Goal: Information Seeking & Learning: Learn about a topic

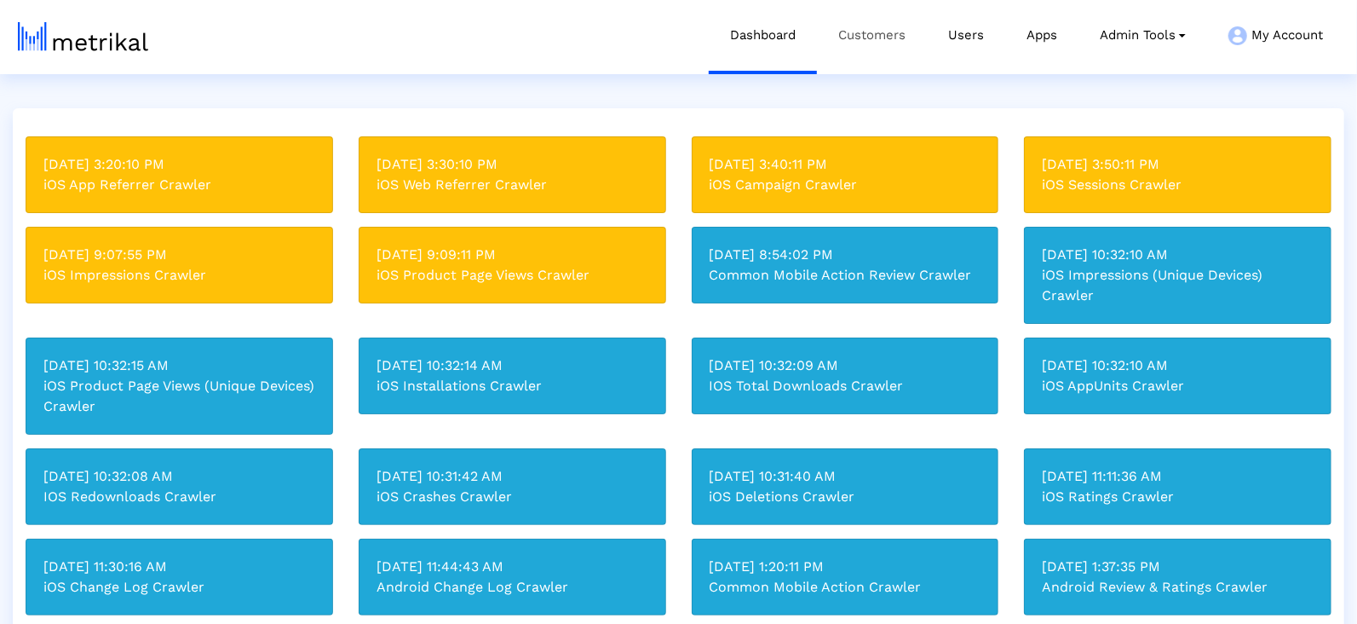
click at [837, 48] on link "Customers" at bounding box center [872, 35] width 110 height 71
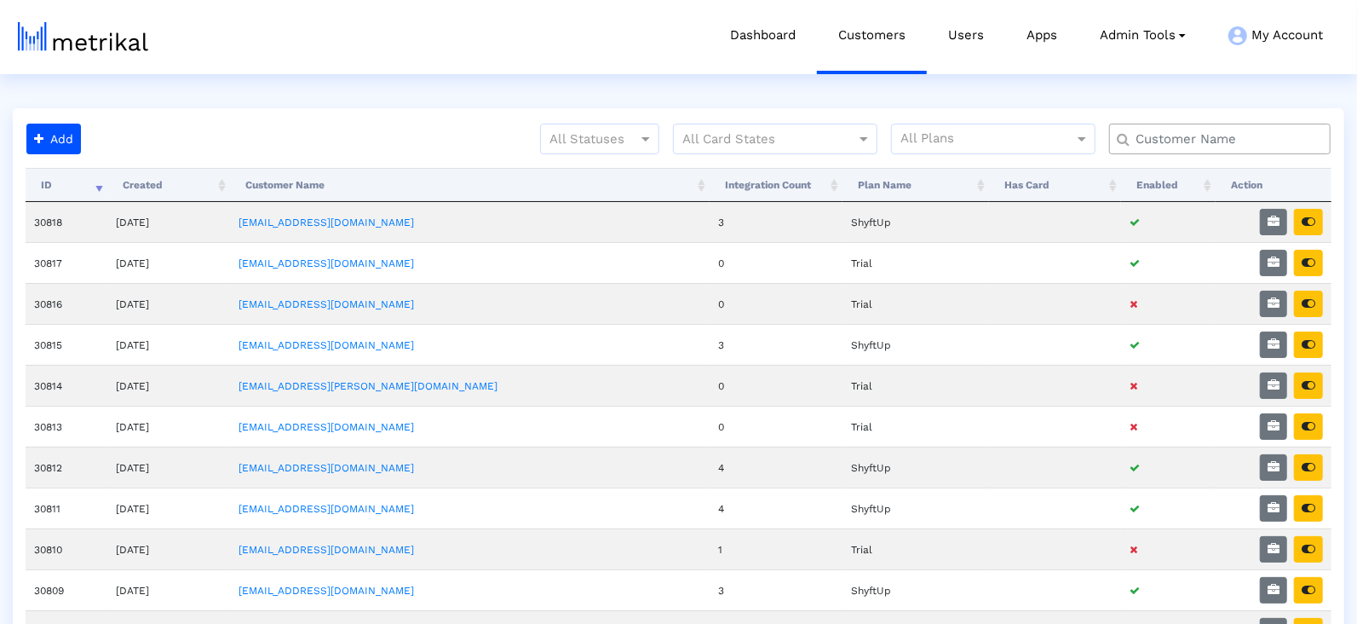
click at [1140, 124] on div at bounding box center [1221, 139] width 222 height 31
click at [1150, 141] on input "text" at bounding box center [1224, 139] width 200 height 18
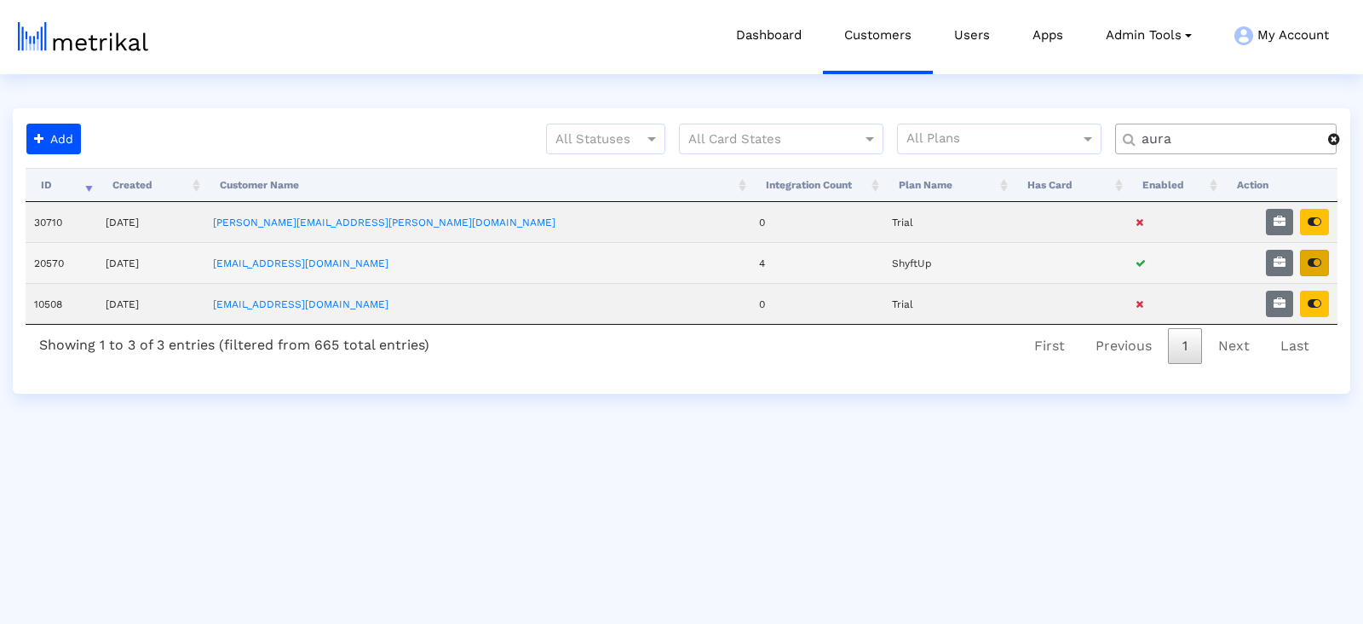
type input "aura"
click at [1321, 262] on icon "button" at bounding box center [1315, 262] width 14 height 12
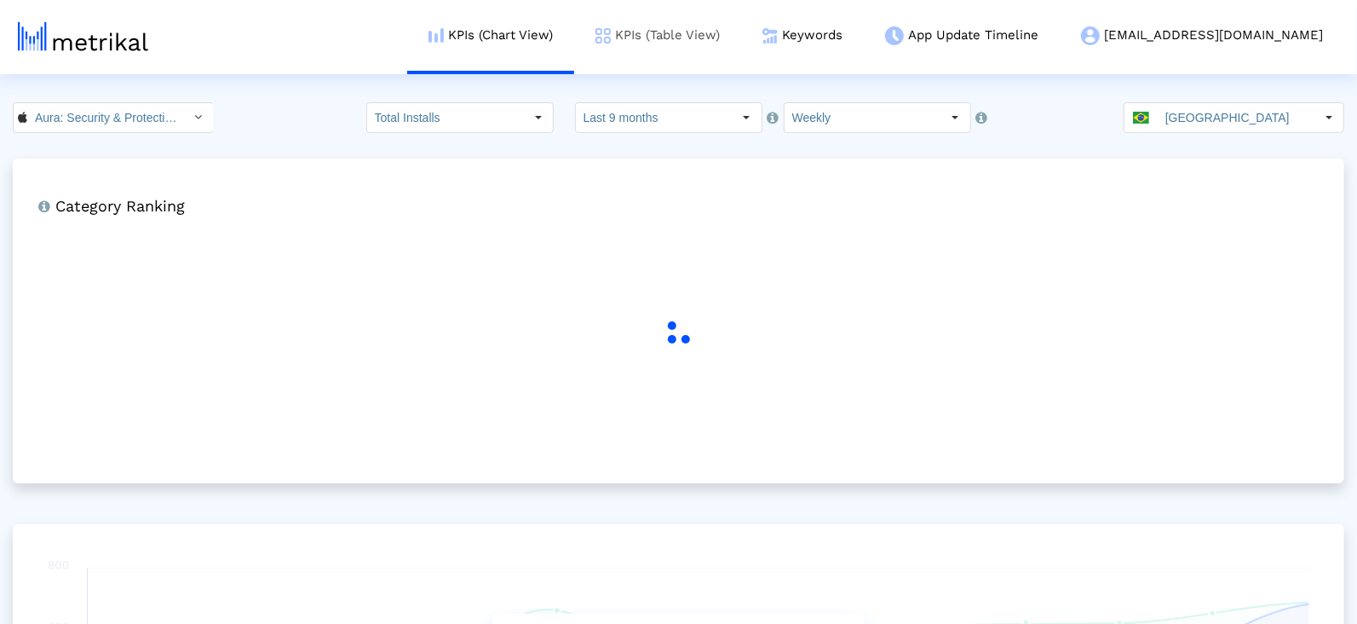
click at [741, 41] on link "KPIs (Table View)" at bounding box center [657, 35] width 167 height 71
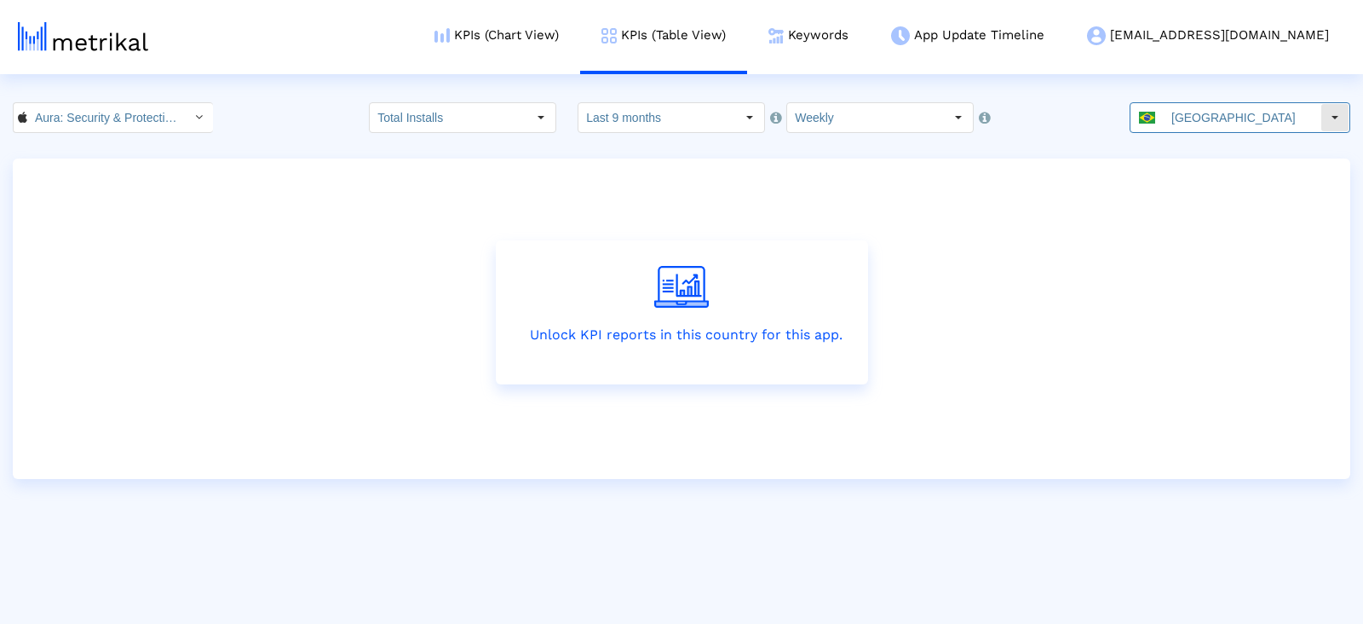
click at [1183, 107] on div "[GEOGRAPHIC_DATA]" at bounding box center [1226, 117] width 190 height 29
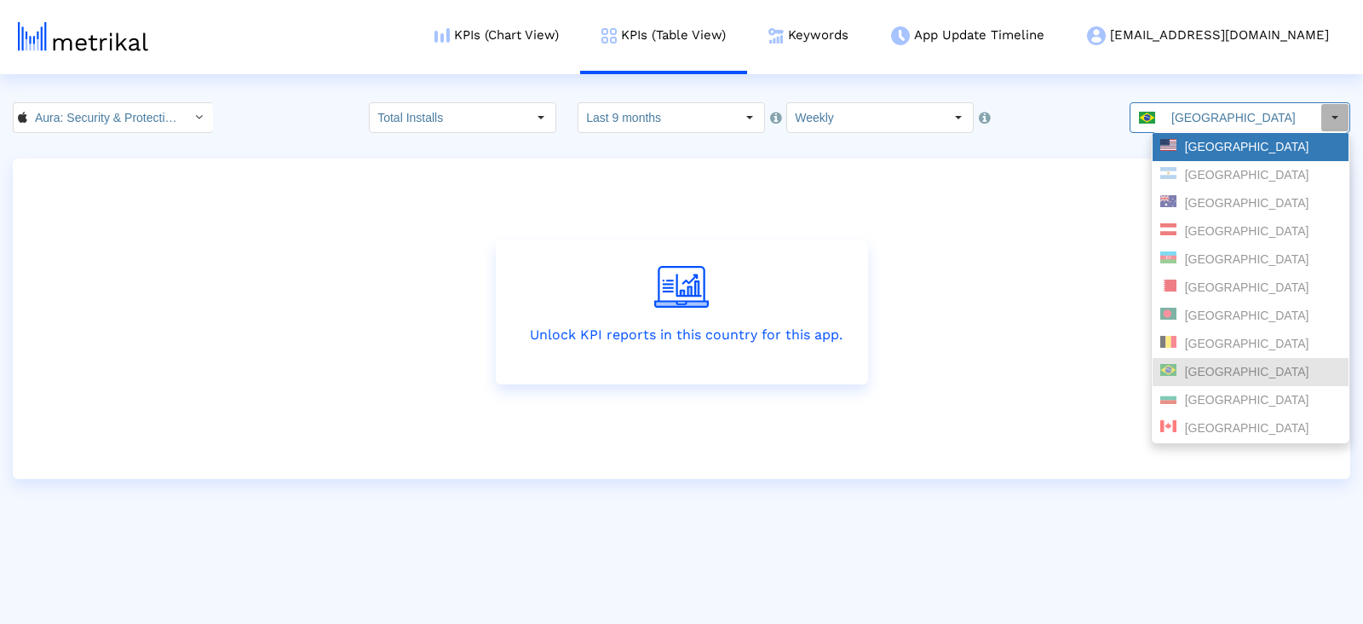
click at [1193, 147] on div "[GEOGRAPHIC_DATA]" at bounding box center [1251, 147] width 181 height 16
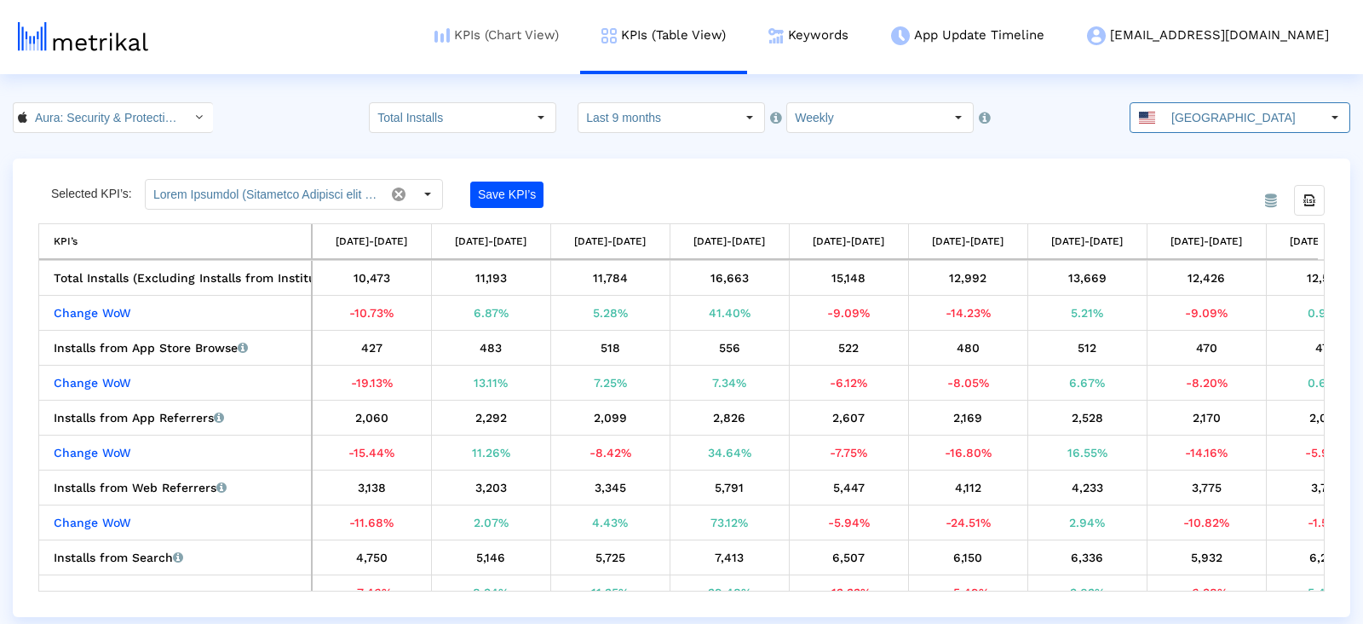
click at [580, 31] on link "KPIs (Chart View)" at bounding box center [496, 35] width 167 height 71
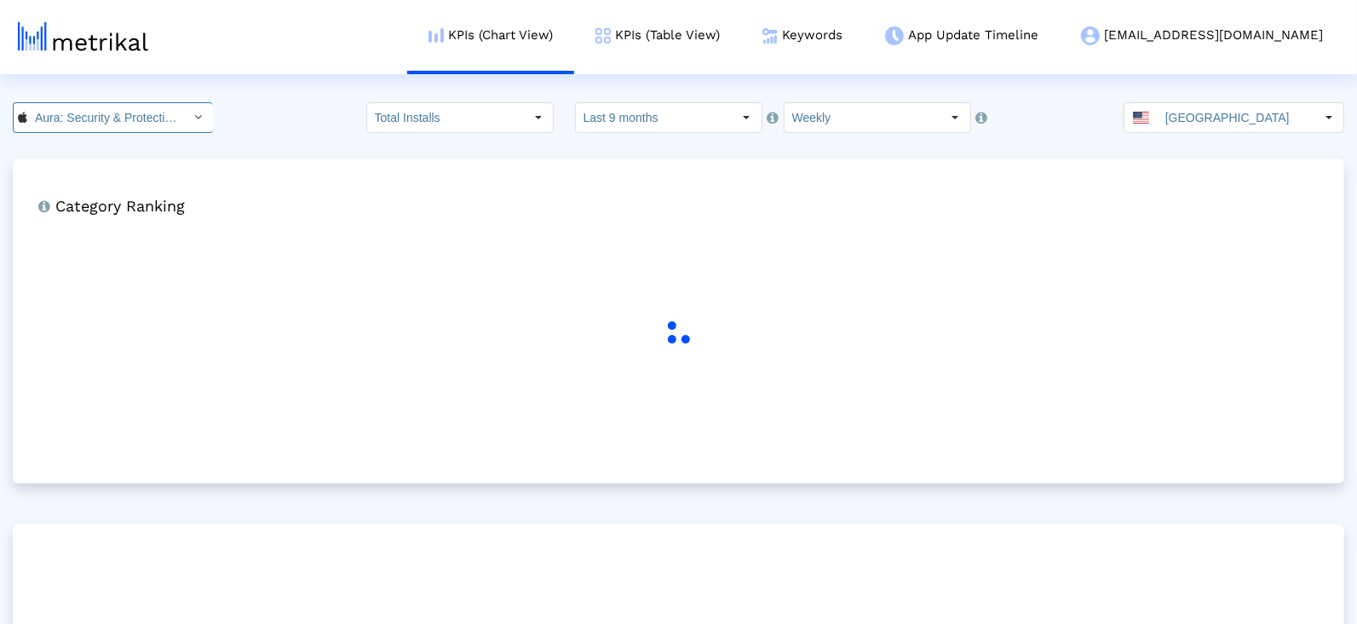
click at [160, 120] on input "Aura: Security & Protection < 1547735089 >" at bounding box center [103, 117] width 153 height 29
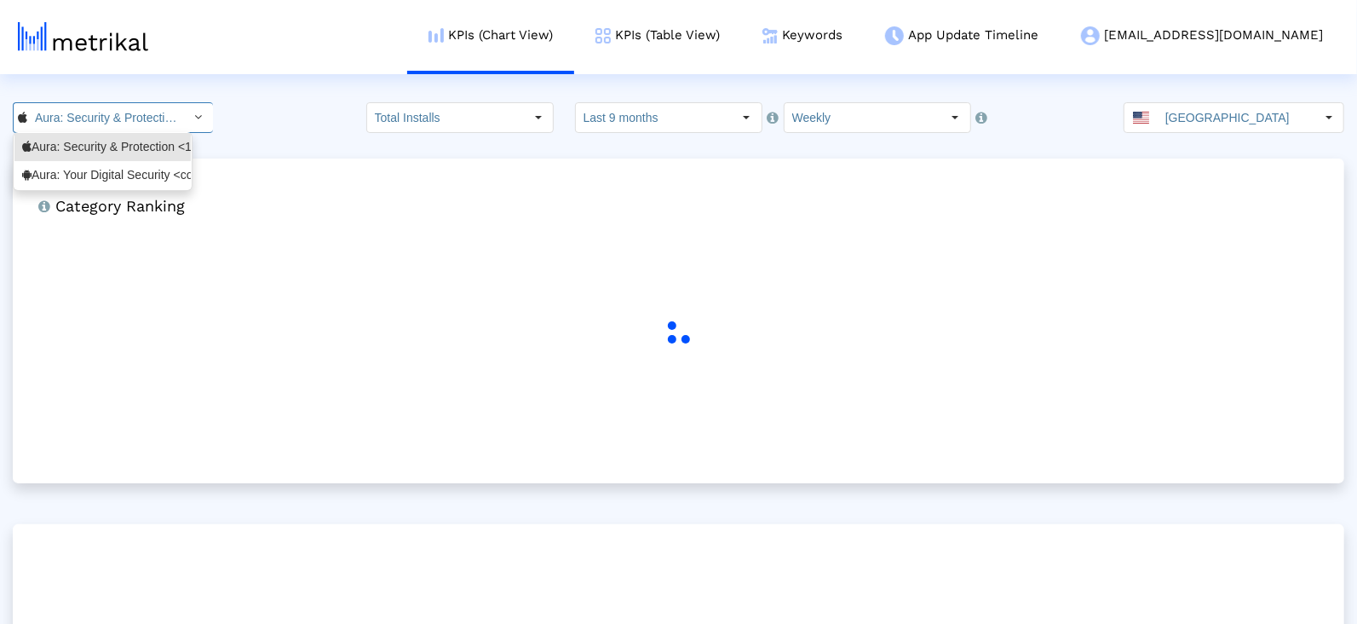
scroll to position [0, 109]
click at [142, 179] on div "Aura: Your Digital Security <com.aura.suite>" at bounding box center [102, 175] width 161 height 16
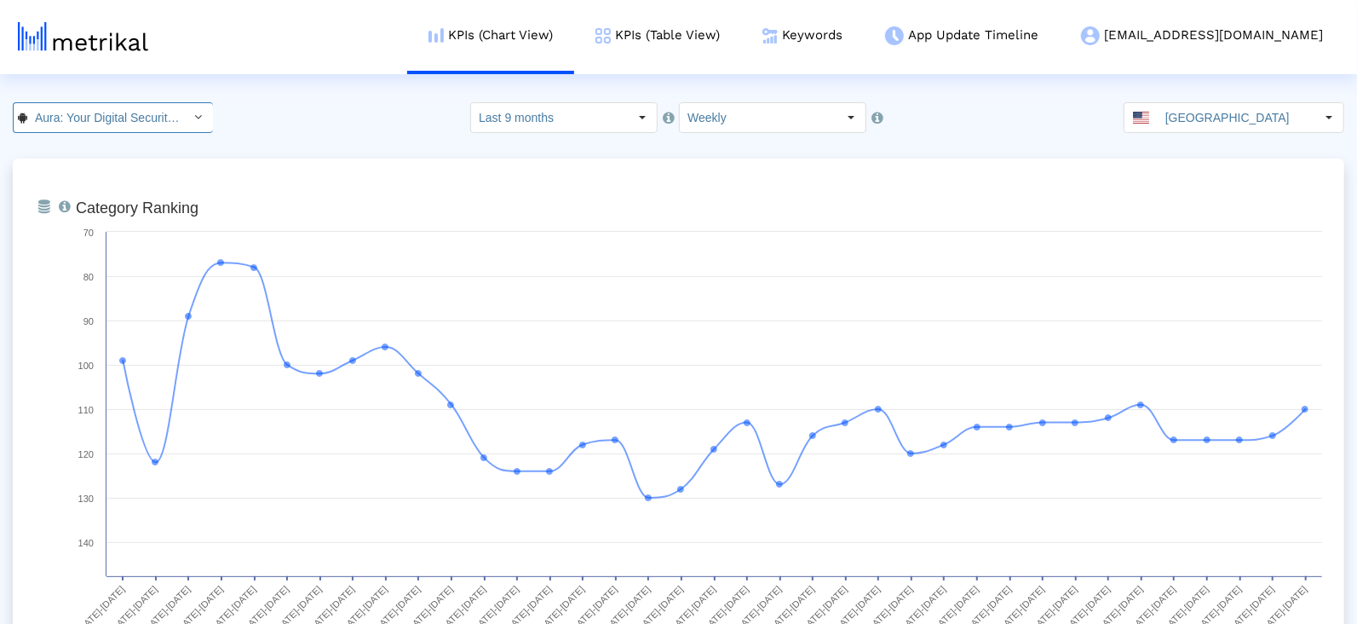
scroll to position [0, 117]
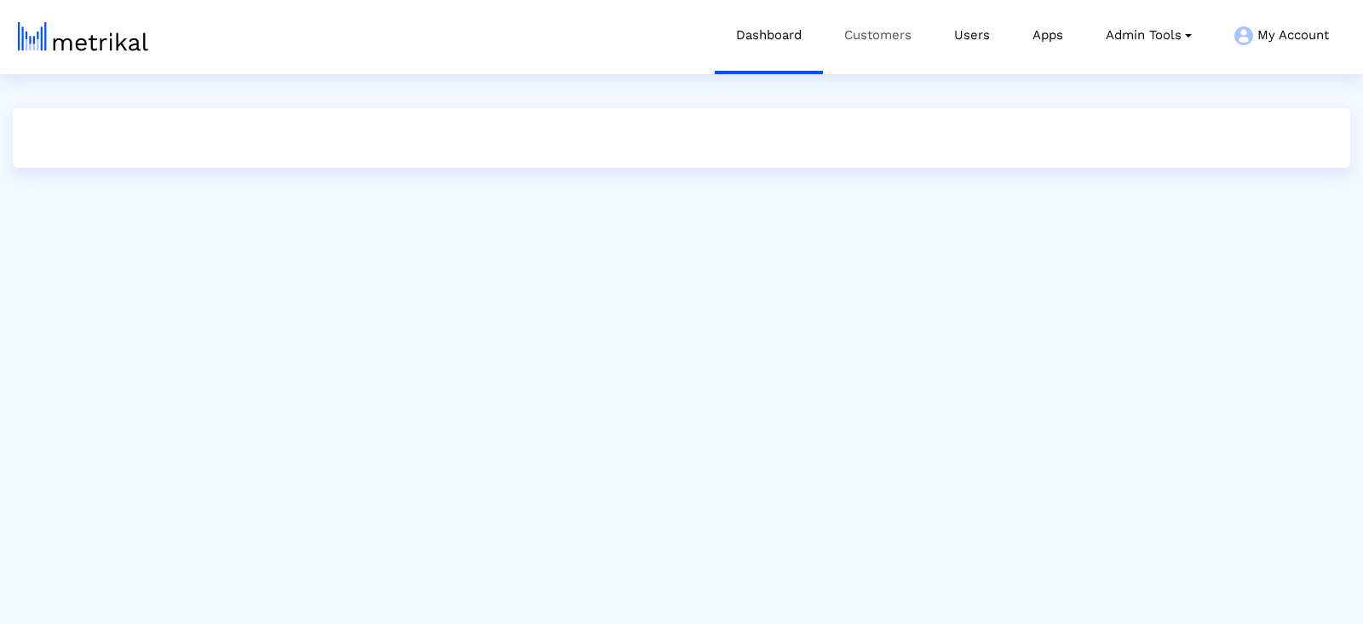
click at [863, 27] on link "Customers" at bounding box center [878, 35] width 110 height 71
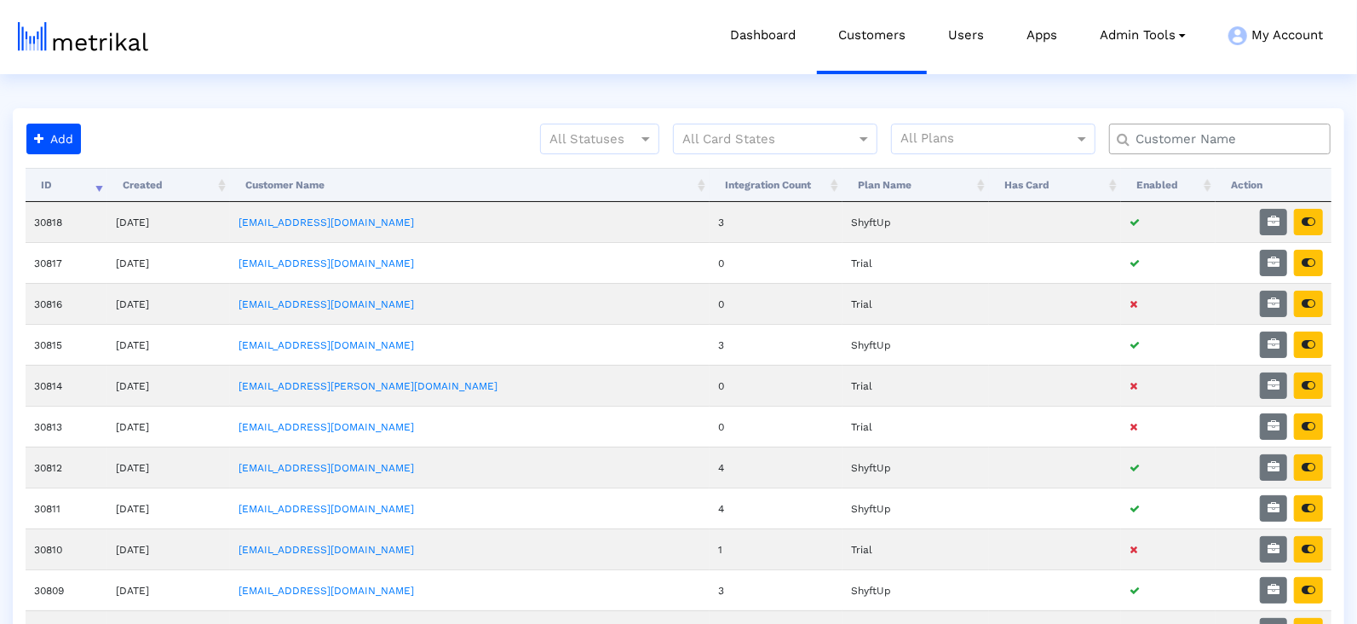
click at [1203, 127] on div at bounding box center [1221, 139] width 222 height 31
click at [1206, 150] on div at bounding box center [1221, 139] width 222 height 31
click at [1205, 146] on input "text" at bounding box center [1224, 139] width 200 height 18
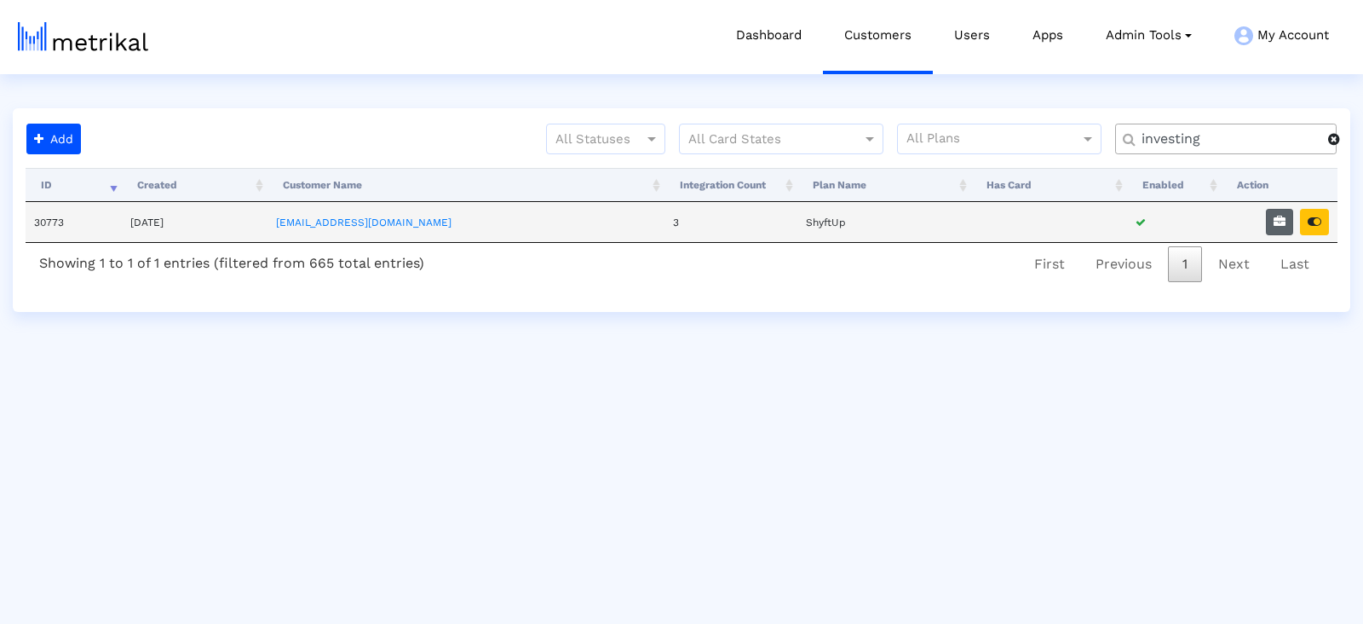
type input "investing"
click at [1274, 220] on button "button" at bounding box center [1279, 222] width 27 height 26
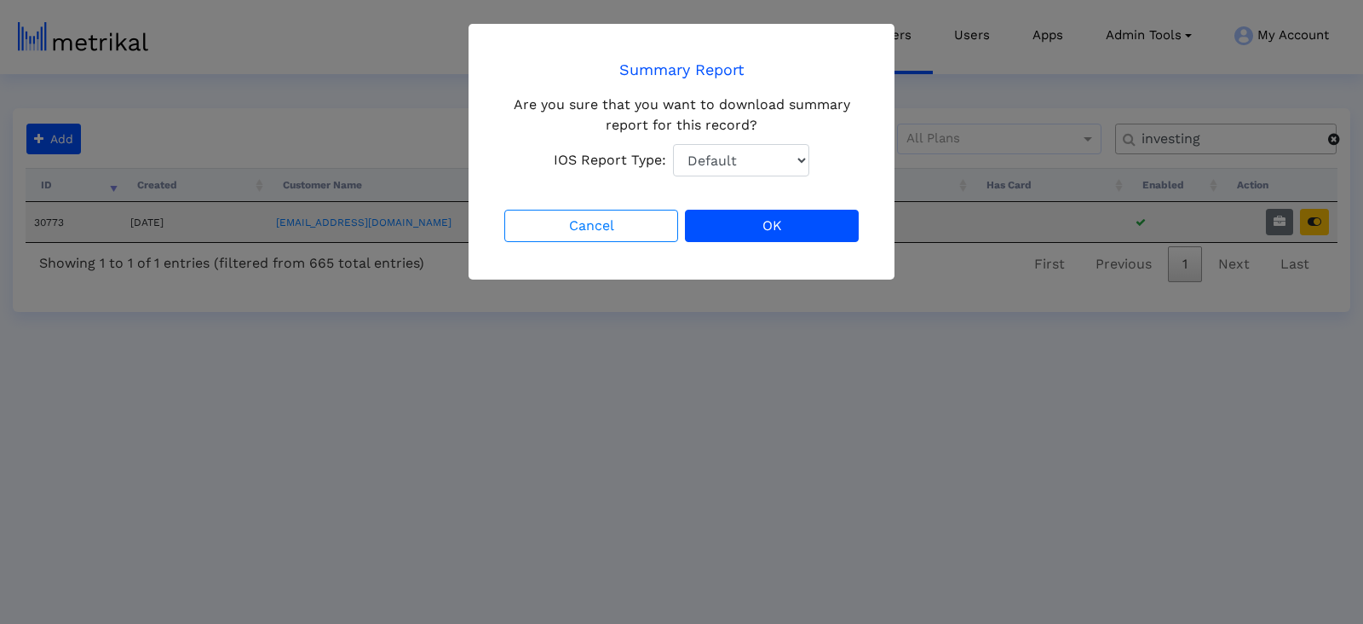
click at [758, 155] on select "Default Total Downloads New Downloads Redownloads" at bounding box center [741, 160] width 136 height 32
select select "1: 1"
click at [673, 144] on select "Default Total Downloads New Downloads Redownloads" at bounding box center [741, 160] width 136 height 32
click at [814, 241] on div "Cancel OK" at bounding box center [681, 225] width 361 height 39
click at [811, 233] on button "OK" at bounding box center [772, 226] width 174 height 32
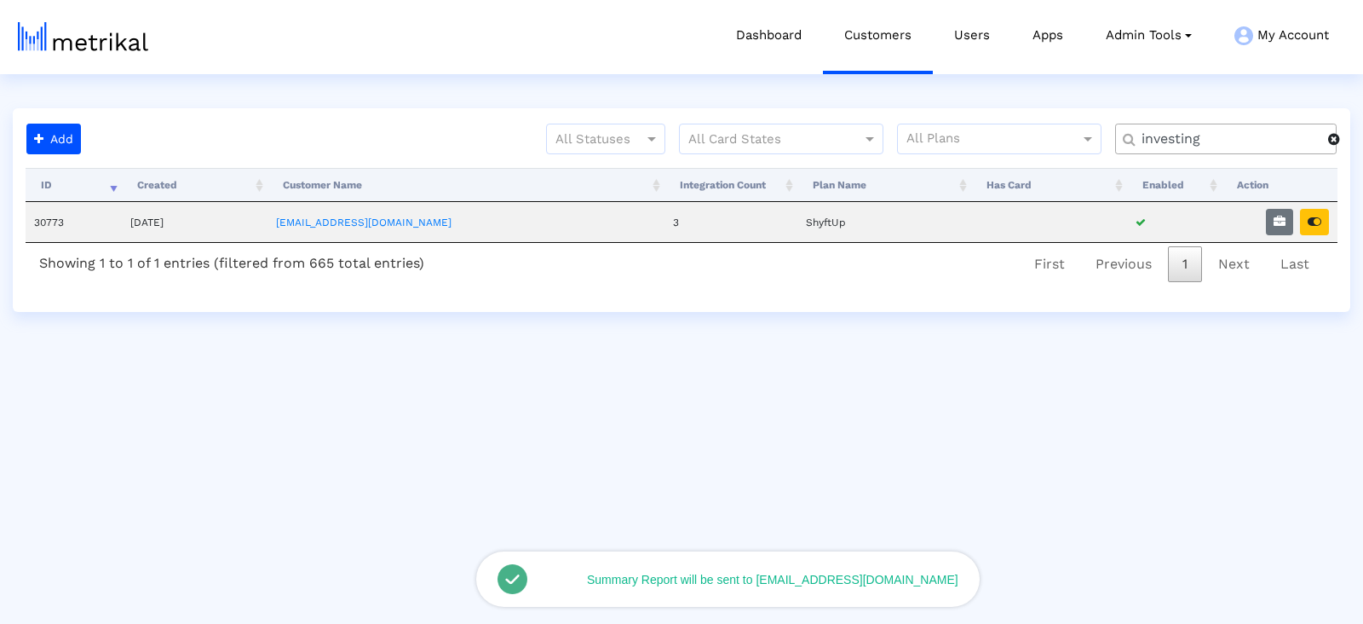
click at [1324, 221] on div "Processing... ID Created Customer Name Integration Count Plan Name Has Card Ena…" at bounding box center [682, 227] width 1312 height 118
click at [1314, 221] on icon "button" at bounding box center [1315, 222] width 14 height 12
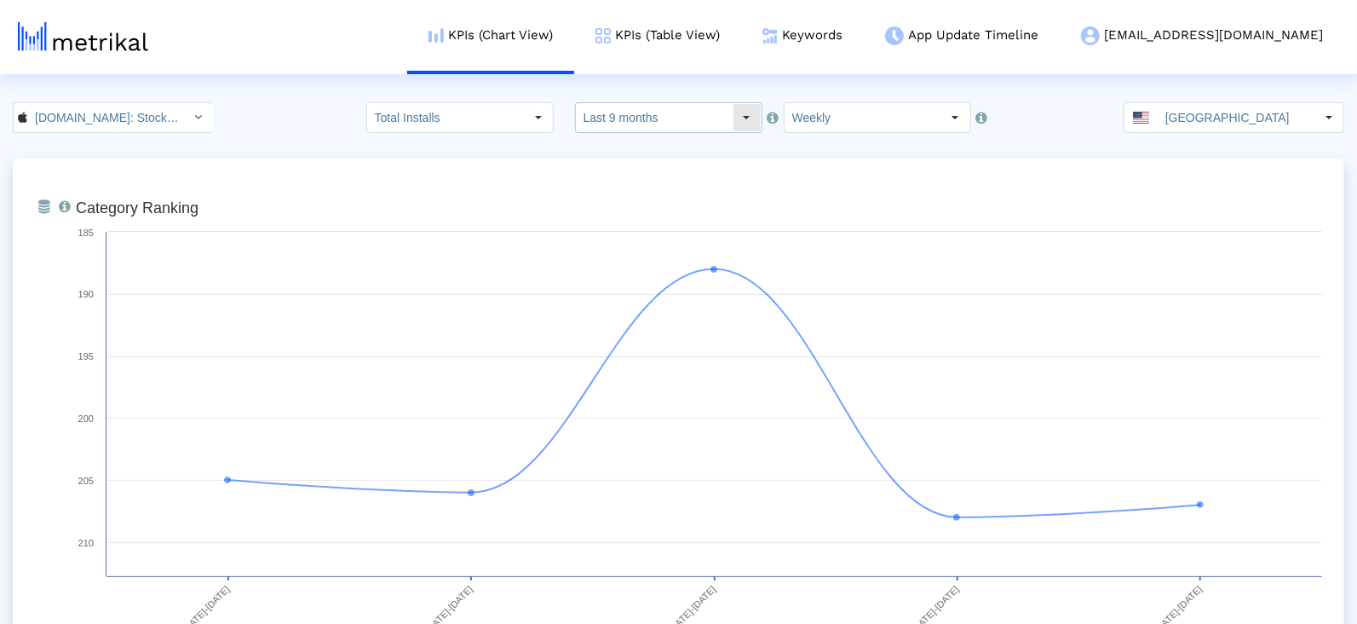
click at [649, 119] on input "Last 9 months" at bounding box center [654, 117] width 157 height 29
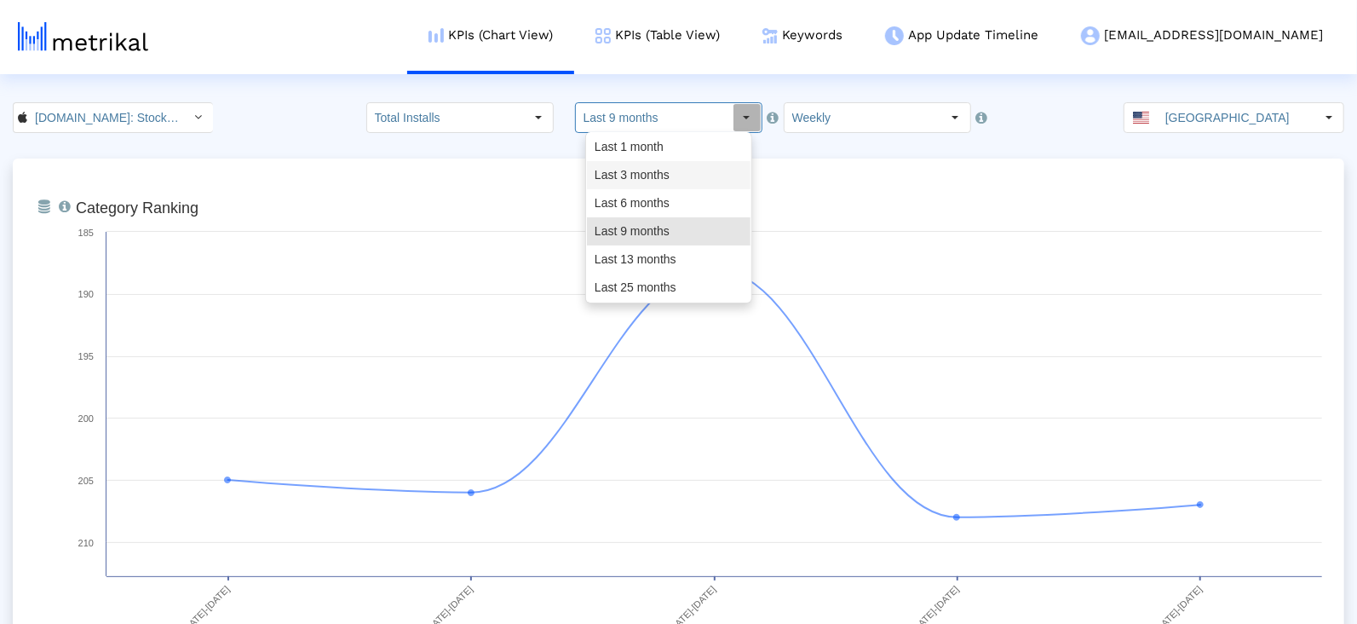
click at [653, 170] on div "Last 3 months" at bounding box center [669, 175] width 164 height 28
type input "Last 3 months"
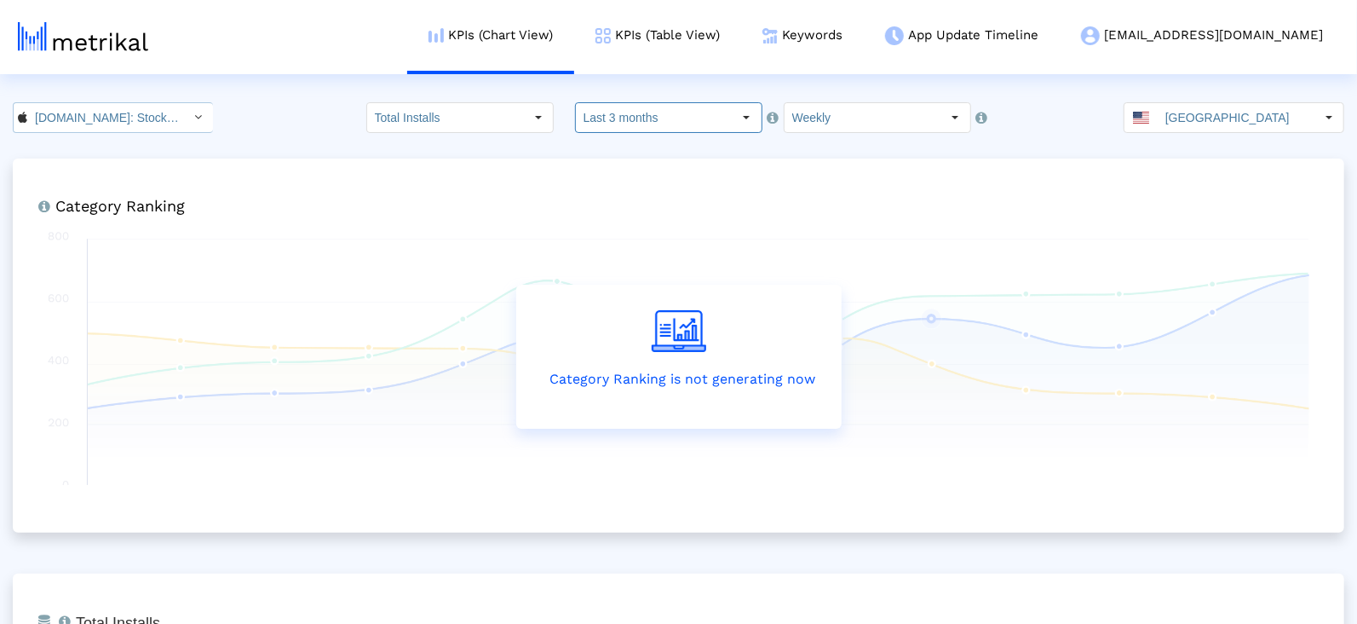
click at [161, 118] on input "[DOMAIN_NAME]: Stock Market < 909998122 >" at bounding box center [103, 117] width 153 height 29
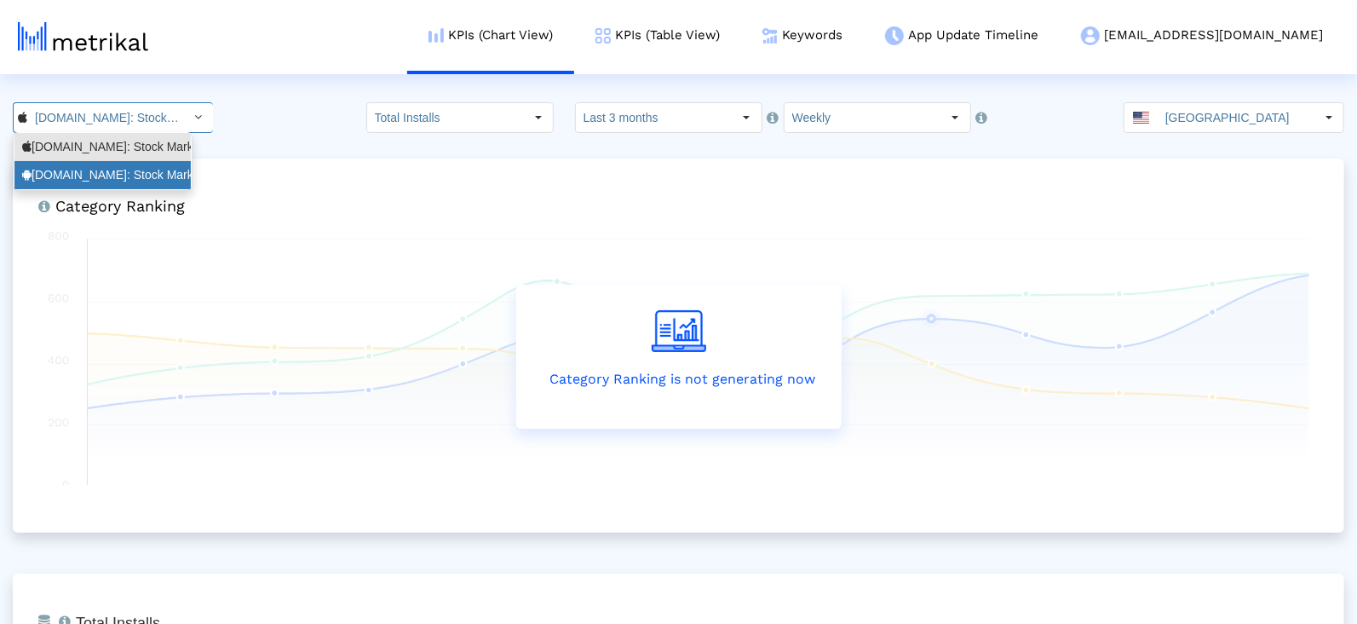
click at [124, 176] on div "[DOMAIN_NAME]: Stock Market <com.fusionmedia.investing>" at bounding box center [102, 175] width 161 height 16
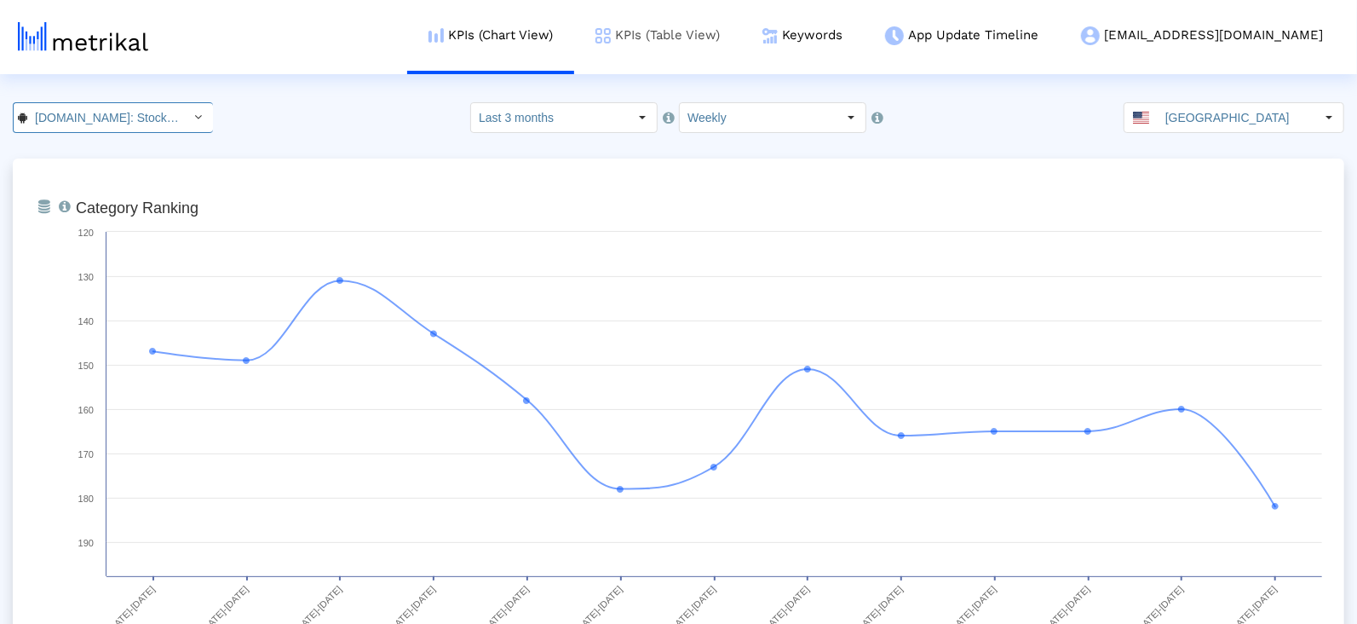
scroll to position [0, 194]
click at [128, 107] on input "[DOMAIN_NAME]: Stock Market < com.fusionmedia.investing >" at bounding box center [103, 117] width 153 height 29
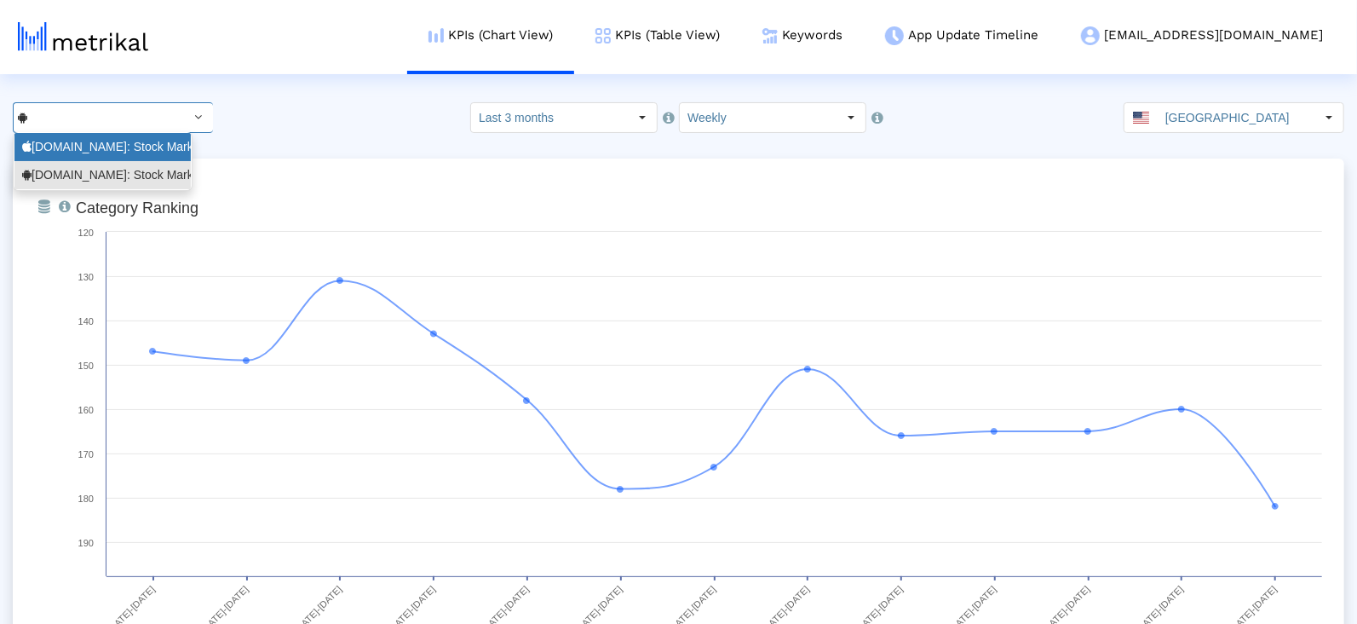
click at [128, 144] on div "[DOMAIN_NAME]: Stock Market <909998122>" at bounding box center [102, 147] width 161 height 16
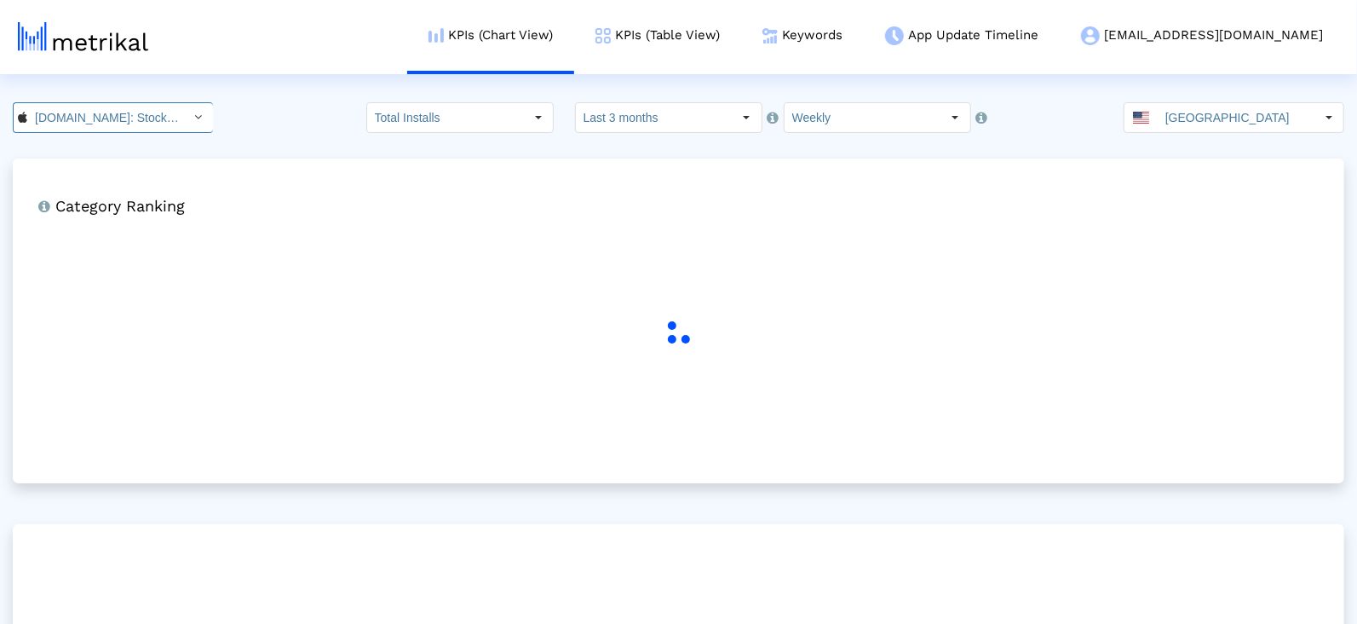
scroll to position [0, 112]
click at [1200, 121] on input "[GEOGRAPHIC_DATA]" at bounding box center [1236, 117] width 157 height 29
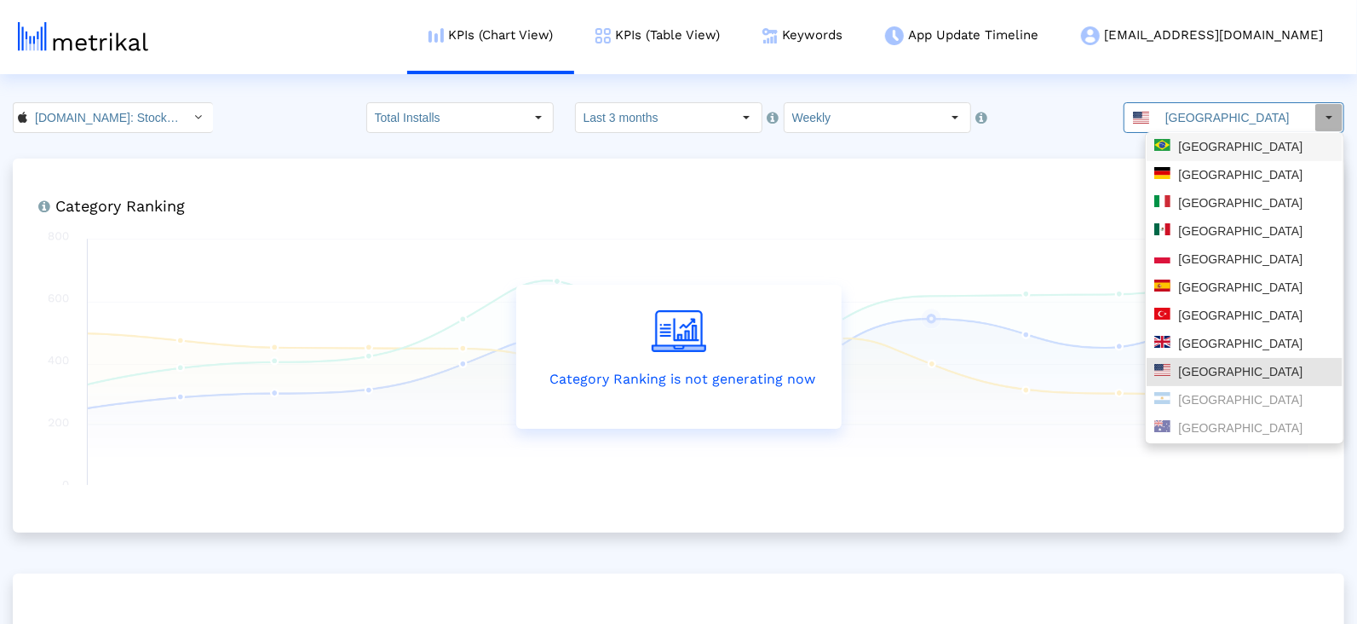
click at [1191, 145] on div "[GEOGRAPHIC_DATA]" at bounding box center [1245, 147] width 181 height 16
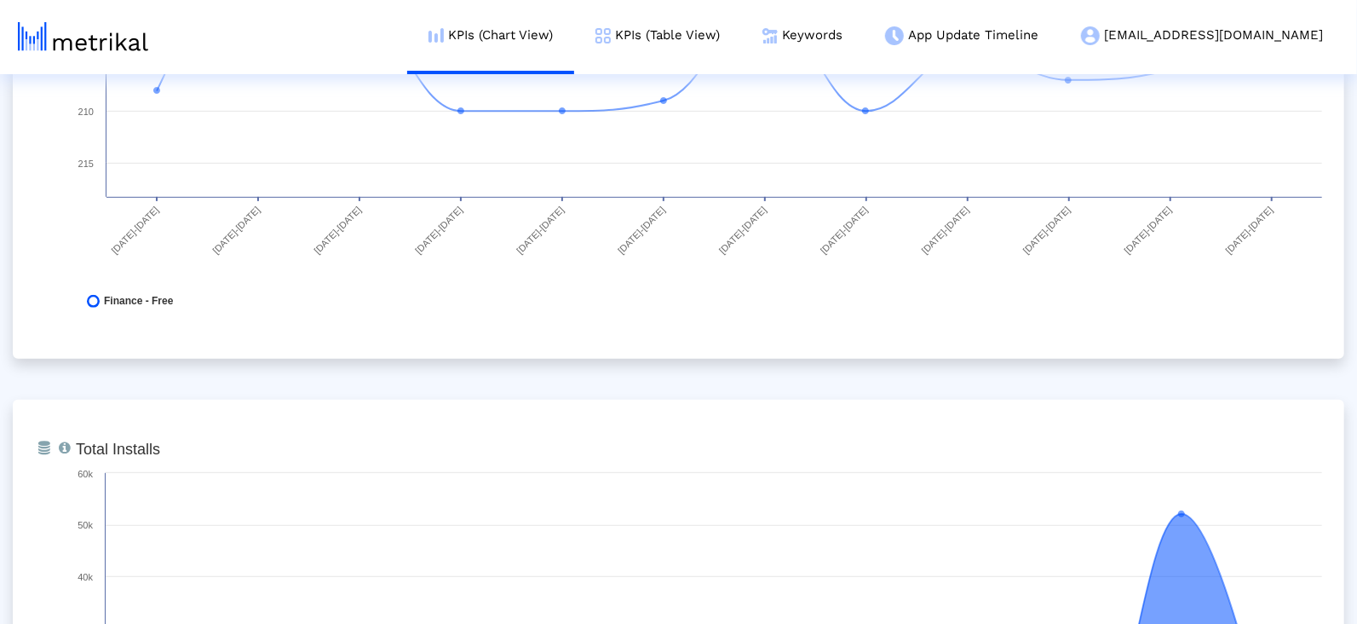
scroll to position [0, 0]
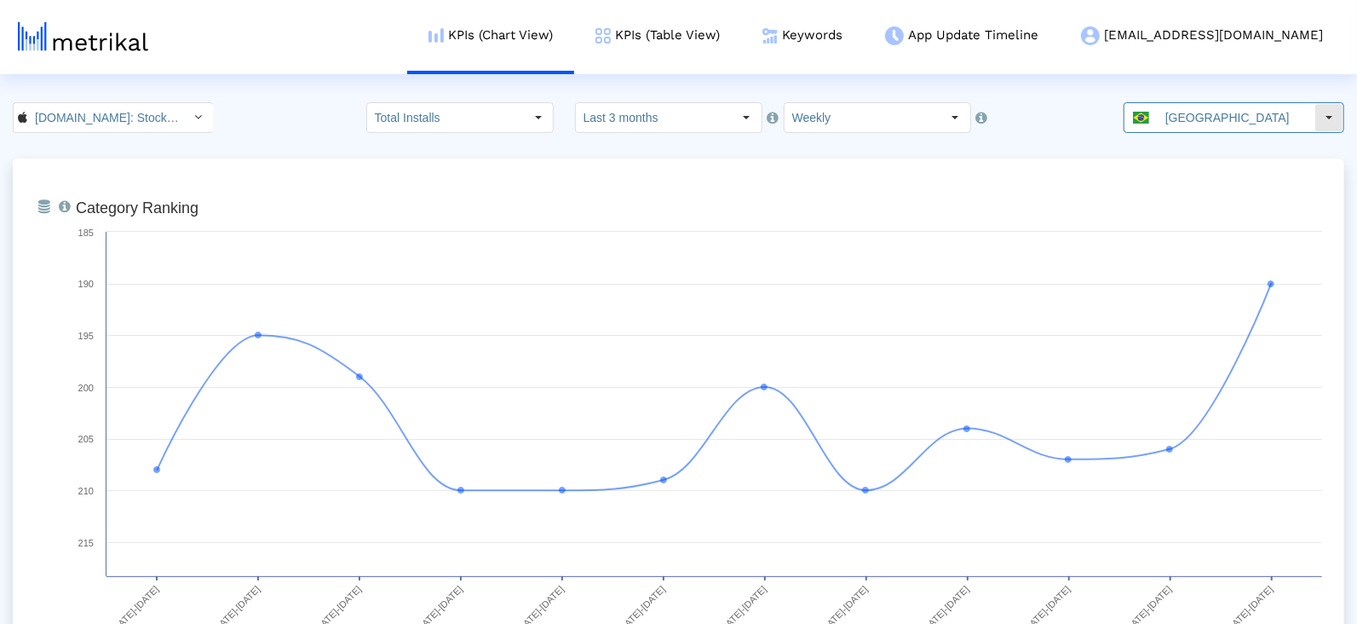
click at [1194, 117] on input "[GEOGRAPHIC_DATA]" at bounding box center [1236, 117] width 157 height 29
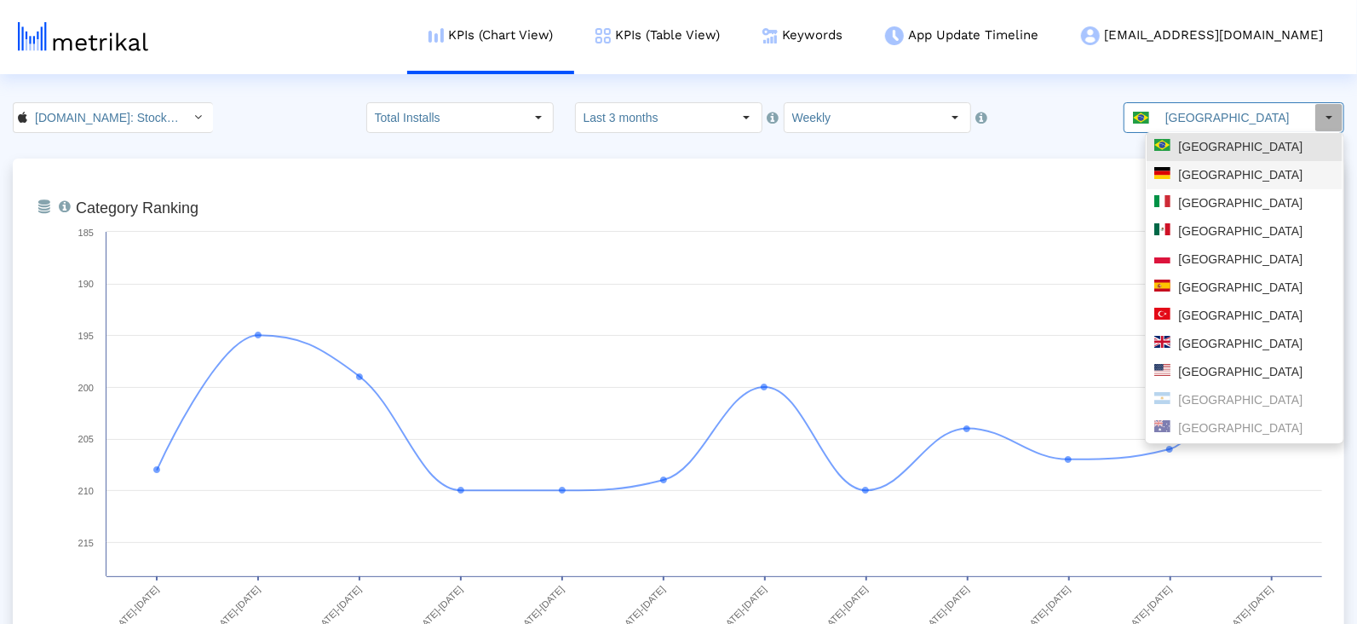
click at [1208, 179] on div "[GEOGRAPHIC_DATA]" at bounding box center [1245, 175] width 181 height 16
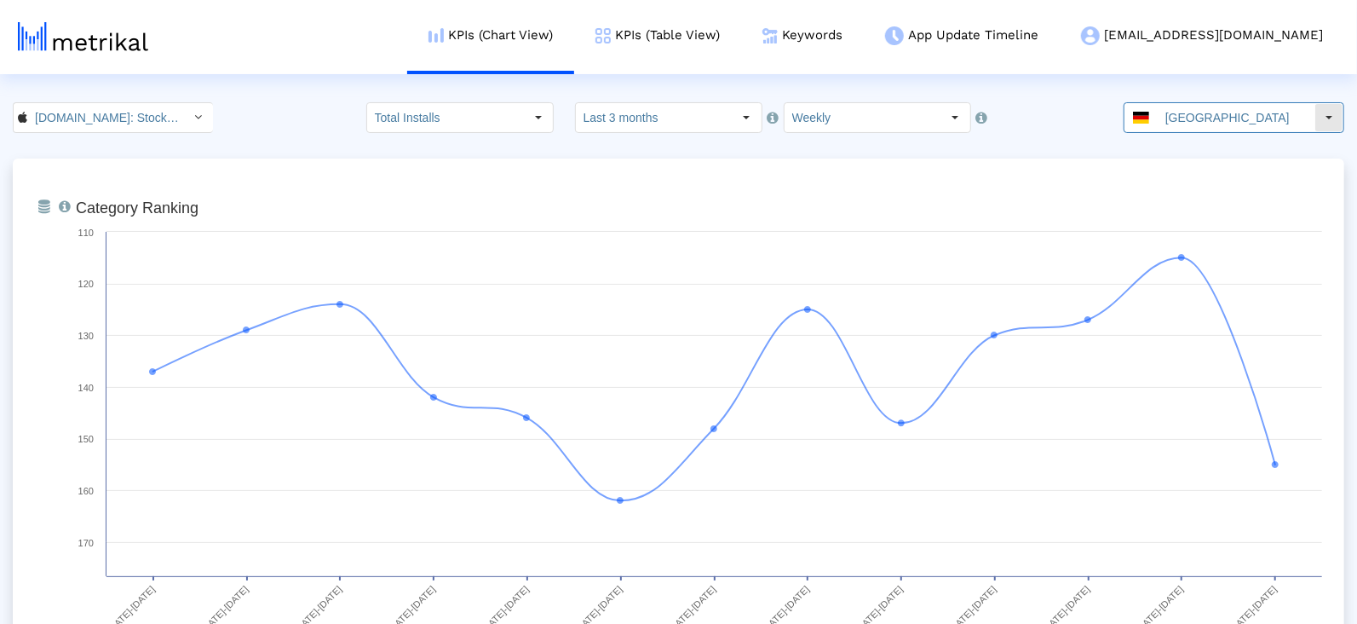
click at [1183, 123] on input "[GEOGRAPHIC_DATA]" at bounding box center [1236, 117] width 157 height 29
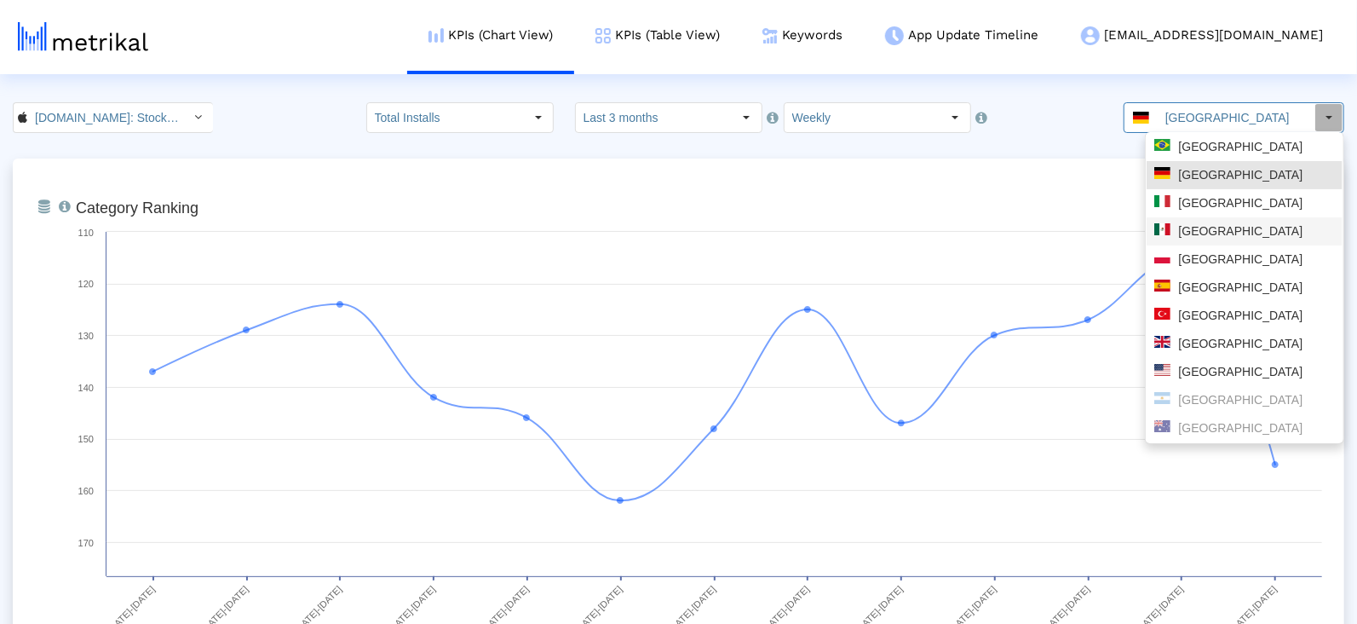
click at [1207, 232] on div "[GEOGRAPHIC_DATA]" at bounding box center [1245, 231] width 181 height 16
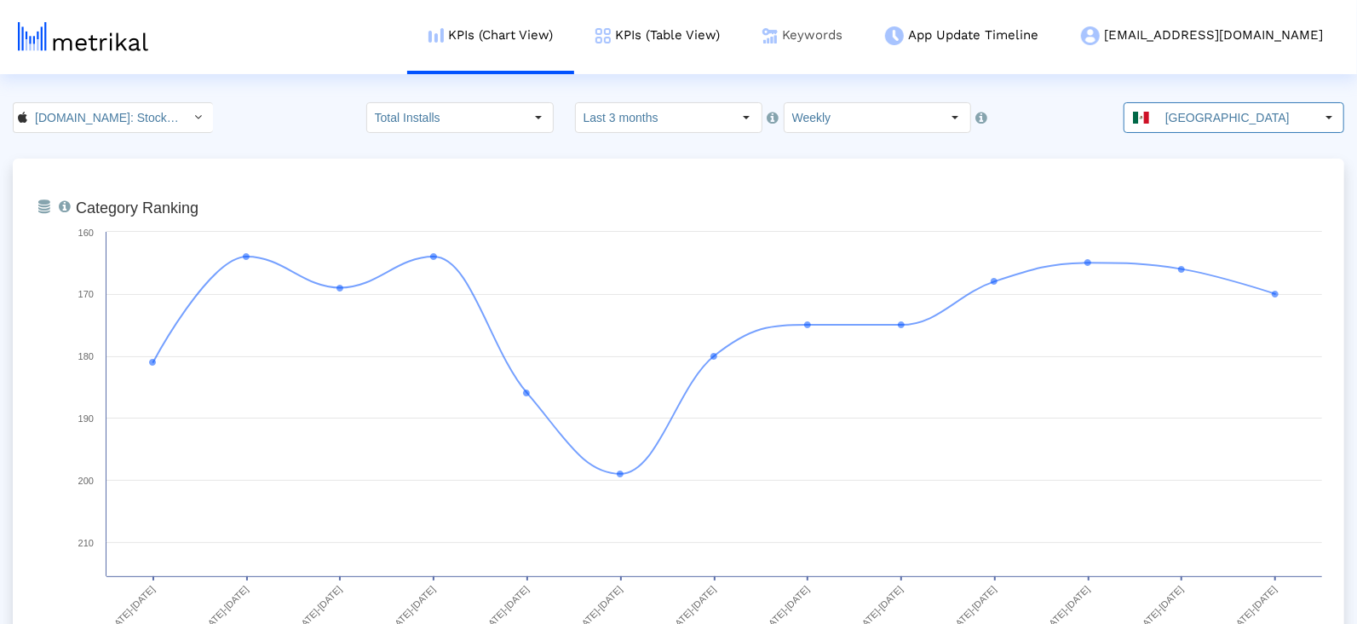
click at [864, 43] on link "Keywords" at bounding box center [802, 35] width 123 height 71
click at [1212, 113] on input "[GEOGRAPHIC_DATA]" at bounding box center [1236, 117] width 157 height 29
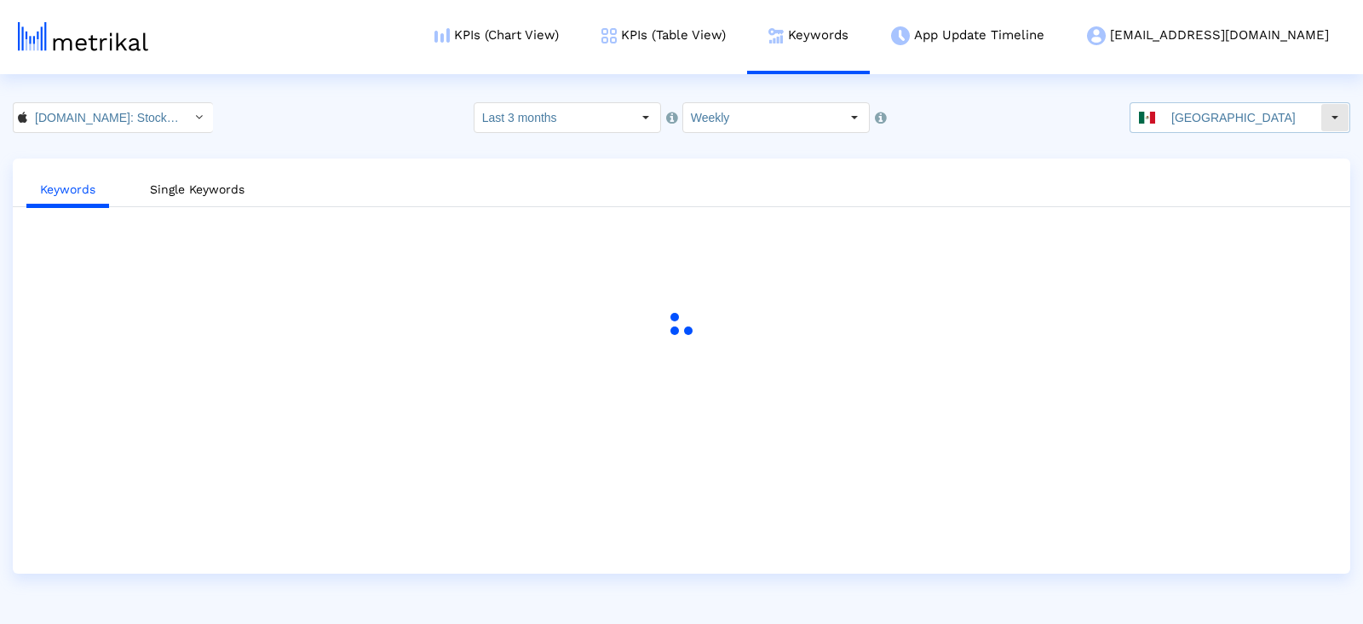
click at [1206, 106] on input "[GEOGRAPHIC_DATA]" at bounding box center [1242, 117] width 157 height 29
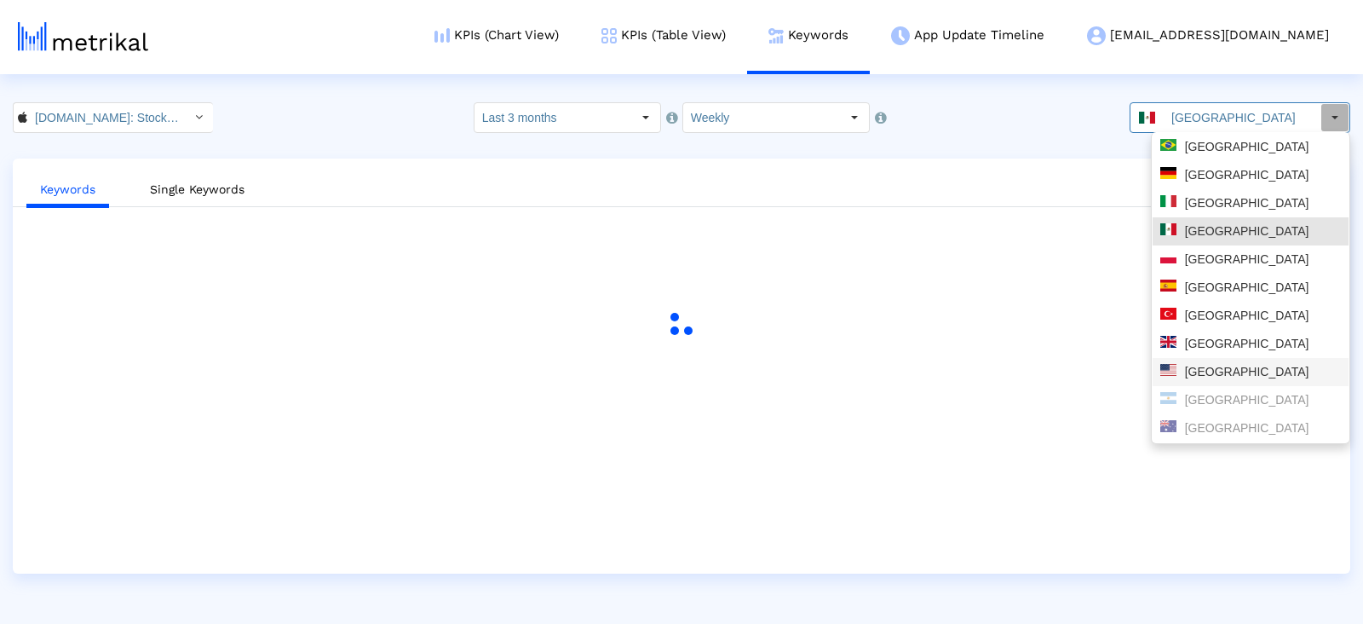
click at [1221, 382] on div "[GEOGRAPHIC_DATA]" at bounding box center [1251, 372] width 196 height 28
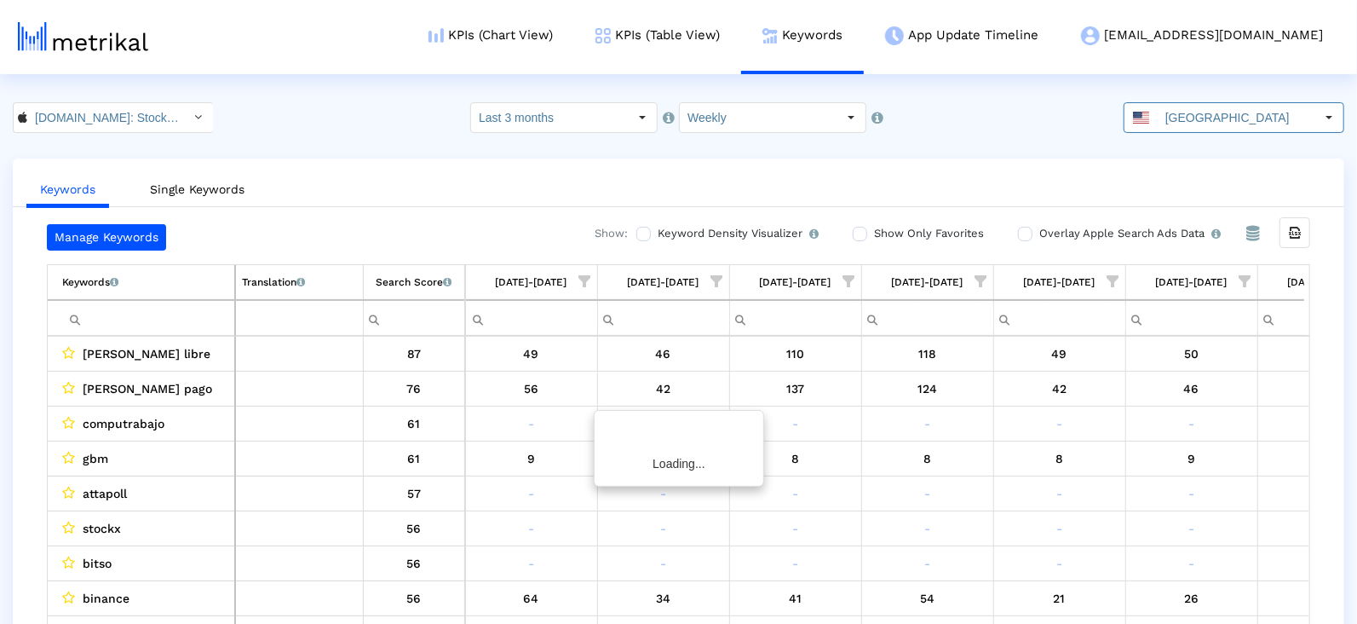
scroll to position [0, 876]
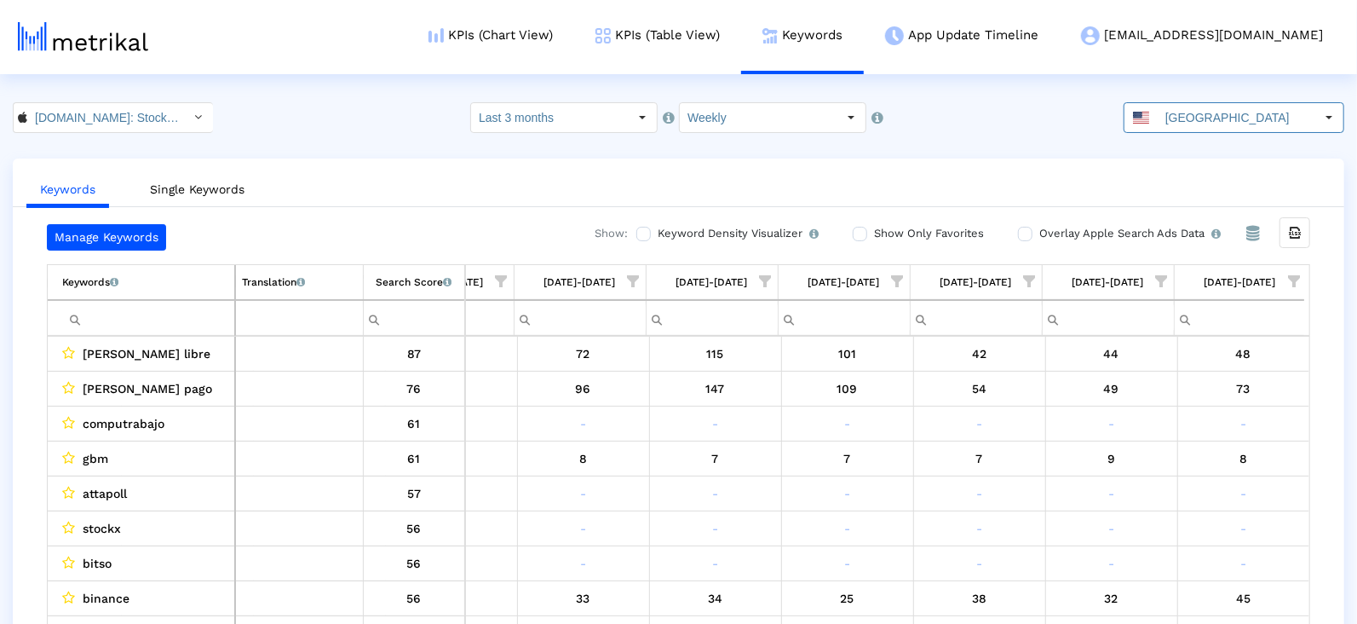
click at [1296, 275] on span "Show filter options for column '08/17/25-08/23/25'" at bounding box center [1294, 281] width 12 height 12
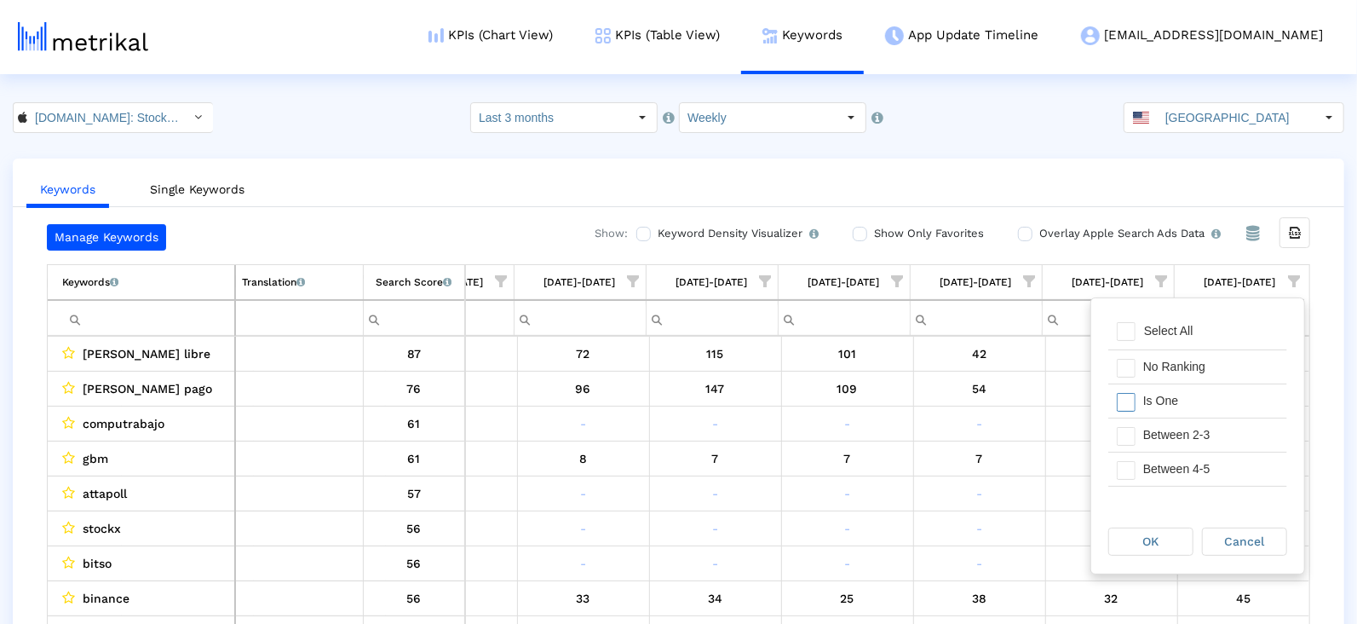
click at [1196, 389] on div "Is One" at bounding box center [1211, 400] width 153 height 33
click at [1196, 429] on div "Between 2-3" at bounding box center [1211, 434] width 153 height 33
click at [1196, 468] on div "Between 4-5" at bounding box center [1211, 468] width 153 height 33
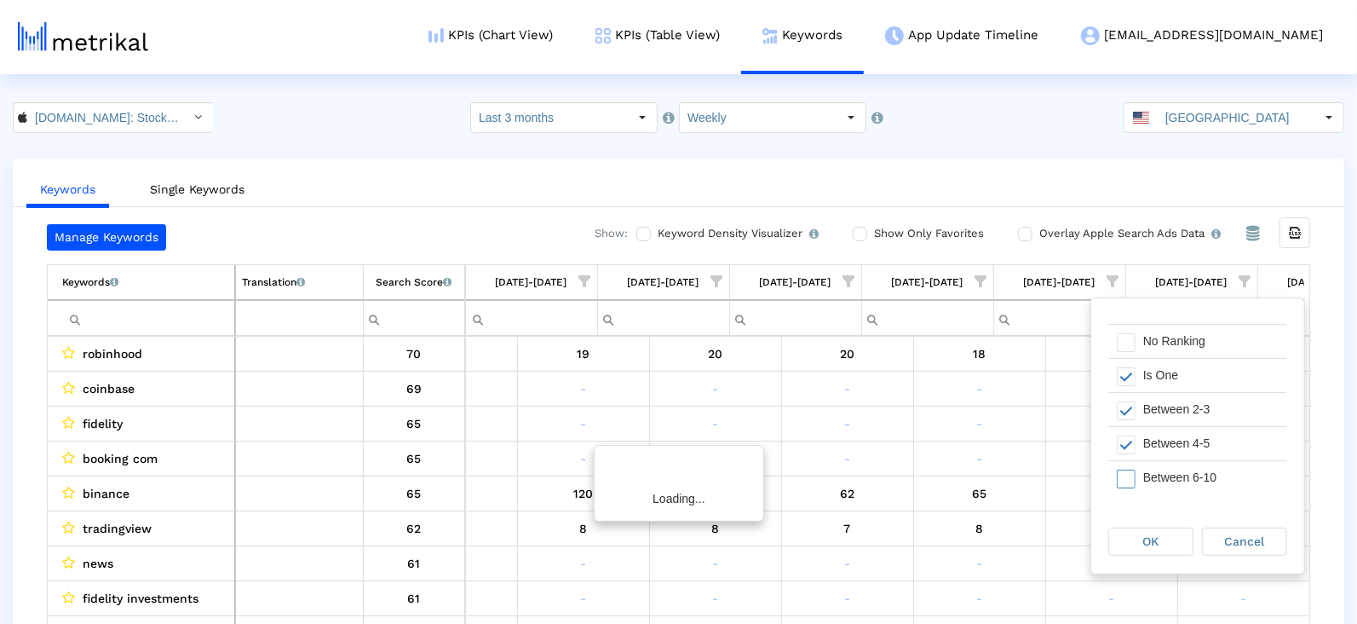
scroll to position [0, 877]
click at [1196, 468] on div "Between 6-10" at bounding box center [1211, 477] width 153 height 33
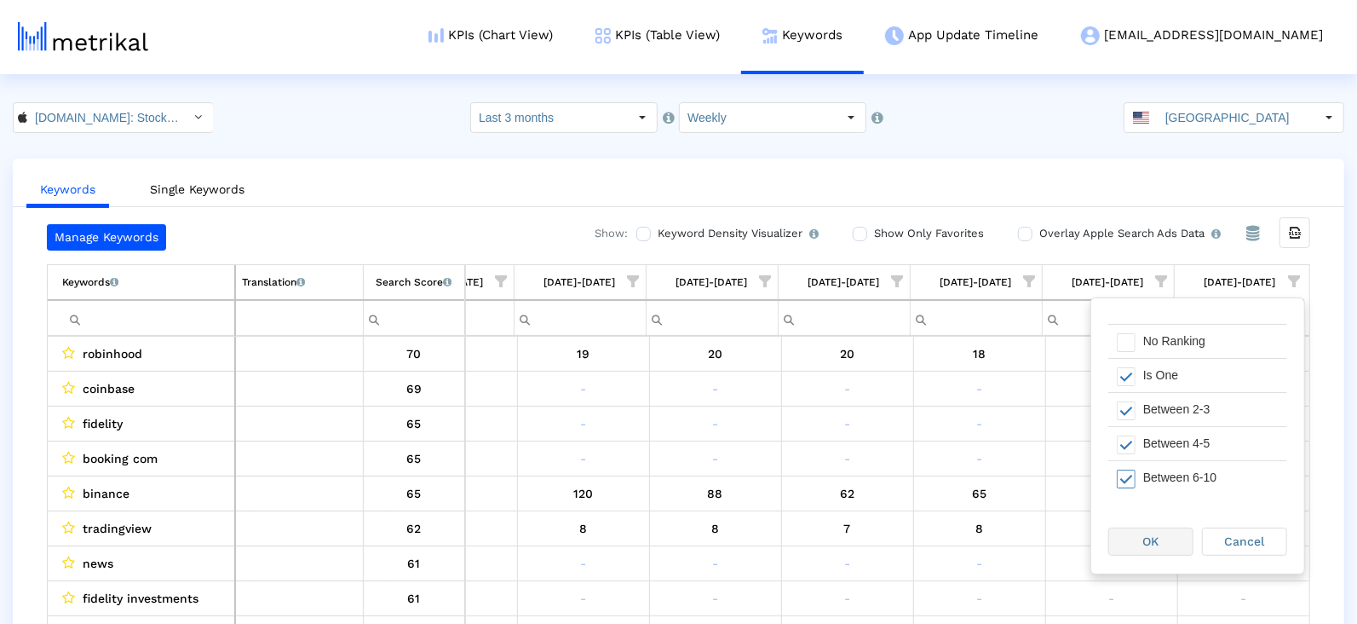
click at [1156, 541] on span "OK" at bounding box center [1152, 541] width 16 height 14
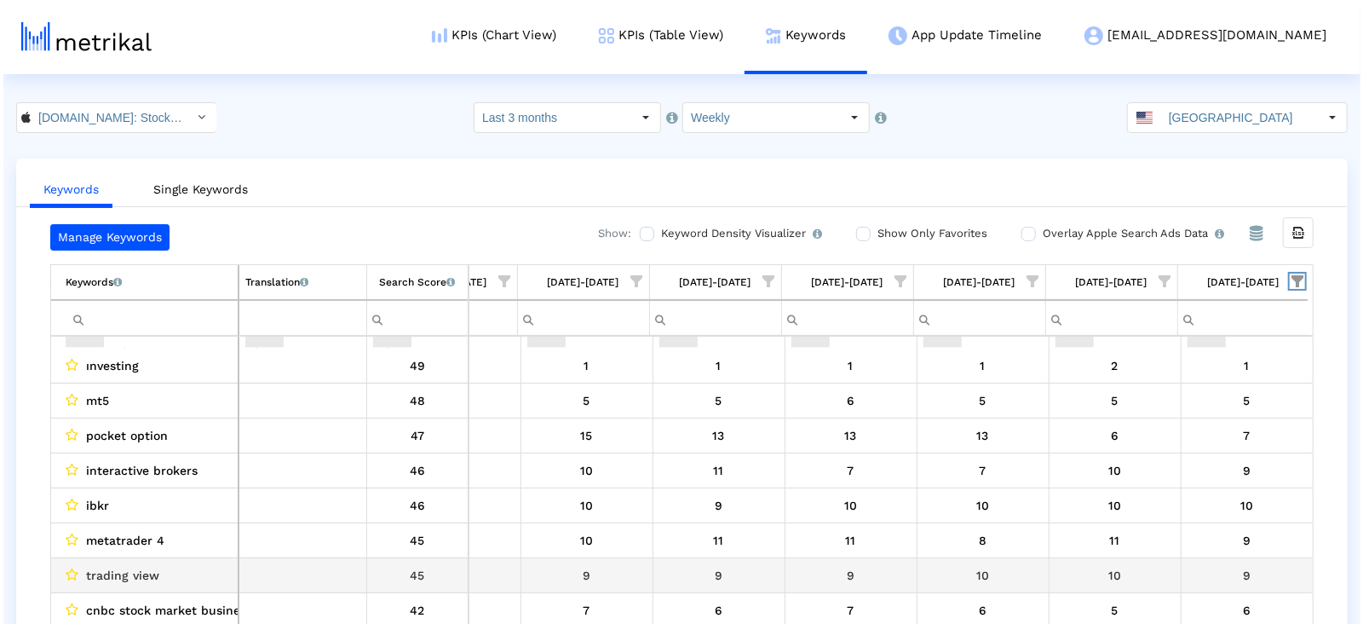
scroll to position [143, 0]
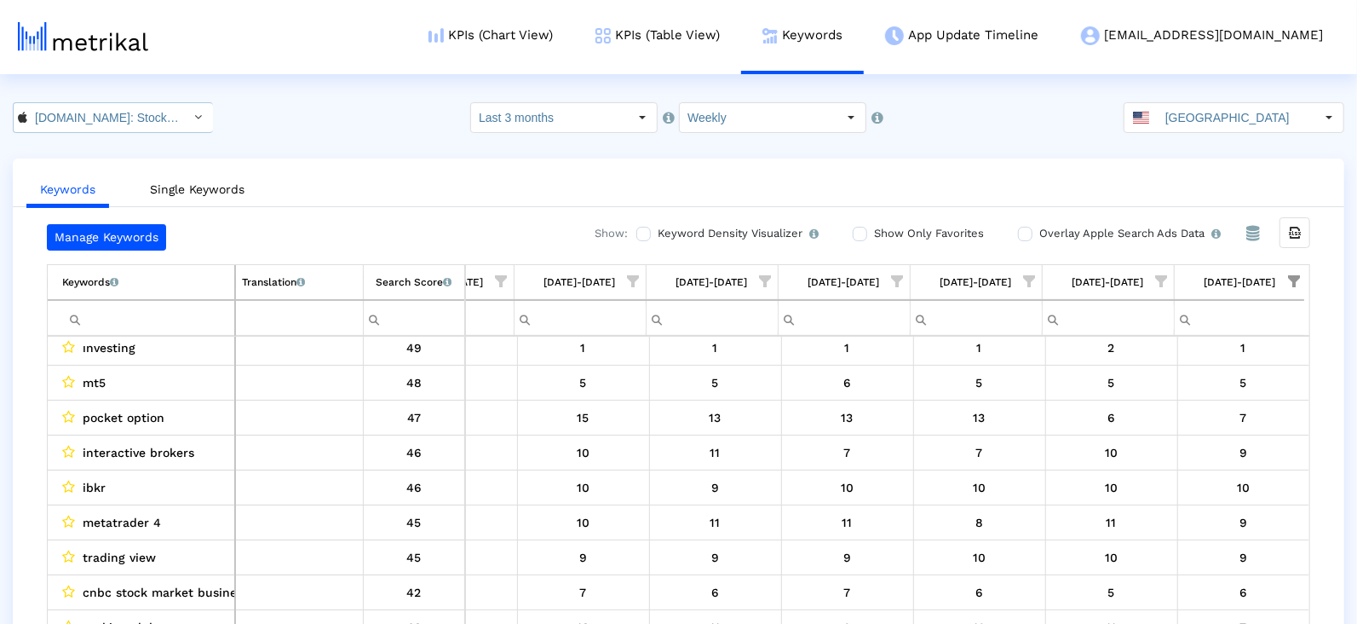
click at [123, 107] on input "[DOMAIN_NAME]: Stock Market < 909998122 >" at bounding box center [103, 117] width 153 height 29
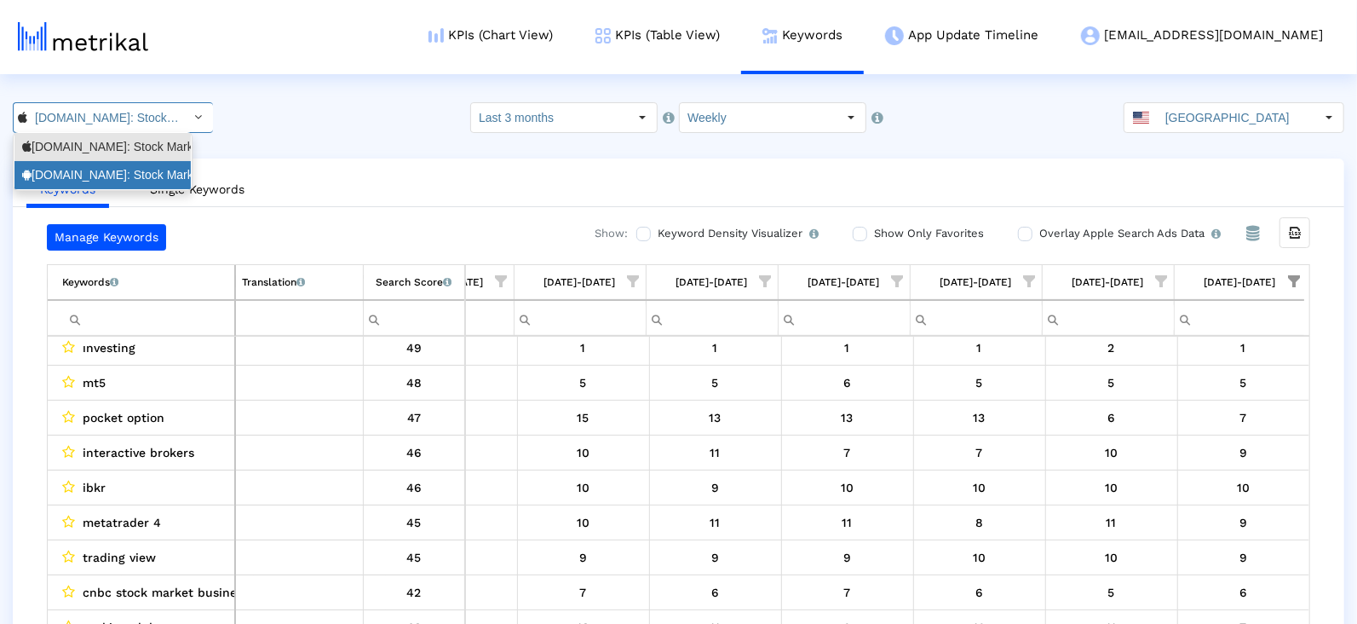
click at [124, 165] on div "[DOMAIN_NAME]: Stock Market <com.fusionmedia.investing>" at bounding box center [102, 175] width 176 height 28
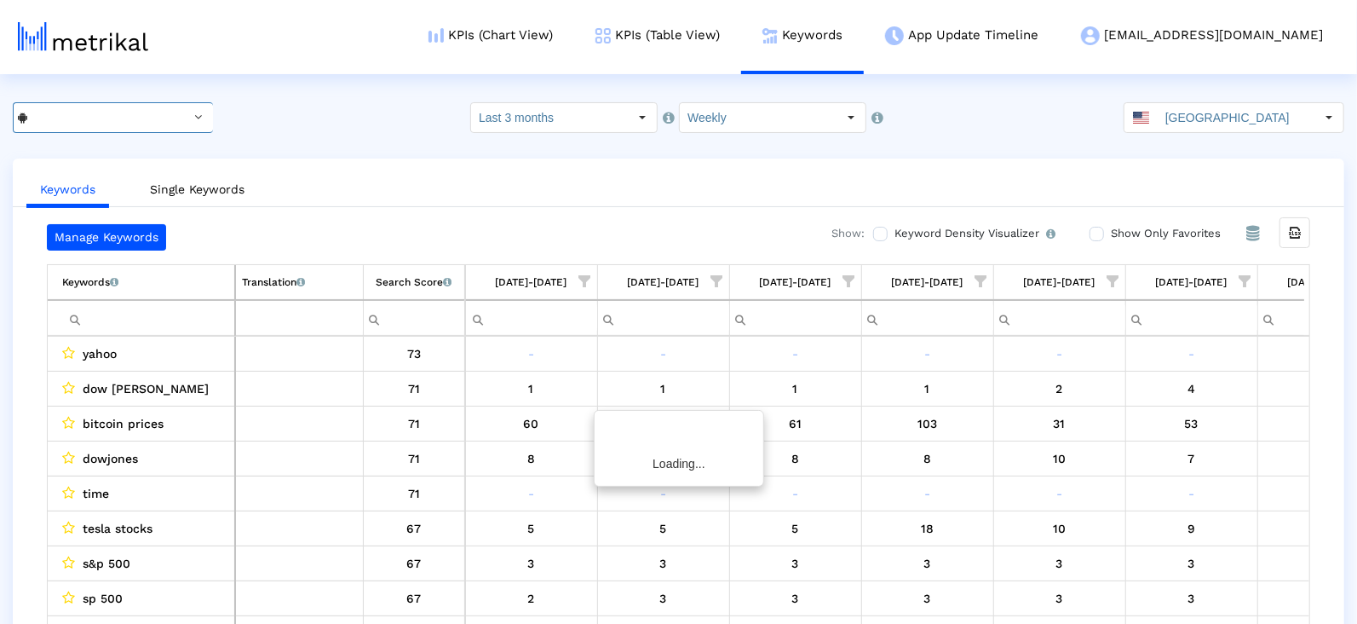
scroll to position [0, 876]
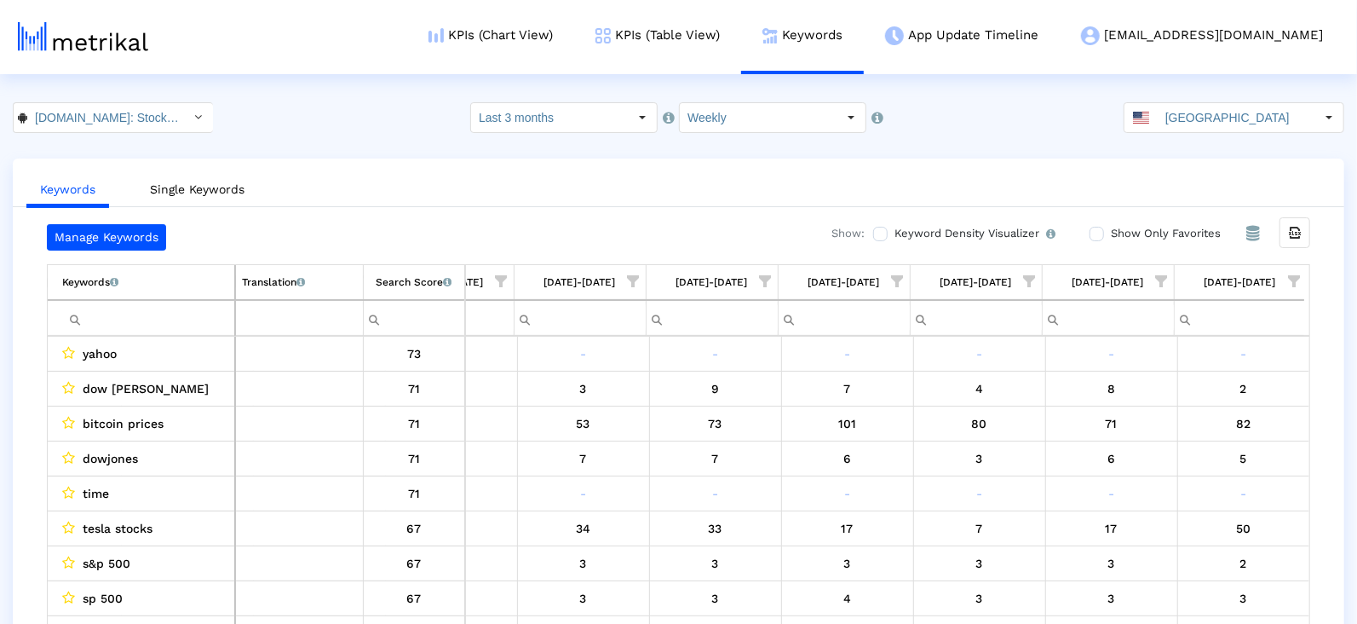
click at [1300, 275] on span "Show filter options for column '08/17/25-08/23/25'" at bounding box center [1294, 281] width 12 height 12
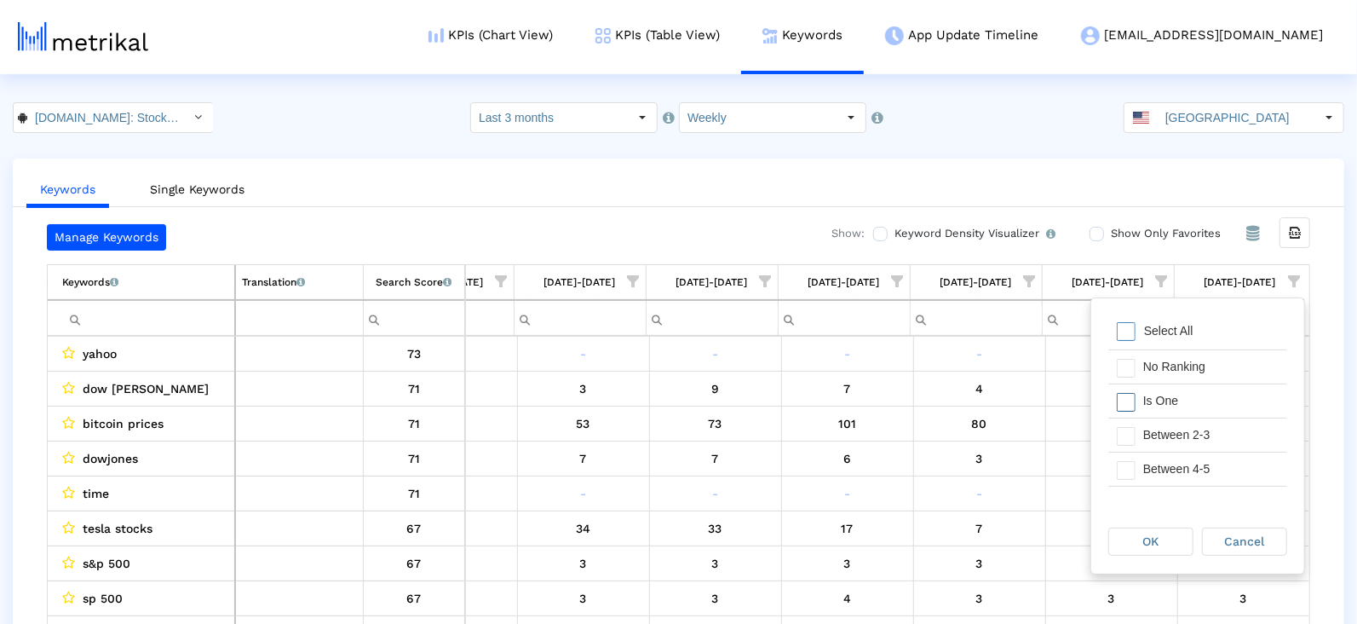
click at [1160, 414] on div "Is One" at bounding box center [1211, 400] width 153 height 33
click at [1160, 436] on div "Between 2-3" at bounding box center [1211, 434] width 153 height 33
click at [1160, 474] on div "Between 4-5" at bounding box center [1211, 468] width 153 height 33
click at [1160, 472] on div "Between 6-10" at bounding box center [1211, 483] width 153 height 33
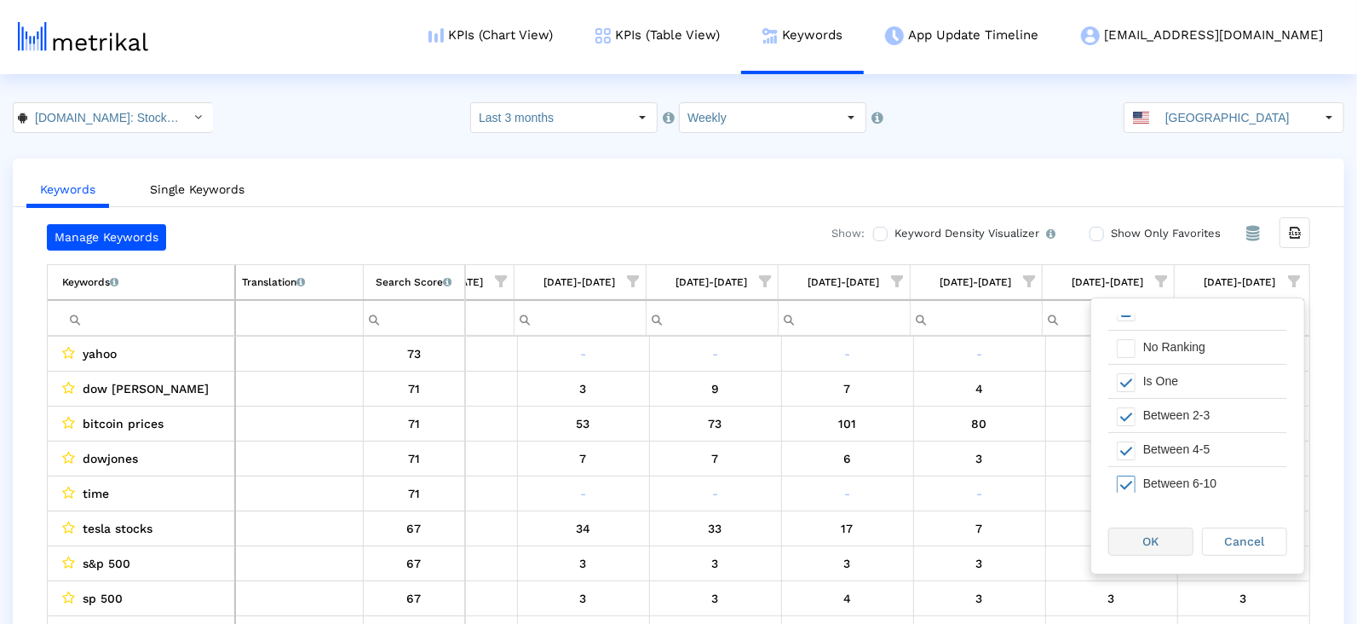
click at [1156, 543] on span "OK" at bounding box center [1152, 541] width 16 height 14
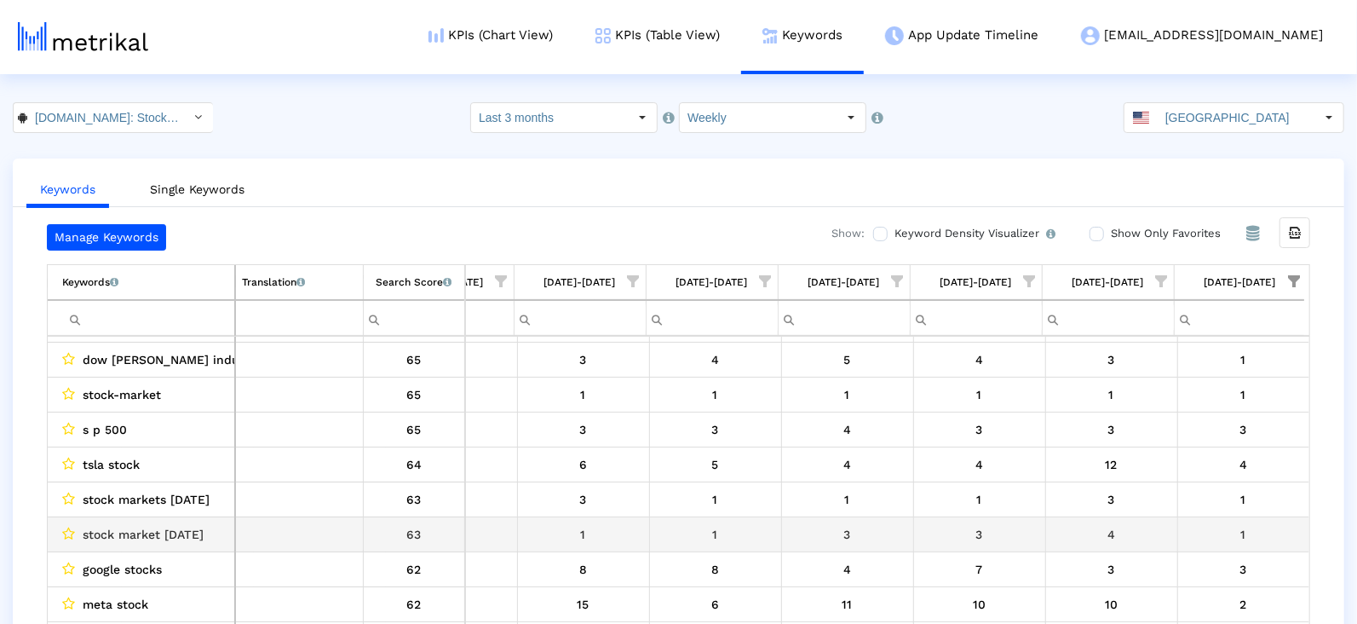
scroll to position [274, 0]
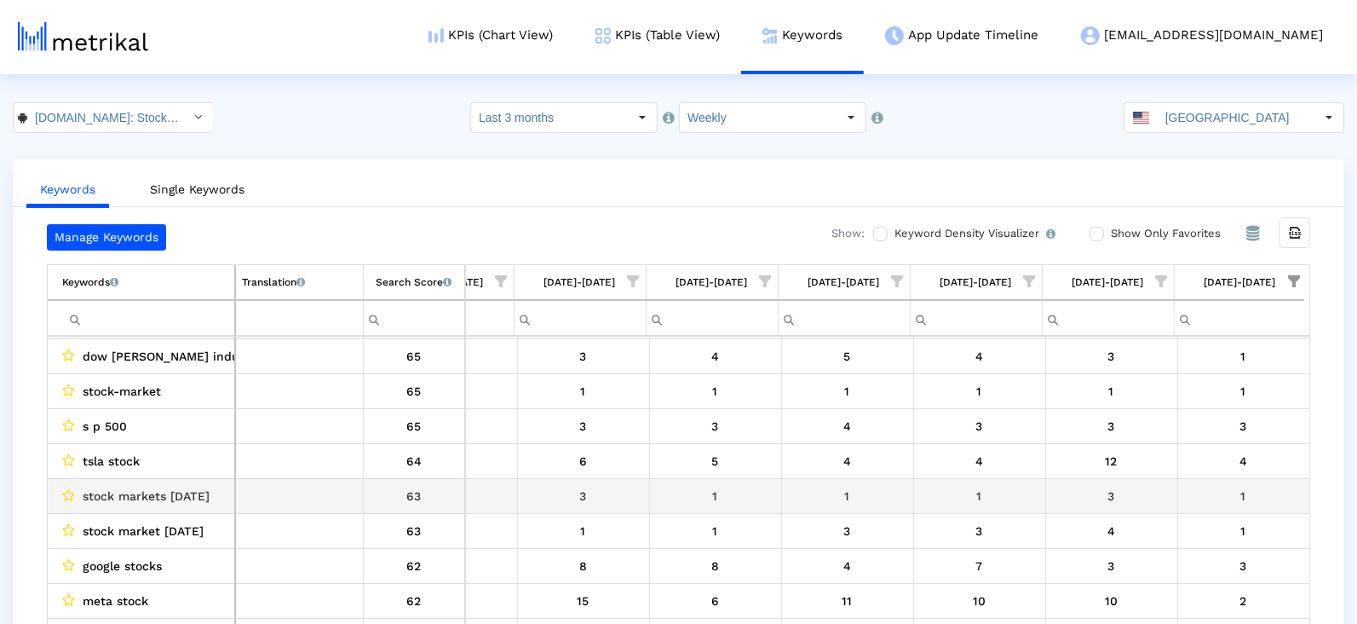
click at [198, 494] on span "stock markets [DATE]" at bounding box center [146, 496] width 127 height 22
copy span "stock markets [DATE]"
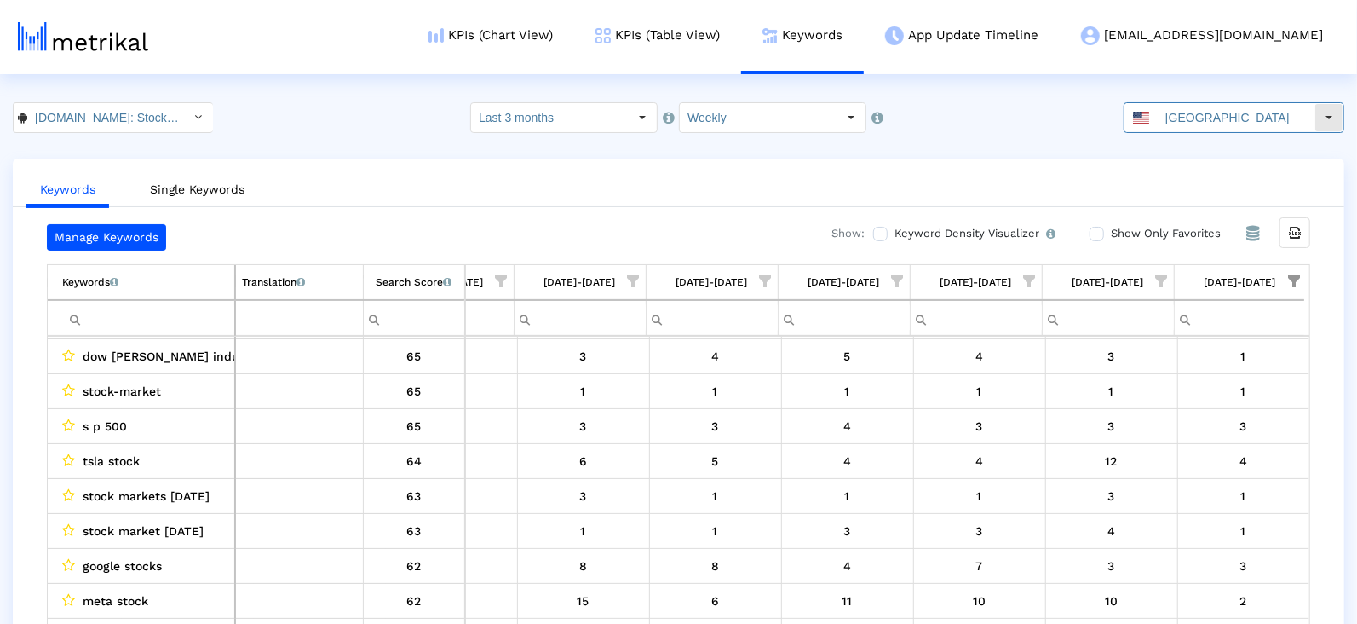
click at [1175, 118] on div "[GEOGRAPHIC_DATA]" at bounding box center [1220, 117] width 190 height 29
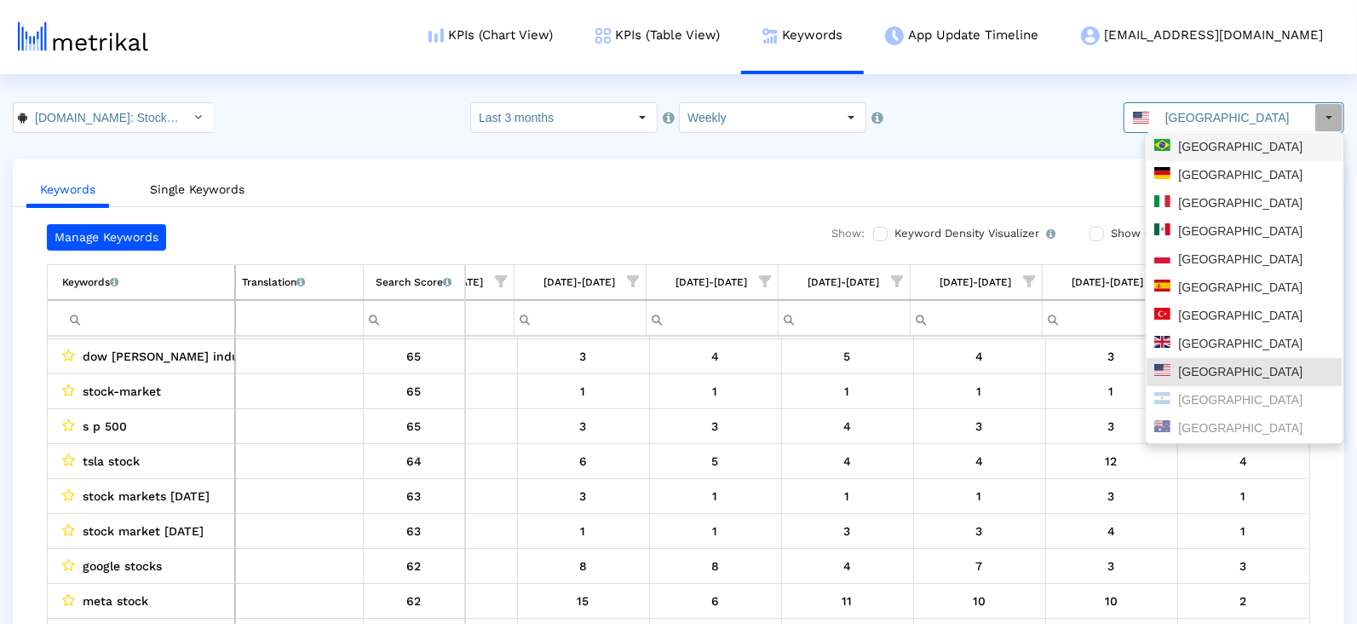
click at [1172, 144] on div "[GEOGRAPHIC_DATA]" at bounding box center [1245, 147] width 181 height 16
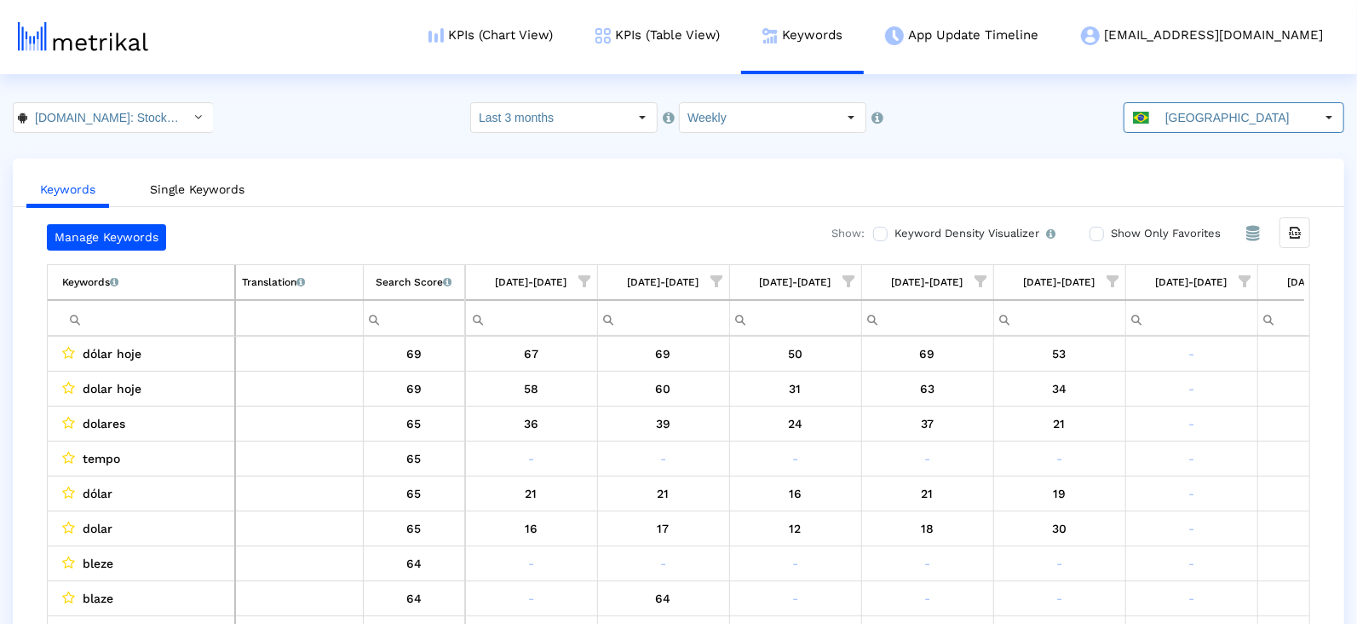
scroll to position [0, 876]
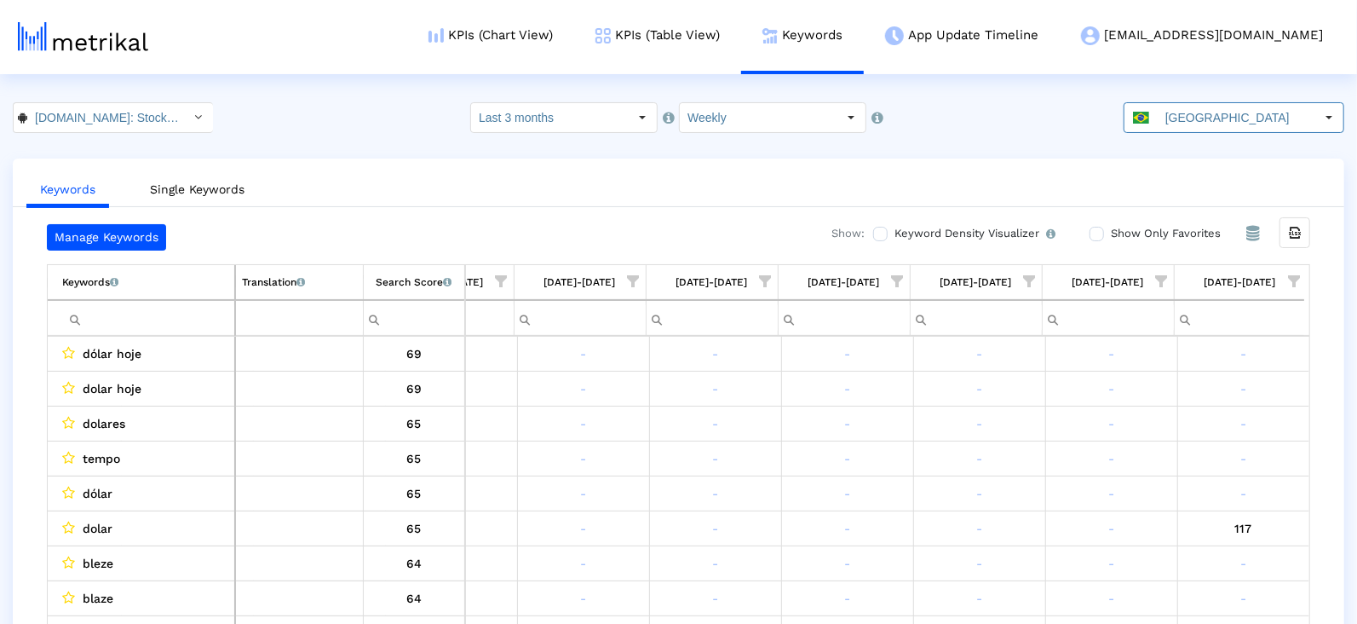
click at [1288, 275] on span "Show filter options for column '08/17/25-08/23/25'" at bounding box center [1294, 281] width 12 height 12
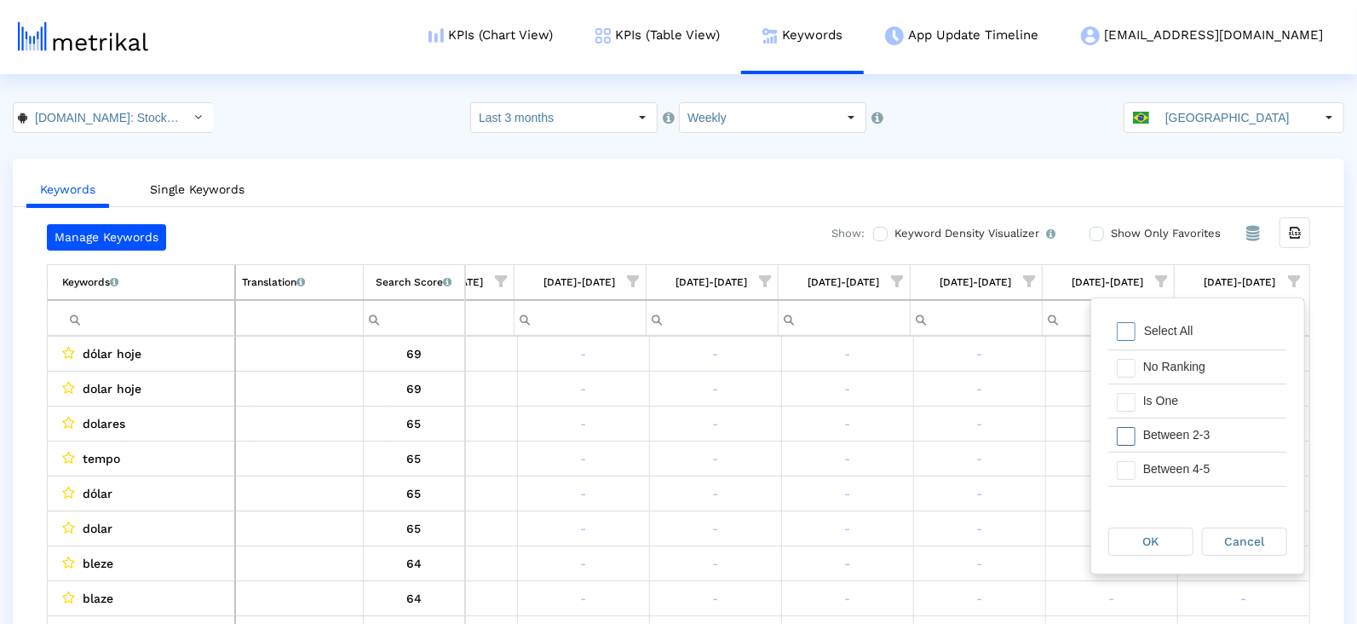
click at [1151, 390] on div "Is One" at bounding box center [1211, 400] width 153 height 33
click at [1151, 452] on div "Between 4-5" at bounding box center [1211, 468] width 153 height 33
click at [1144, 429] on div "Between 2-3" at bounding box center [1211, 434] width 153 height 33
click at [1153, 470] on div "Between 6-10" at bounding box center [1211, 477] width 153 height 33
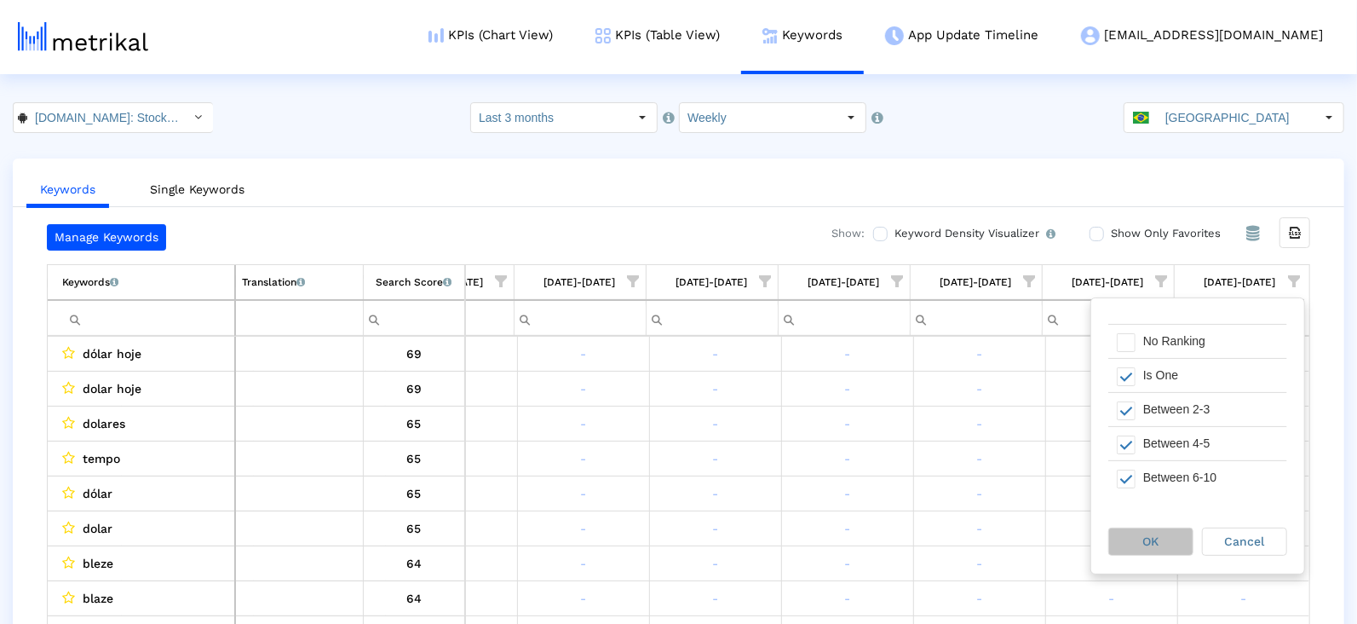
click at [1146, 545] on span "OK" at bounding box center [1152, 541] width 16 height 14
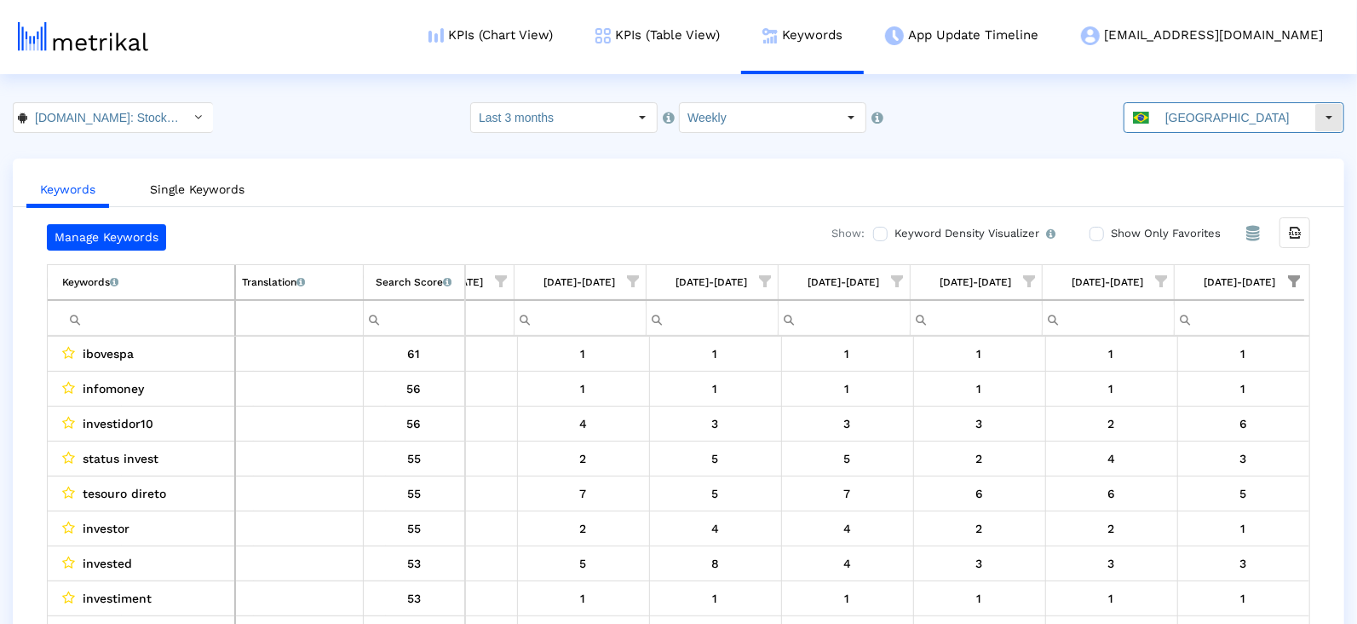
click at [1195, 120] on input "[GEOGRAPHIC_DATA]" at bounding box center [1236, 117] width 157 height 29
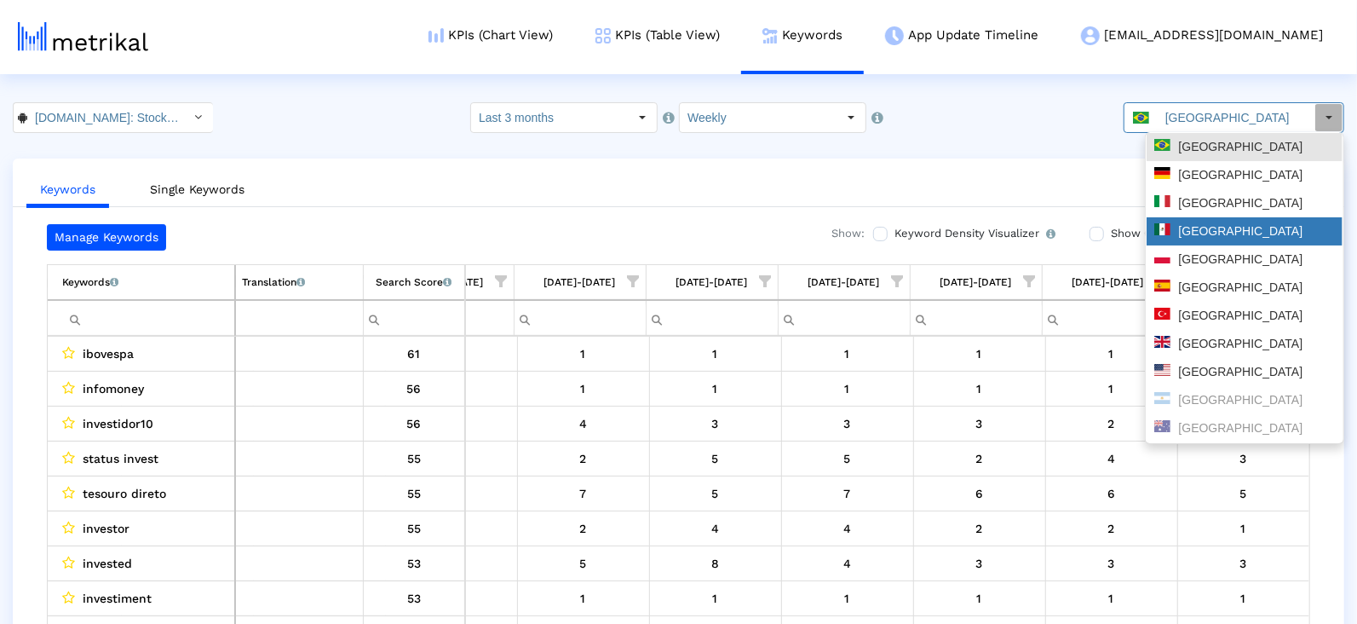
click at [1202, 233] on div "[GEOGRAPHIC_DATA]" at bounding box center [1245, 231] width 181 height 16
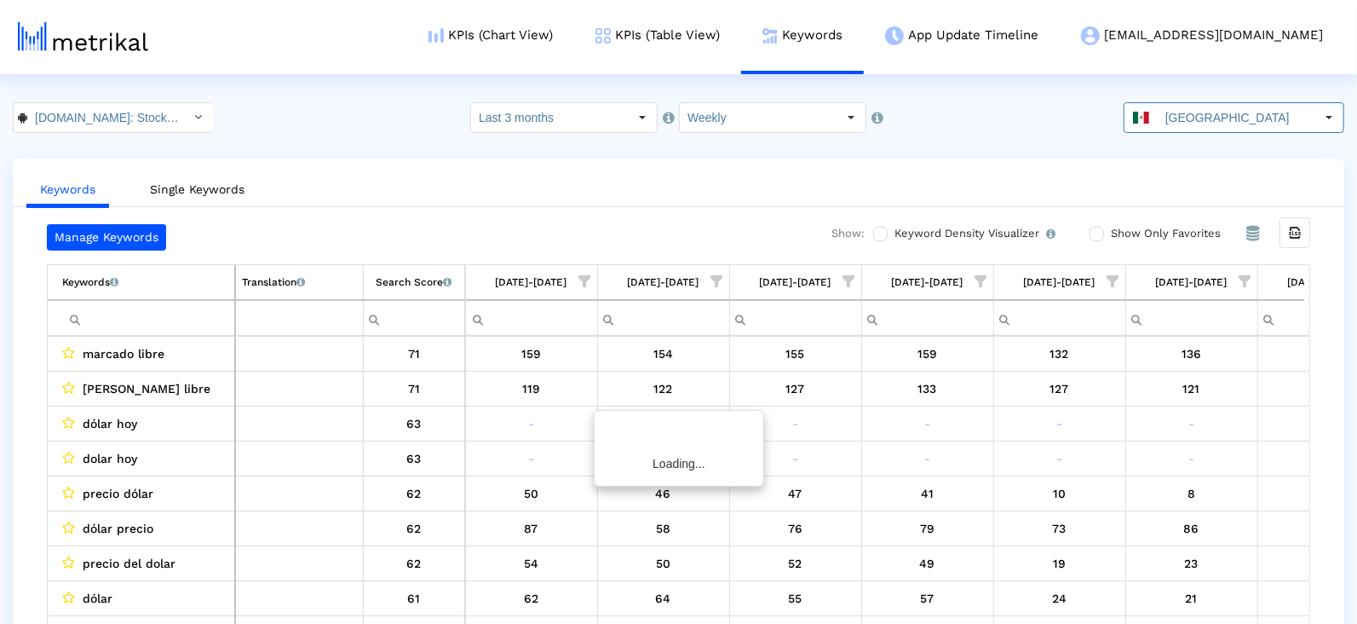
scroll to position [0, 876]
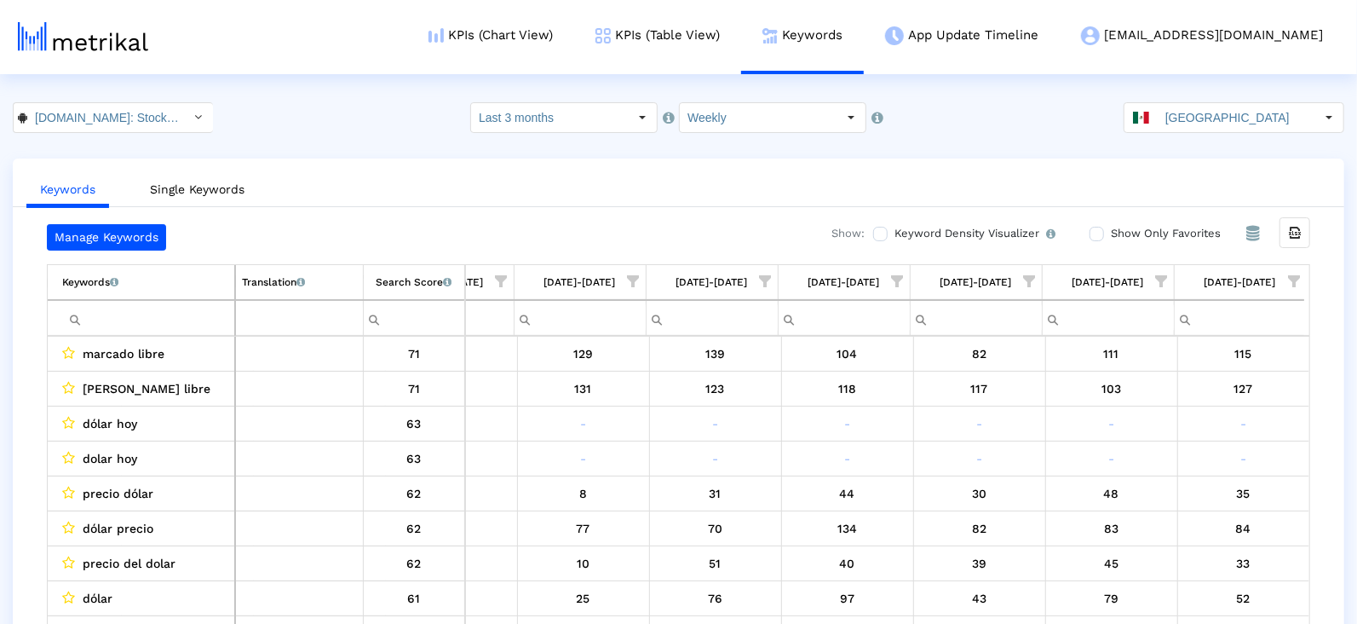
click at [1295, 287] on span "Show filter options for column '08/17/25-08/23/25'" at bounding box center [1294, 281] width 12 height 12
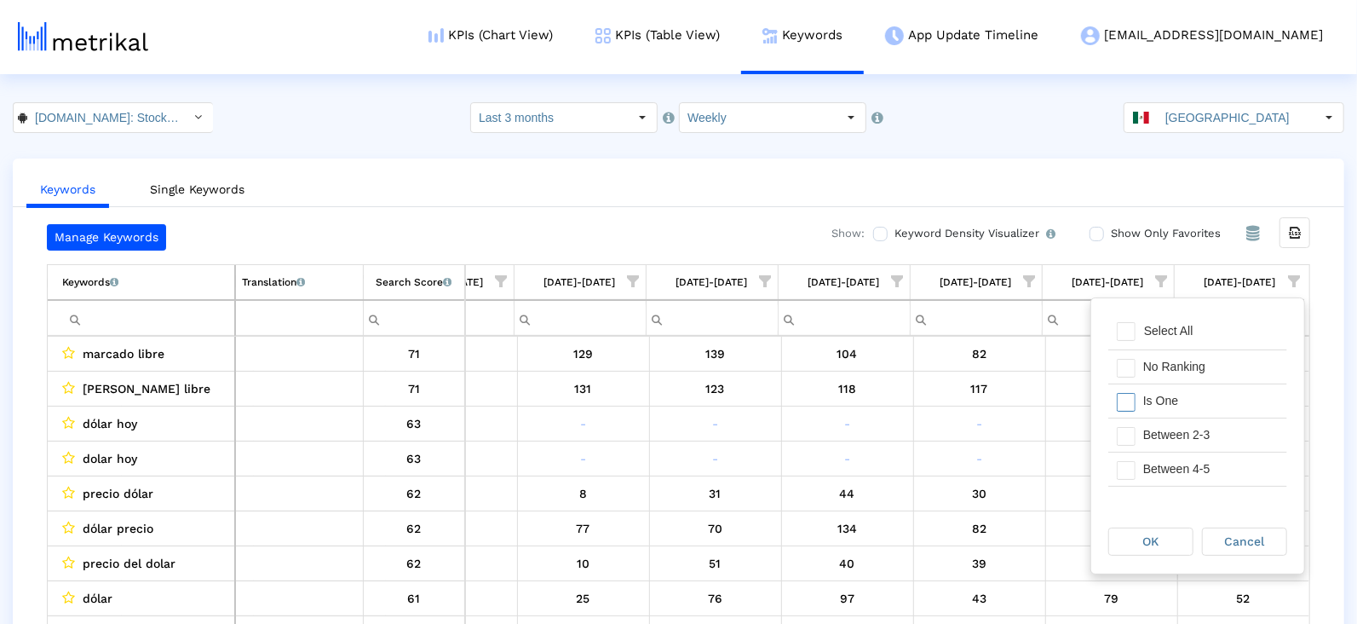
click at [1184, 402] on div "Is One" at bounding box center [1211, 400] width 153 height 33
click at [1184, 428] on div "Between 2-3" at bounding box center [1211, 434] width 153 height 33
click at [1179, 461] on div "Between 4-5" at bounding box center [1211, 468] width 153 height 33
click at [1179, 461] on div "Between 6-10" at bounding box center [1211, 466] width 153 height 33
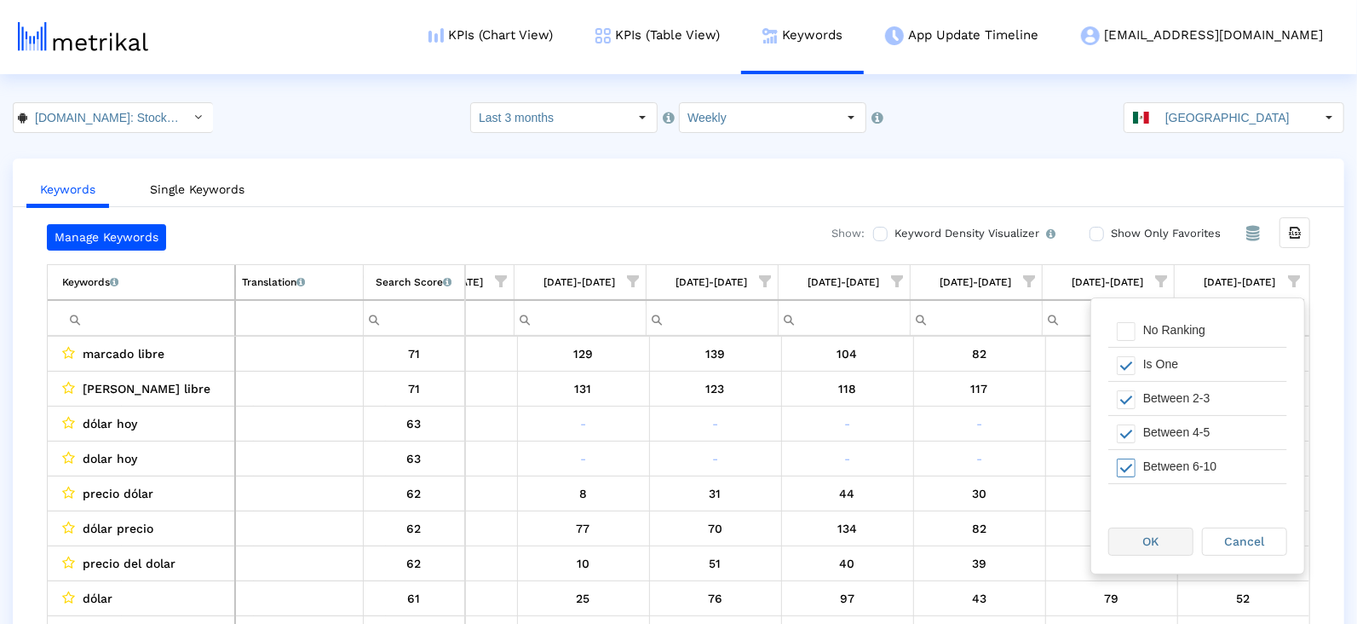
click at [1161, 543] on div "OK" at bounding box center [1152, 541] width 84 height 26
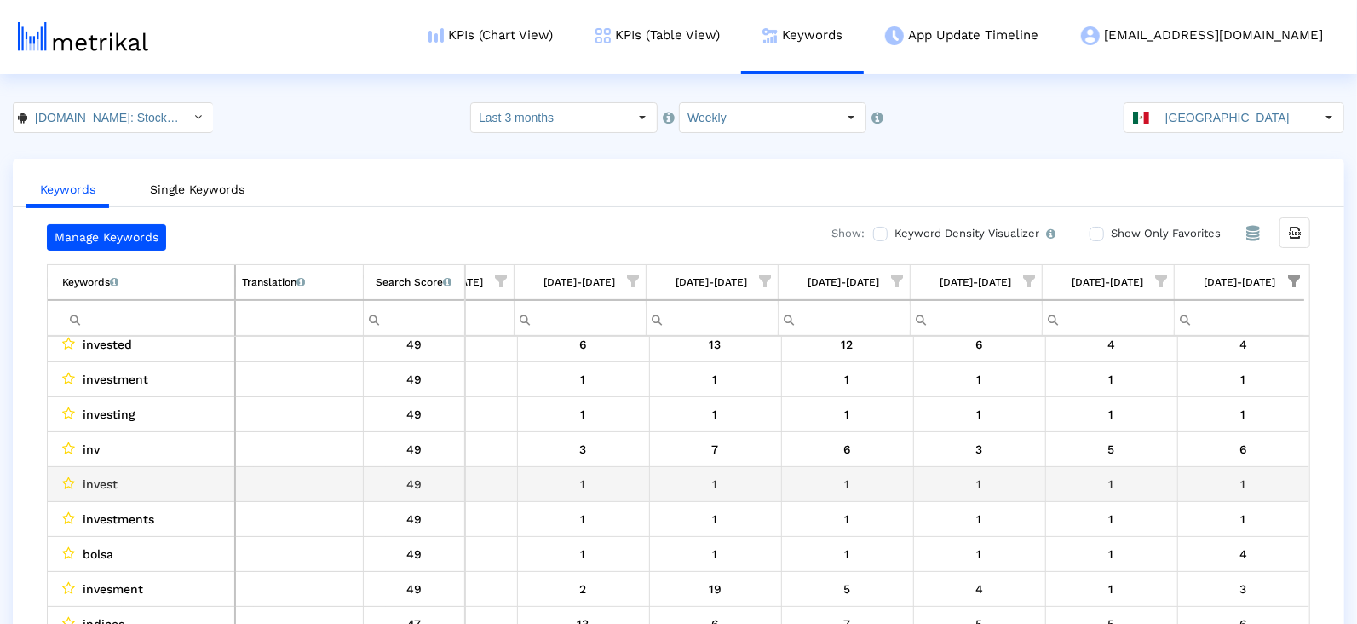
scroll to position [0, 0]
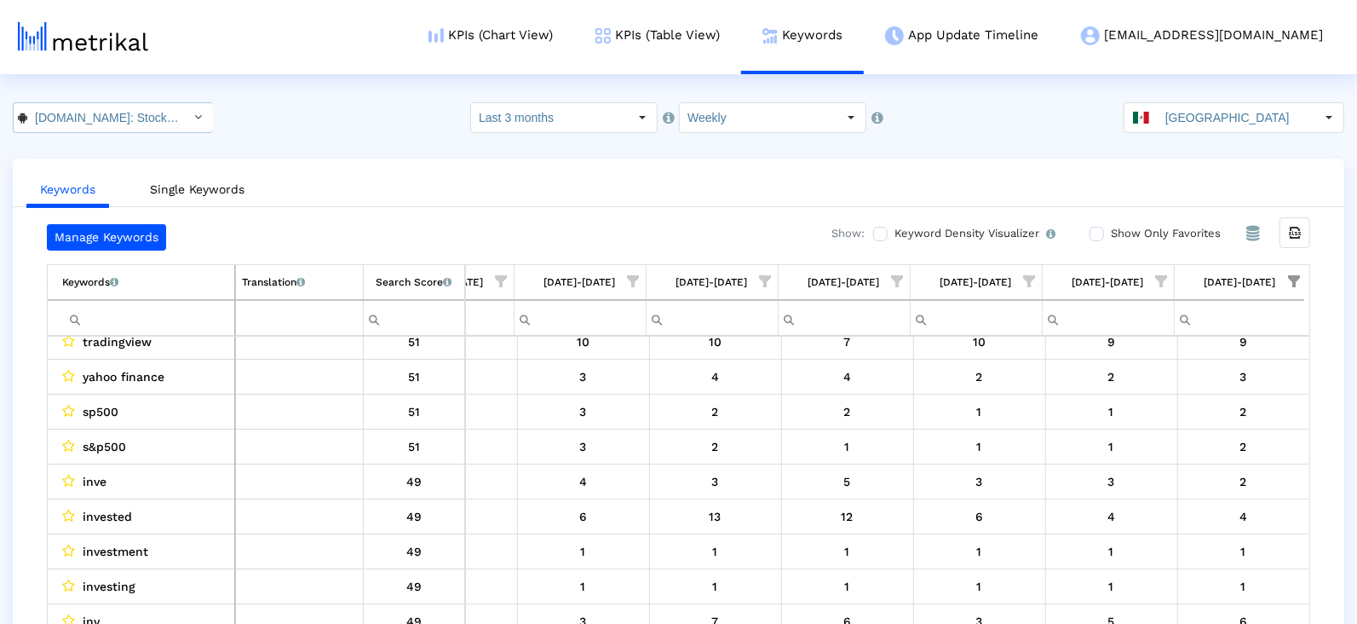
click at [121, 119] on input "[DOMAIN_NAME]: Stock Market < com.fusionmedia.investing >" at bounding box center [103, 117] width 153 height 29
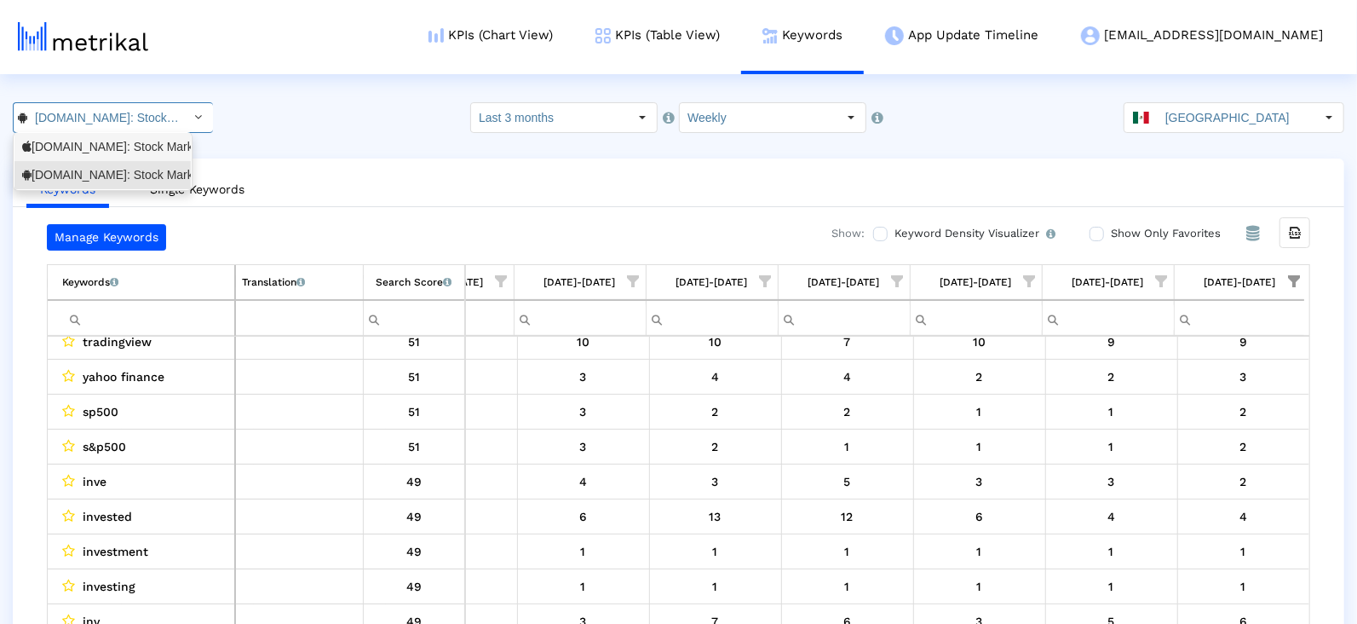
click at [130, 153] on div "[DOMAIN_NAME]: Stock Market <909998122>" at bounding box center [102, 147] width 161 height 16
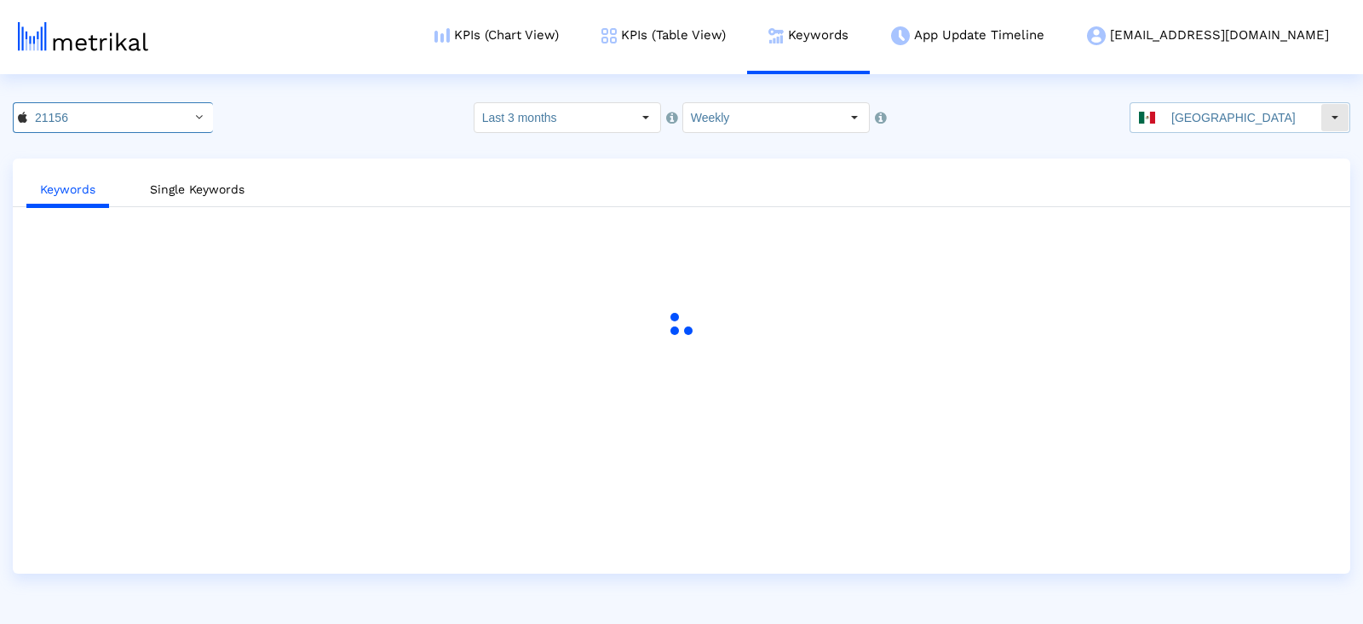
click at [1188, 115] on input "[GEOGRAPHIC_DATA]" at bounding box center [1242, 117] width 157 height 29
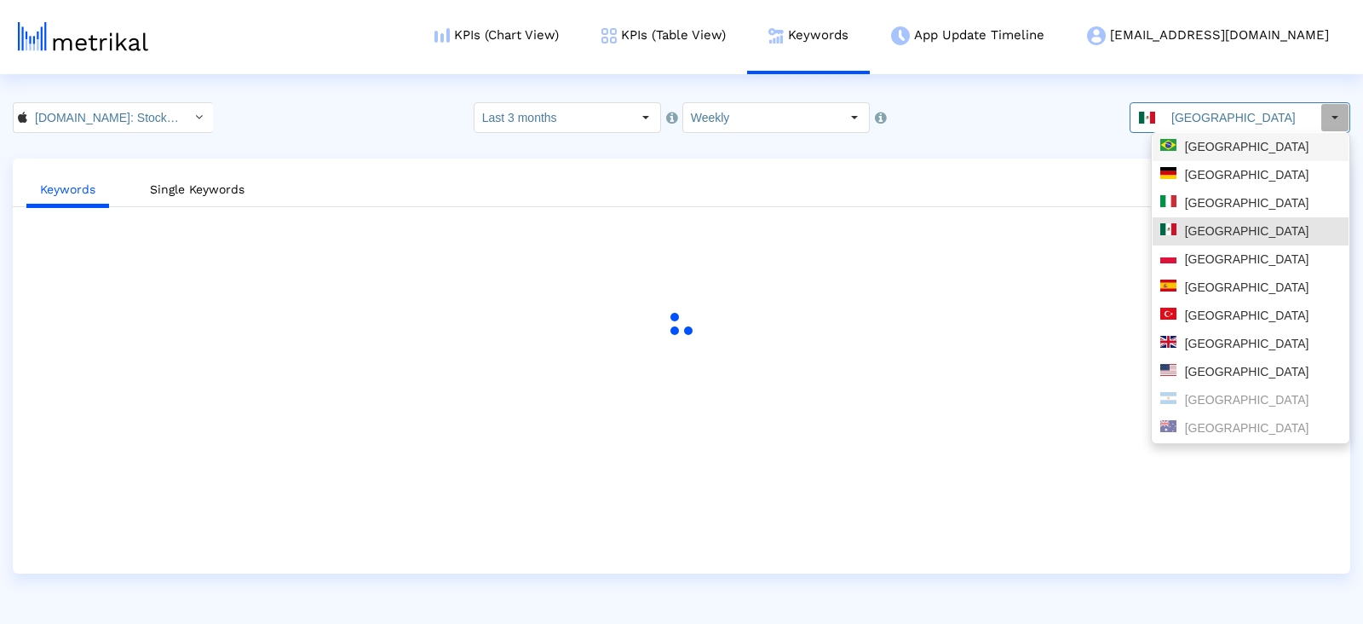
click at [1197, 153] on div "[GEOGRAPHIC_DATA]" at bounding box center [1251, 147] width 181 height 16
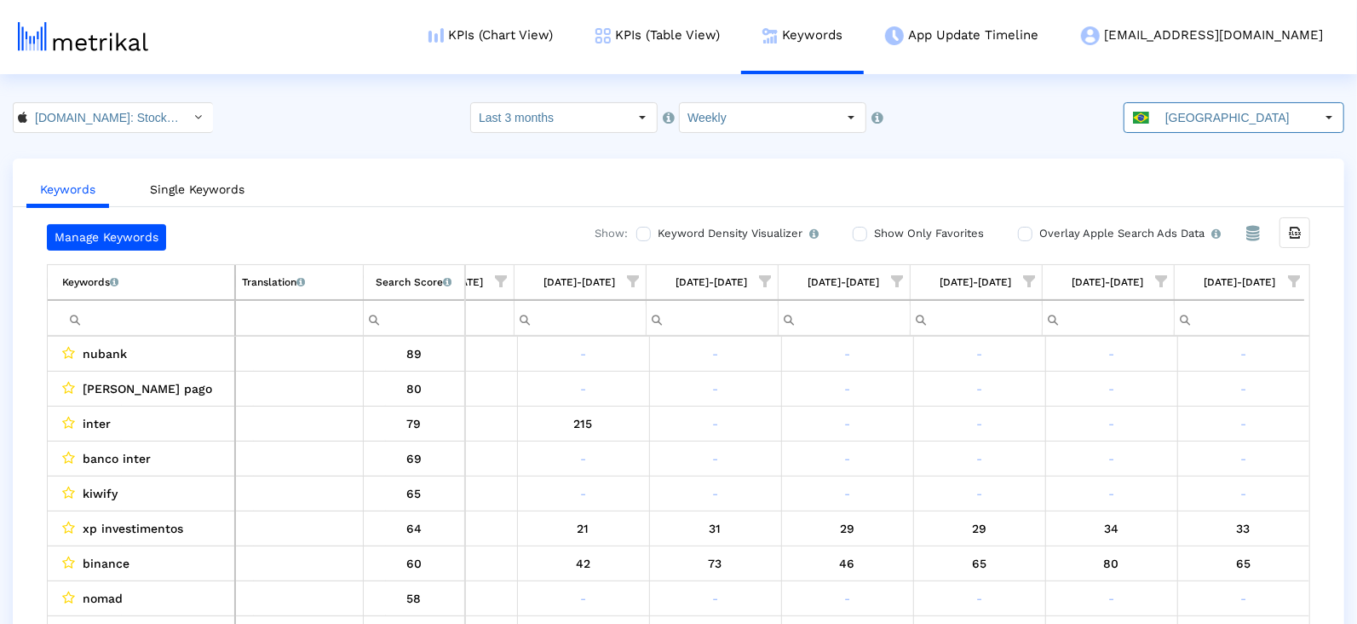
click at [1288, 284] on span "Show filter options for column '08/17/25-08/23/25'" at bounding box center [1294, 281] width 12 height 12
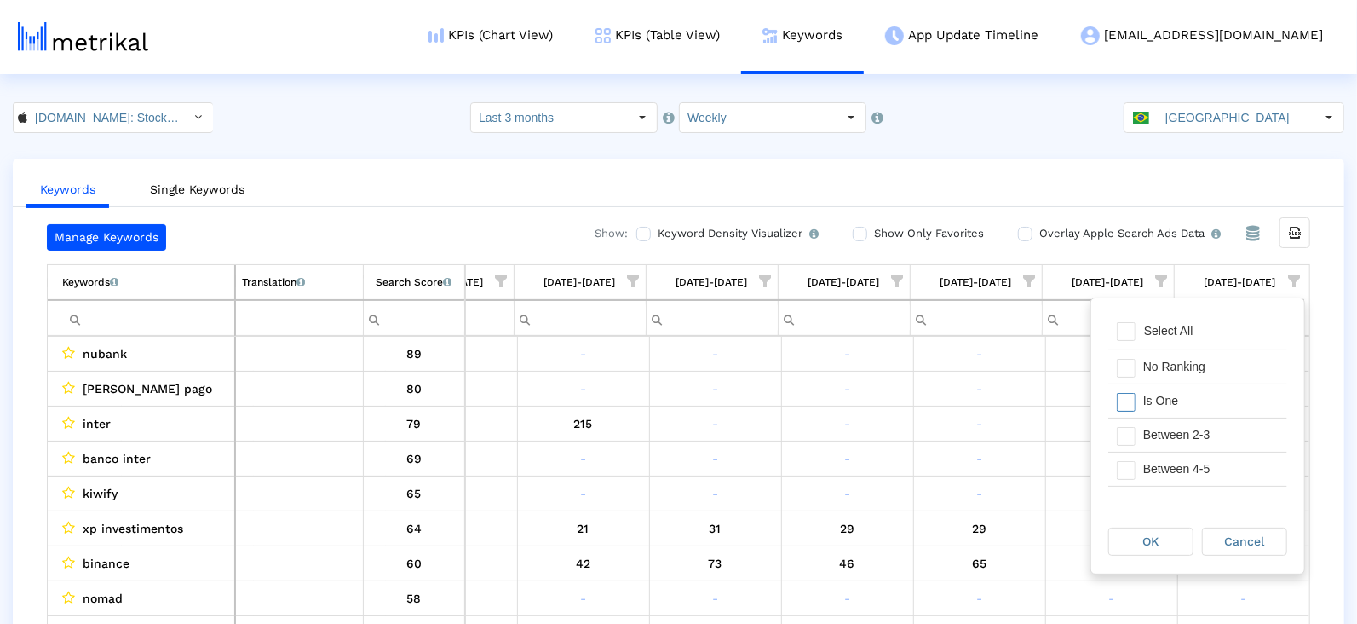
click at [1219, 390] on div "Is One" at bounding box center [1211, 400] width 153 height 33
click at [1219, 452] on div "Between 4-5" at bounding box center [1211, 468] width 153 height 33
click at [1213, 426] on div "Between 2-3" at bounding box center [1211, 434] width 153 height 33
click at [1213, 431] on div "Between 6-10" at bounding box center [1211, 445] width 153 height 33
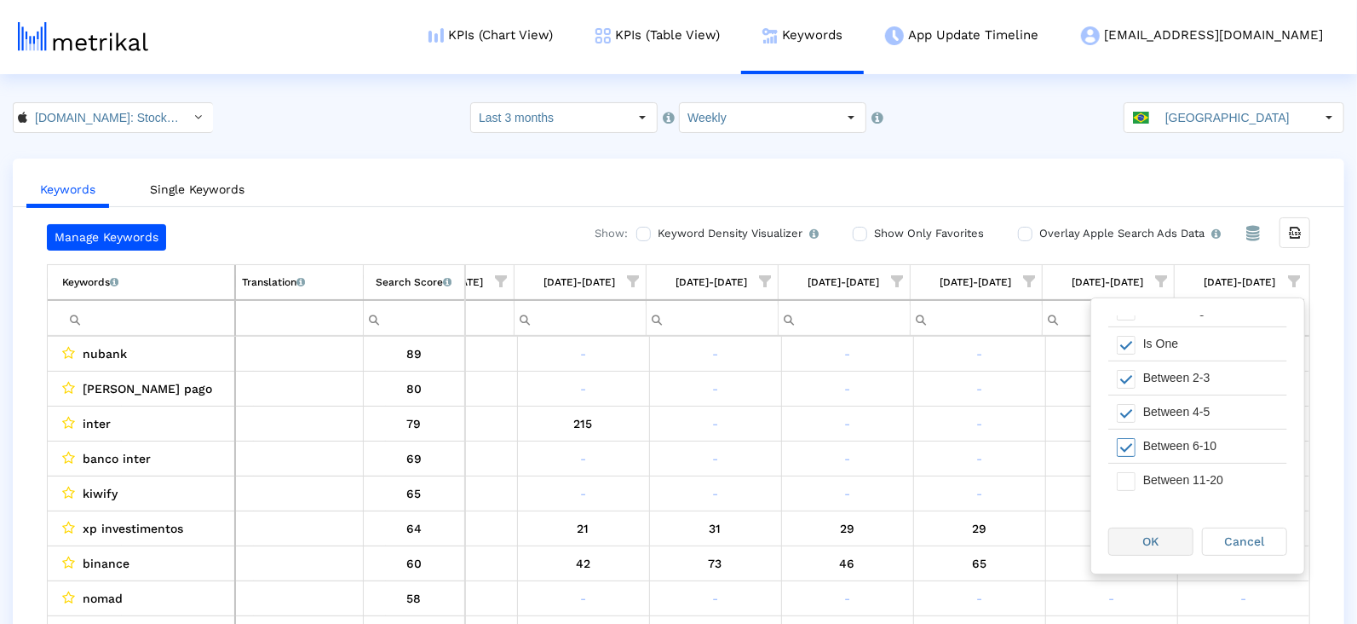
click at [1153, 534] on span "OK" at bounding box center [1152, 541] width 16 height 14
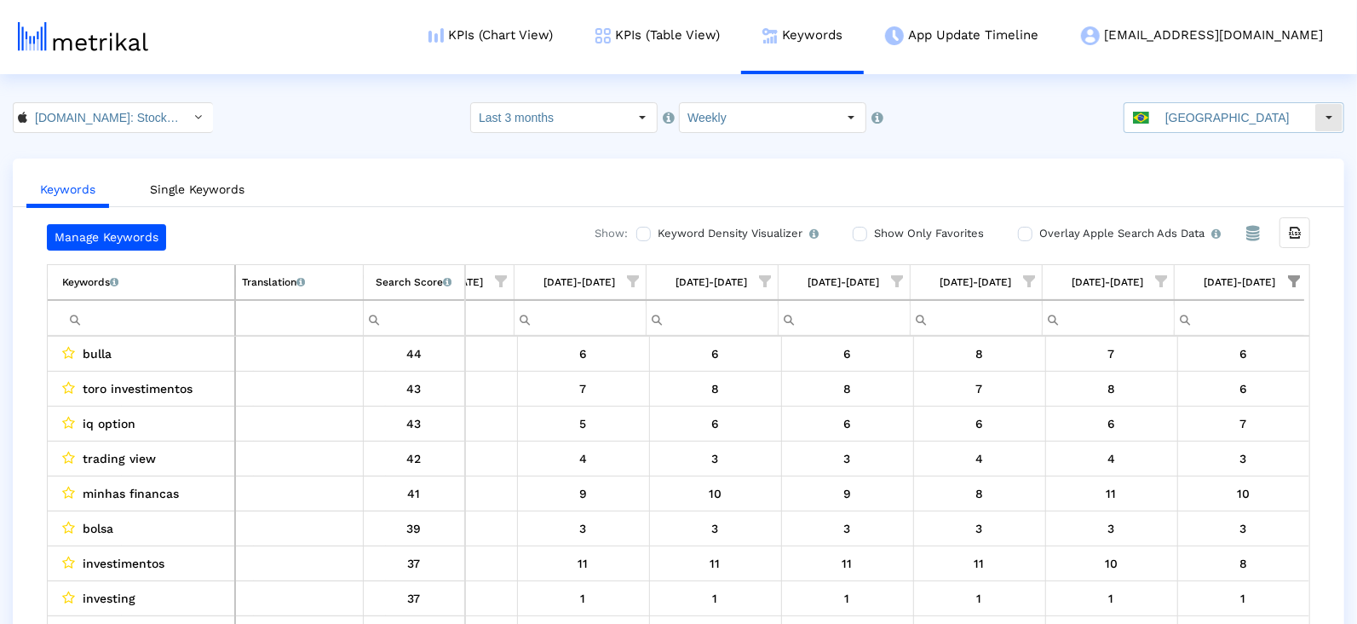
click at [1254, 113] on input "[GEOGRAPHIC_DATA]" at bounding box center [1236, 117] width 157 height 29
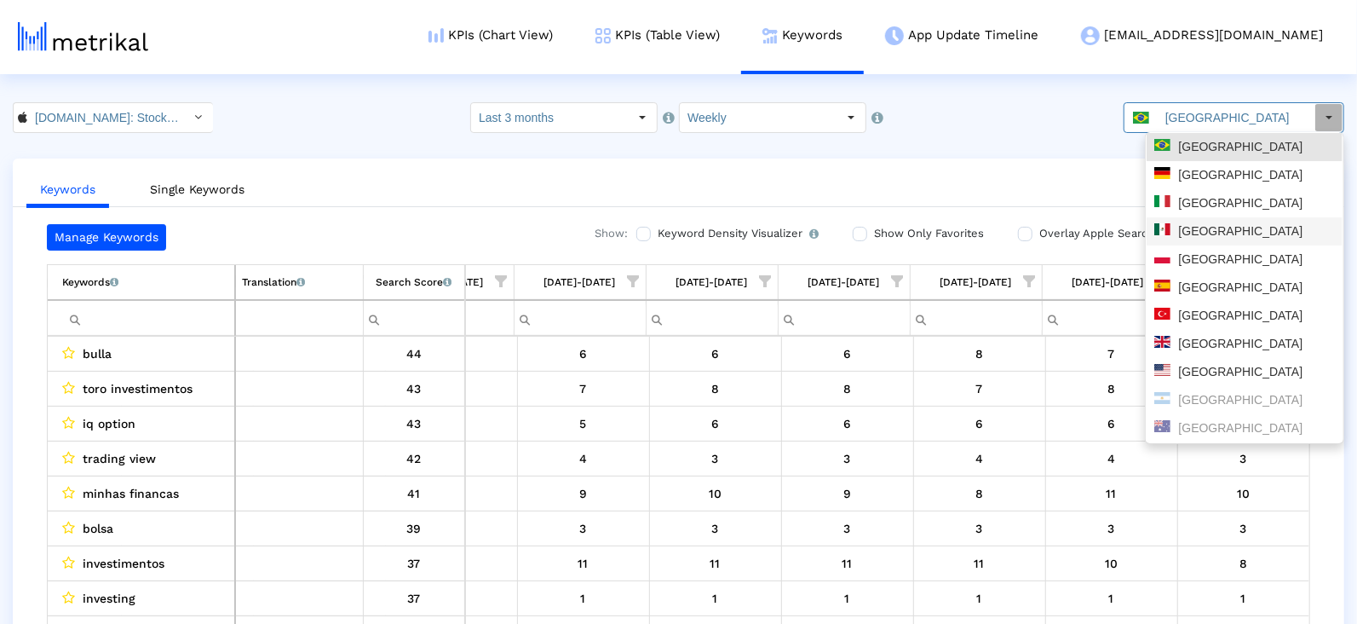
click at [1248, 226] on div "[GEOGRAPHIC_DATA]" at bounding box center [1245, 231] width 181 height 16
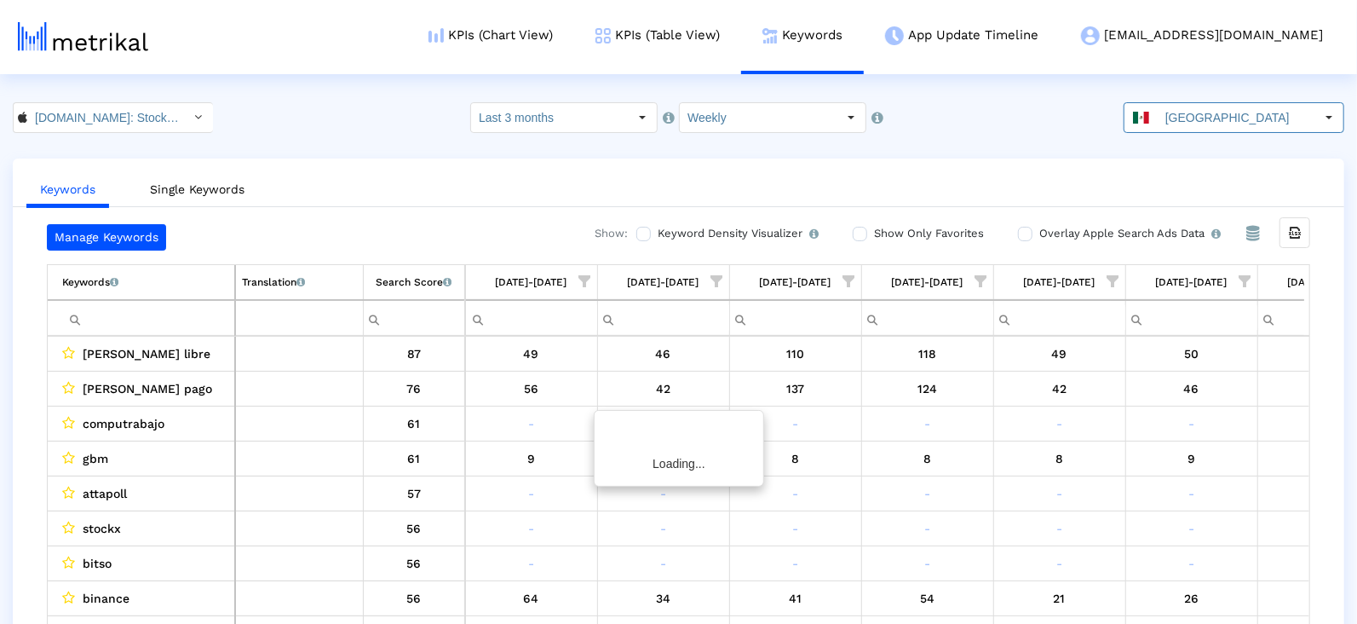
scroll to position [0, 876]
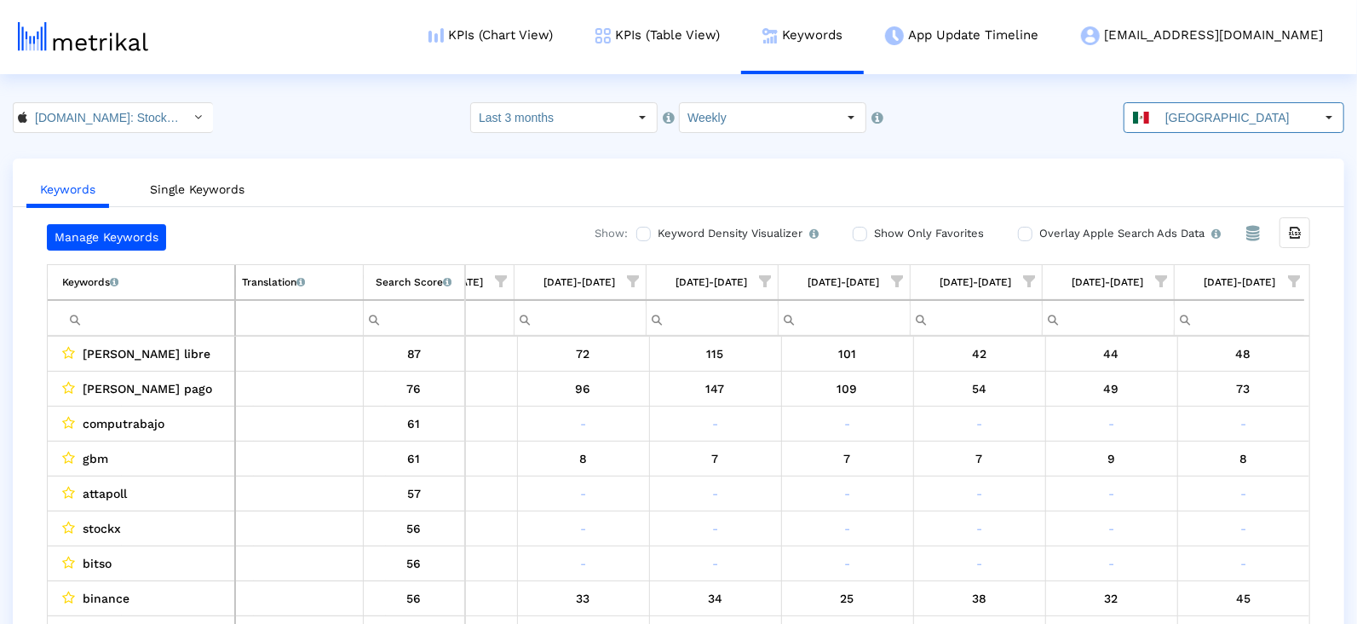
click at [1297, 275] on span "Show filter options for column '08/17/25-08/23/25'" at bounding box center [1294, 281] width 12 height 12
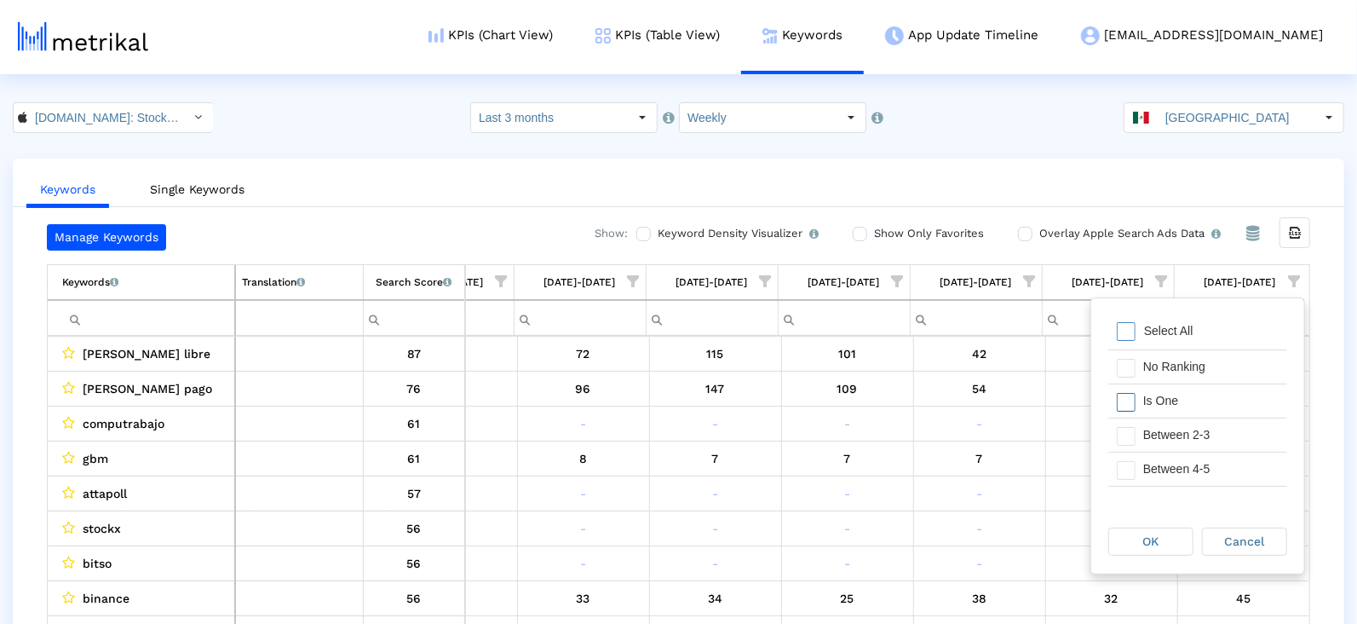
click at [1190, 398] on div "Is One" at bounding box center [1211, 400] width 153 height 33
click at [1190, 452] on div "Between 4-5" at bounding box center [1211, 468] width 153 height 33
click at [1190, 433] on div "Between 2-3" at bounding box center [1211, 434] width 153 height 33
click at [1191, 484] on div "Between 6-10" at bounding box center [1211, 492] width 153 height 33
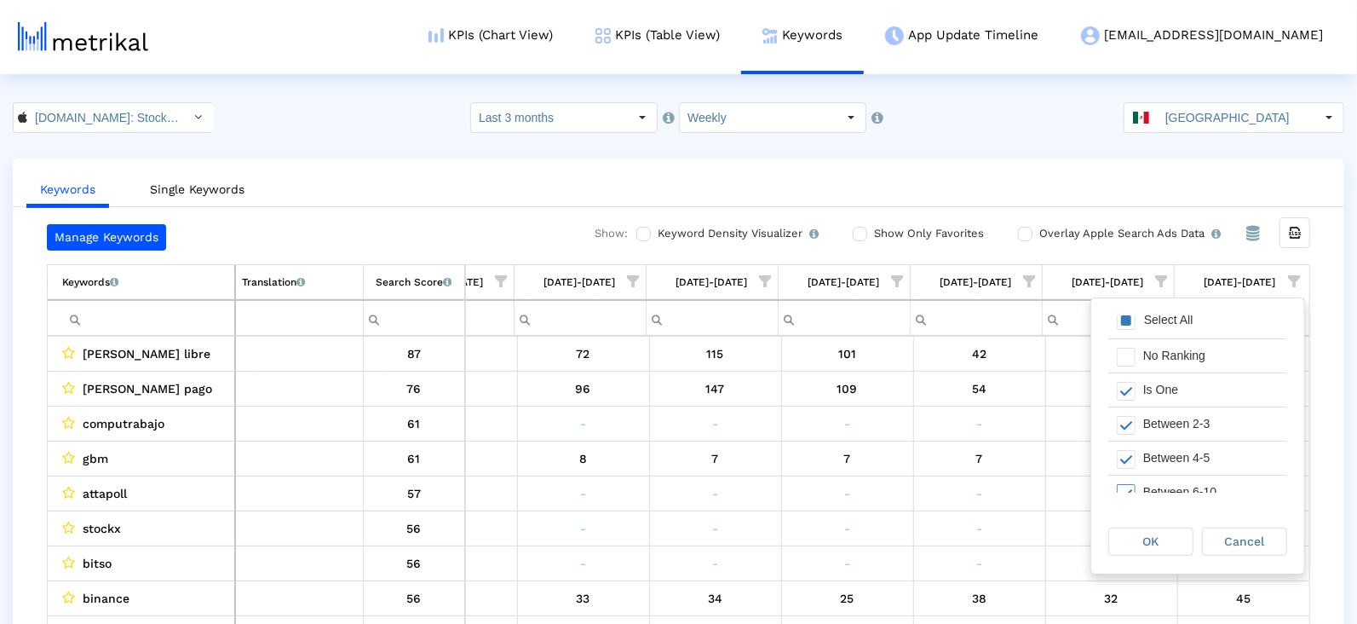
click at [1168, 527] on div "OK" at bounding box center [1156, 542] width 94 height 31
click at [1168, 533] on div "OK" at bounding box center [1152, 541] width 84 height 26
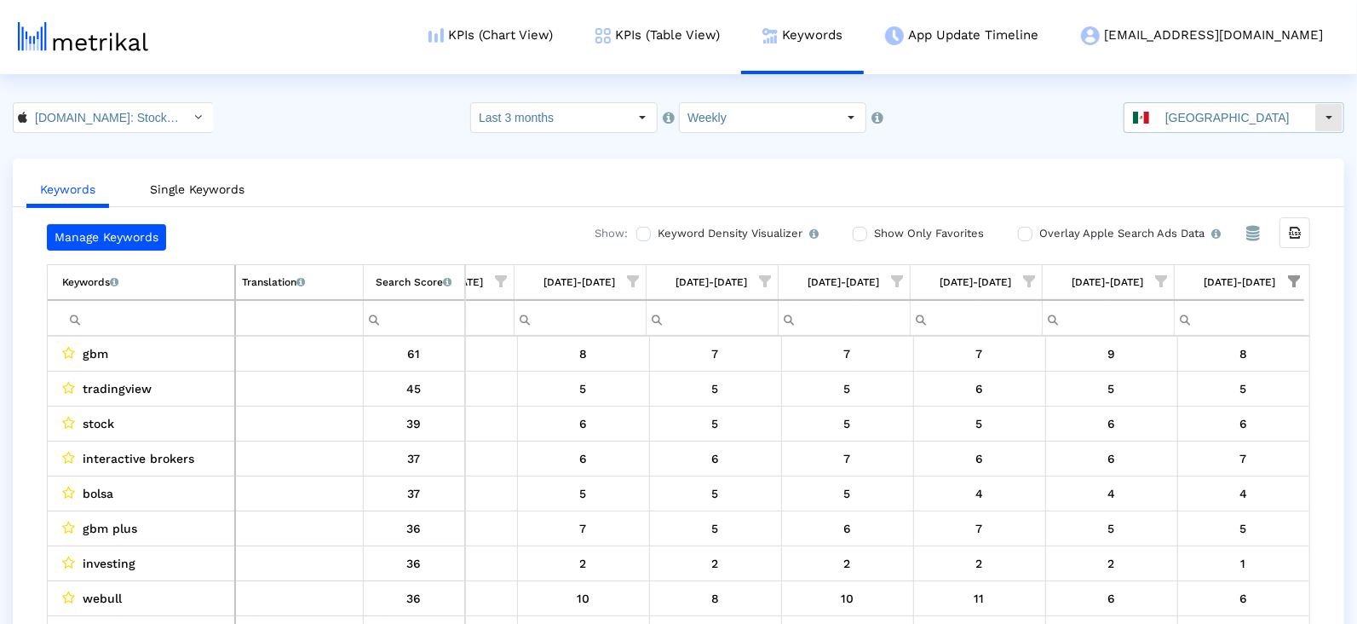
click at [1225, 121] on input "[GEOGRAPHIC_DATA]" at bounding box center [1236, 117] width 157 height 29
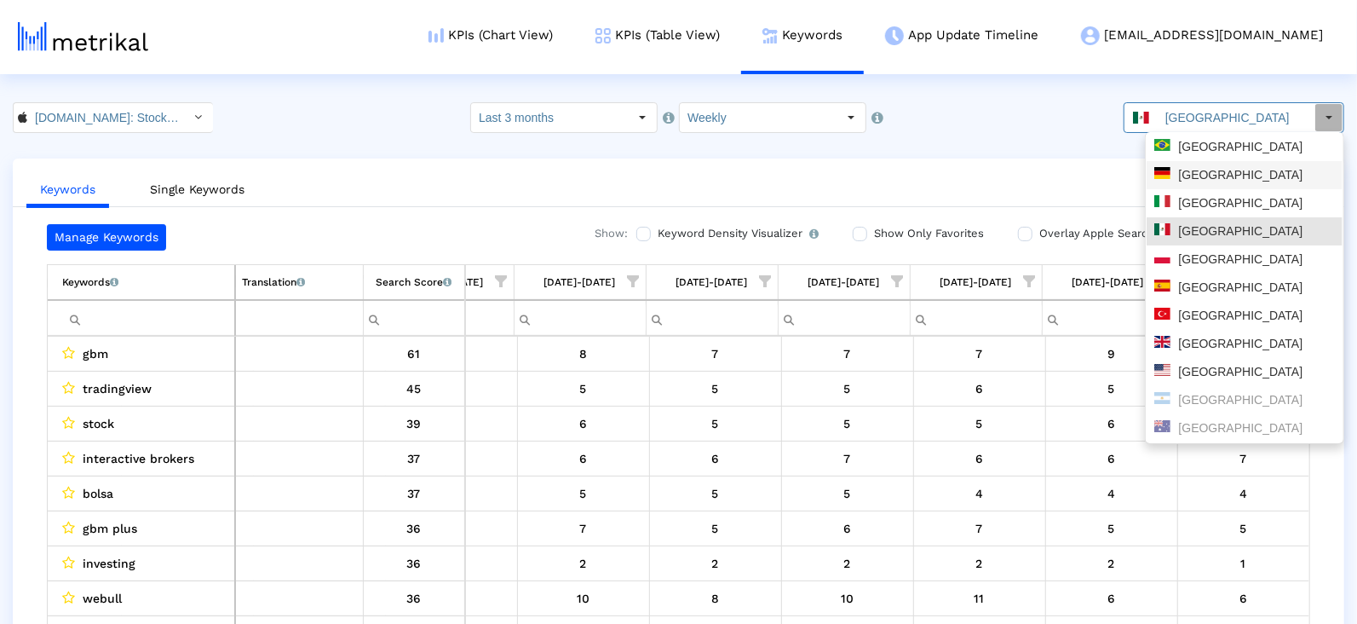
click at [1220, 182] on div "[GEOGRAPHIC_DATA]" at bounding box center [1245, 175] width 181 height 16
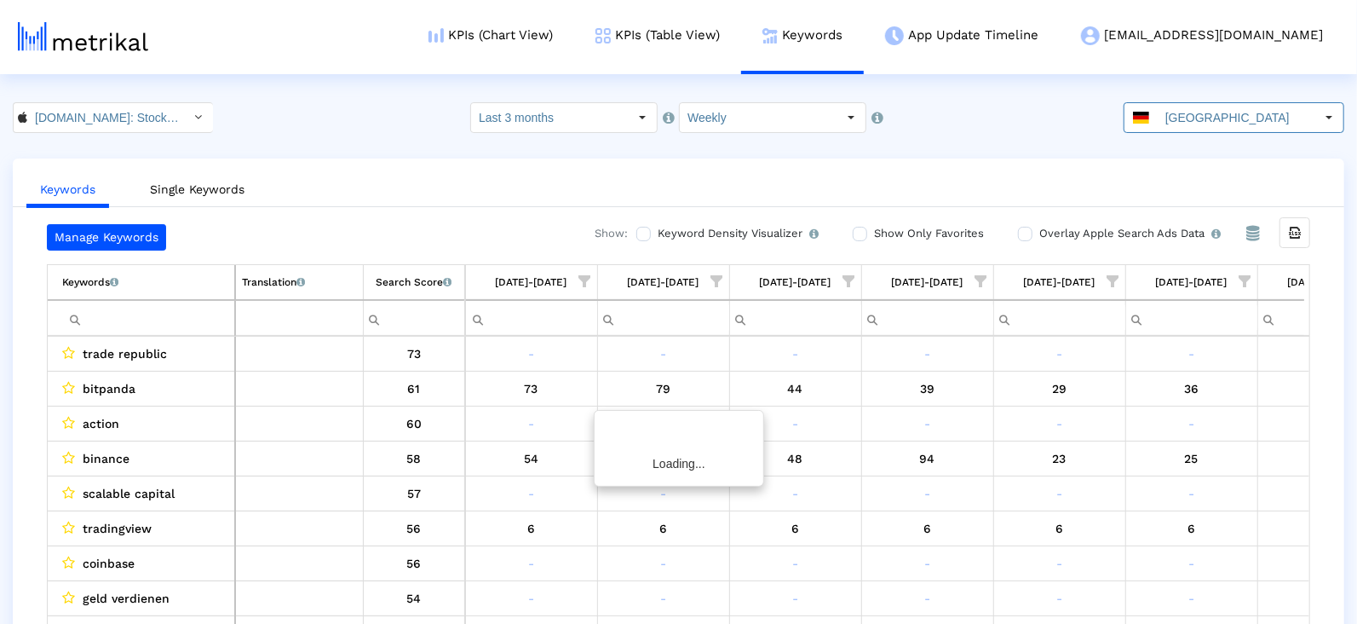
scroll to position [0, 876]
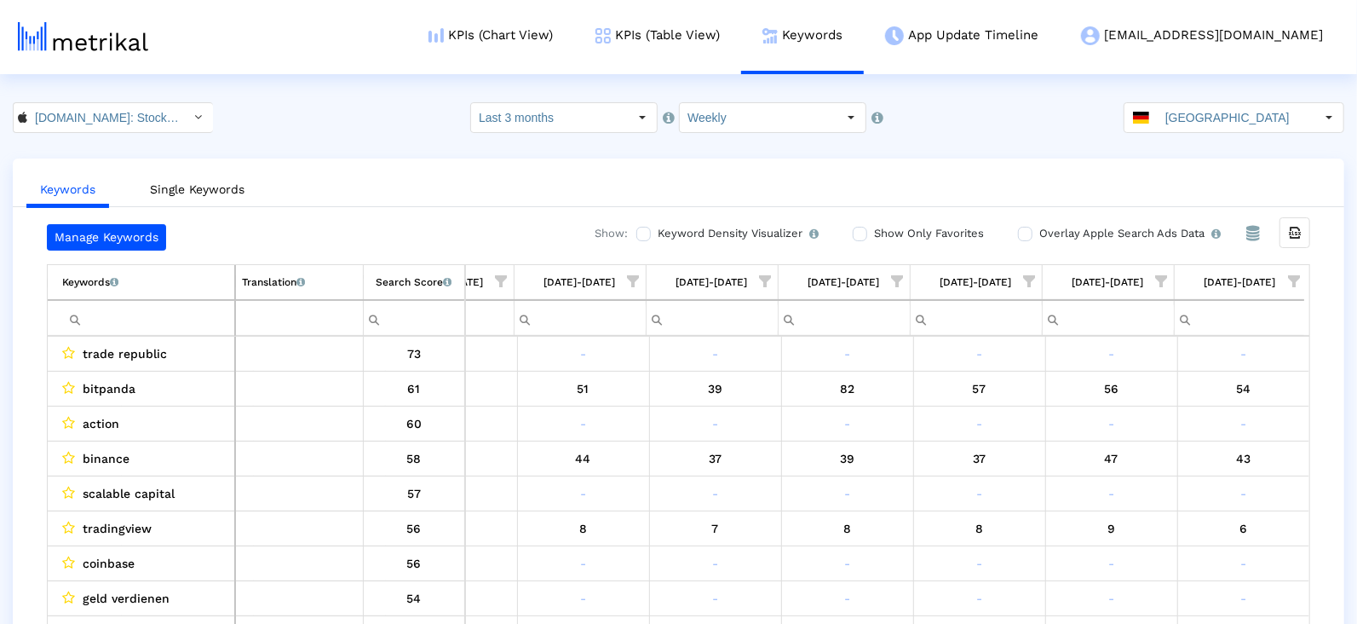
click at [1288, 280] on span "Show filter options for column '08/17/25-08/23/25'" at bounding box center [1294, 281] width 12 height 12
click at [1221, 399] on div "Is One" at bounding box center [1211, 400] width 153 height 33
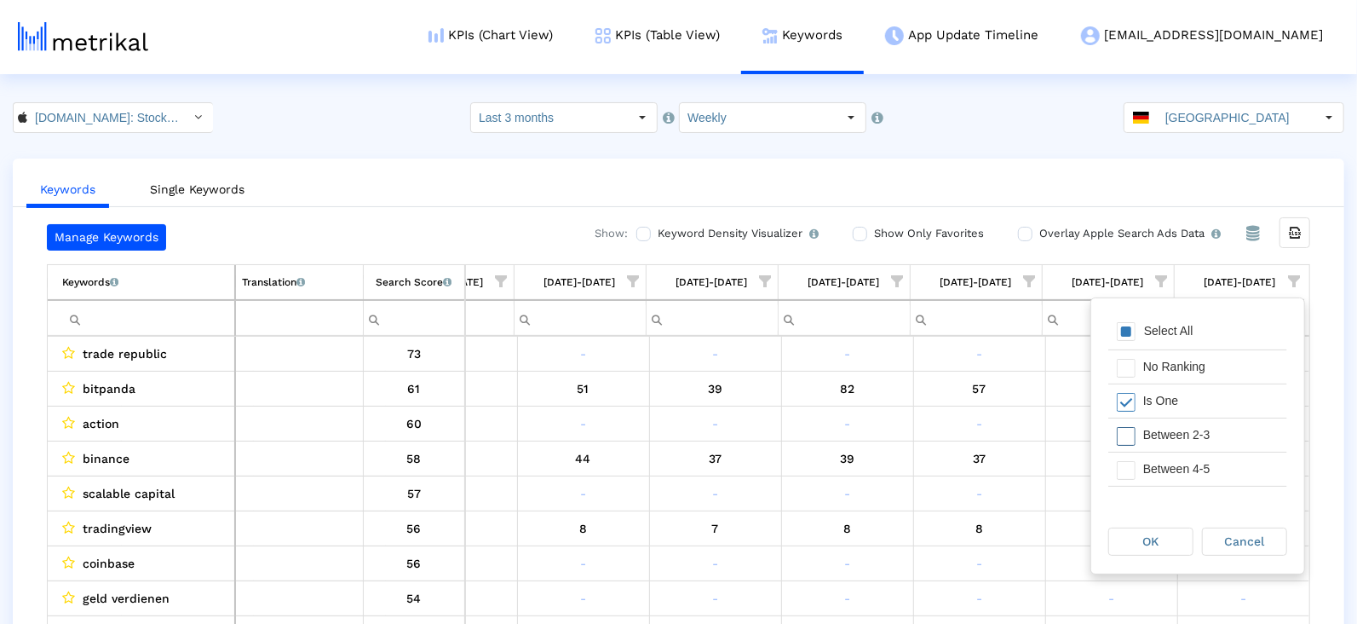
click at [1213, 443] on div "Between 2-3" at bounding box center [1211, 434] width 153 height 33
click at [1213, 457] on div "Between 4-5" at bounding box center [1211, 468] width 153 height 33
click at [1206, 470] on div "Between 6-10" at bounding box center [1211, 475] width 153 height 33
click at [1138, 534] on div "OK" at bounding box center [1152, 541] width 84 height 26
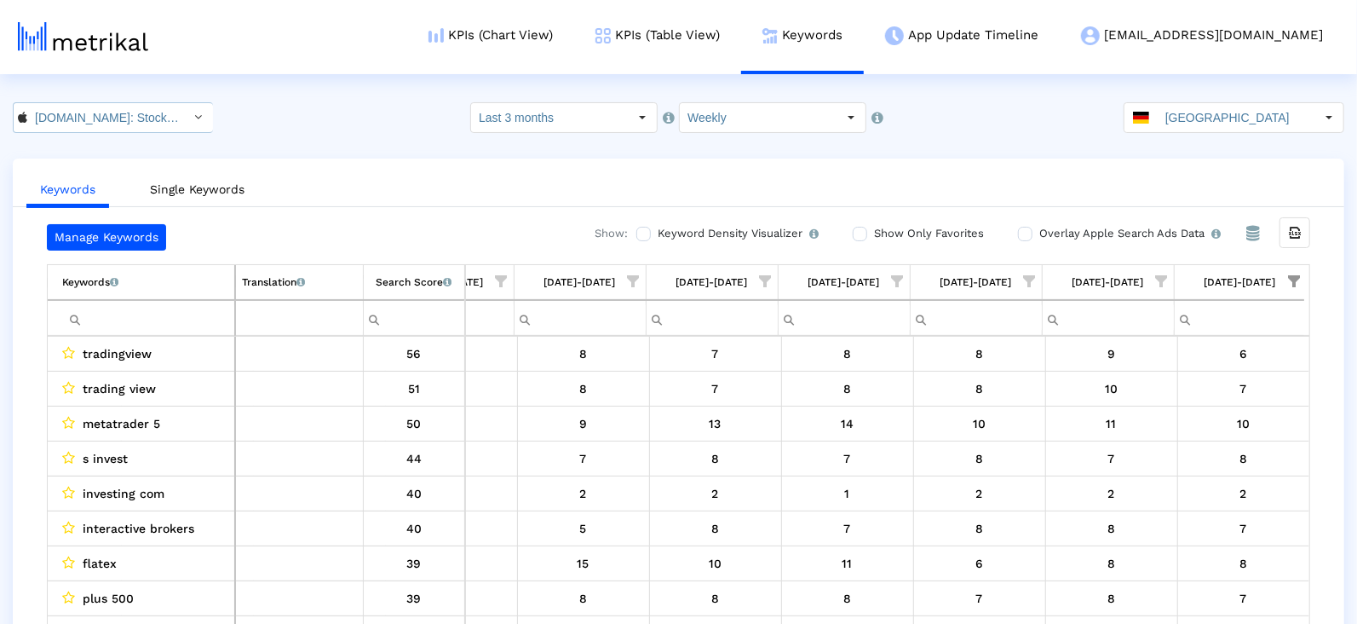
click at [185, 110] on div "Select" at bounding box center [198, 117] width 27 height 27
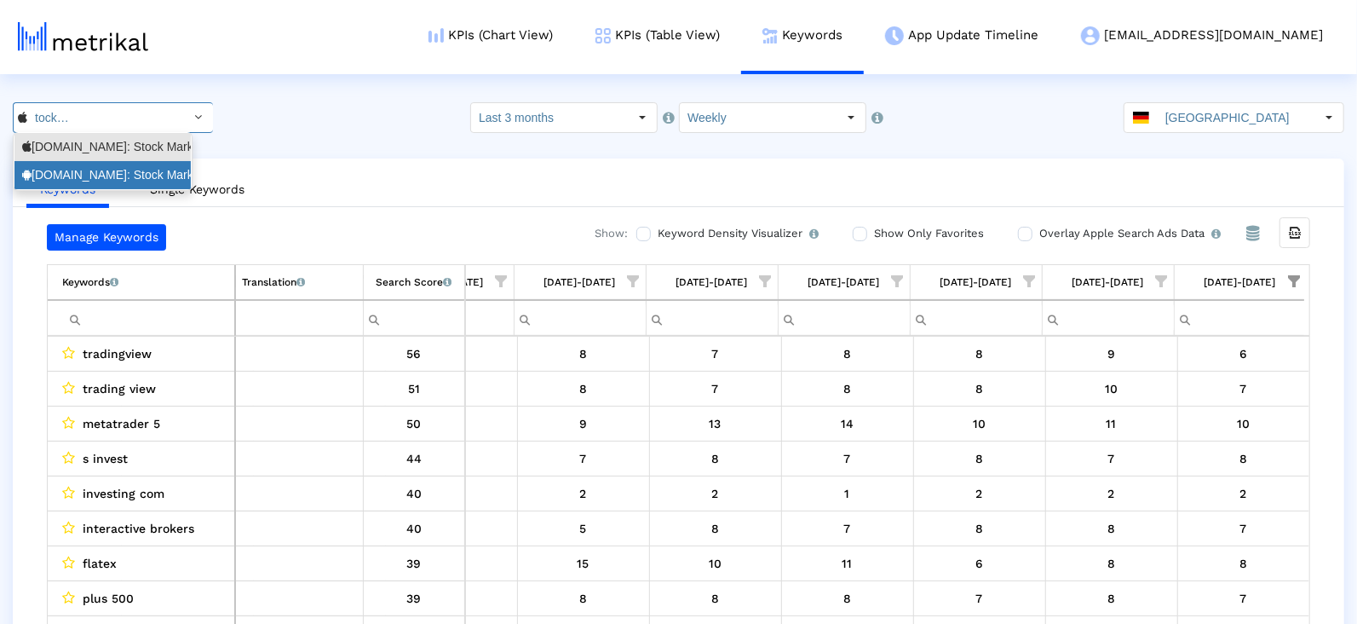
click at [139, 171] on div "[DOMAIN_NAME]: Stock Market <com.fusionmedia.investing>" at bounding box center [102, 175] width 161 height 16
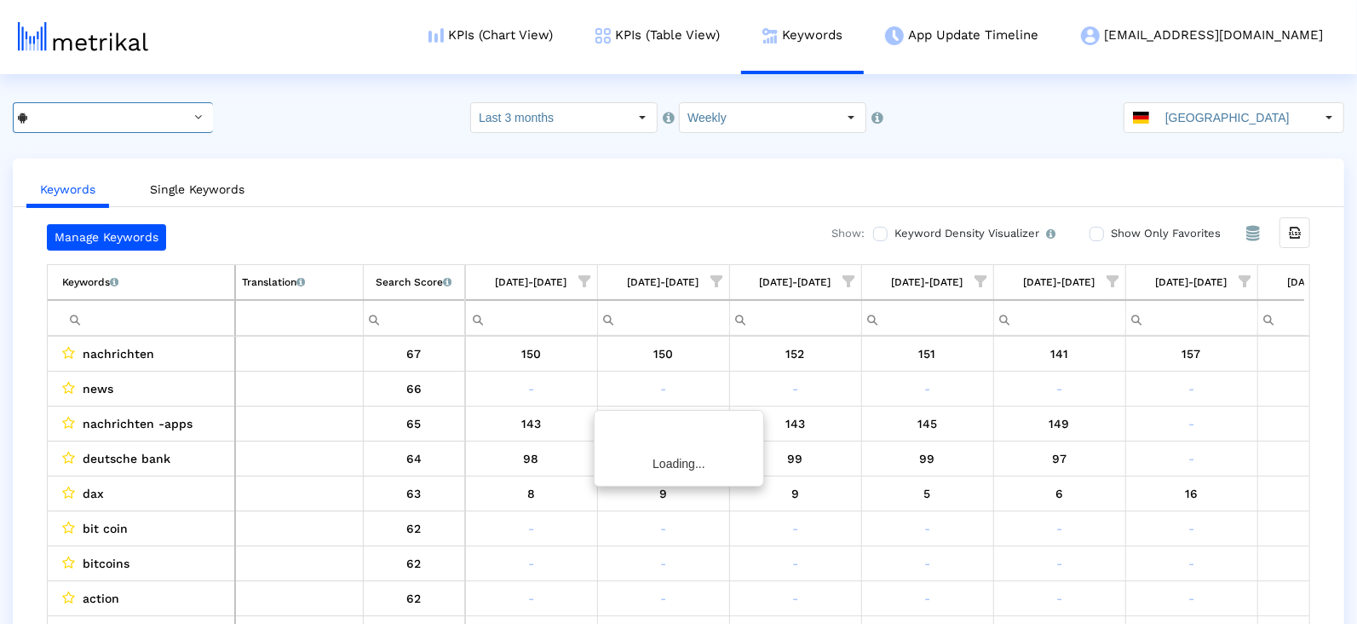
scroll to position [0, 876]
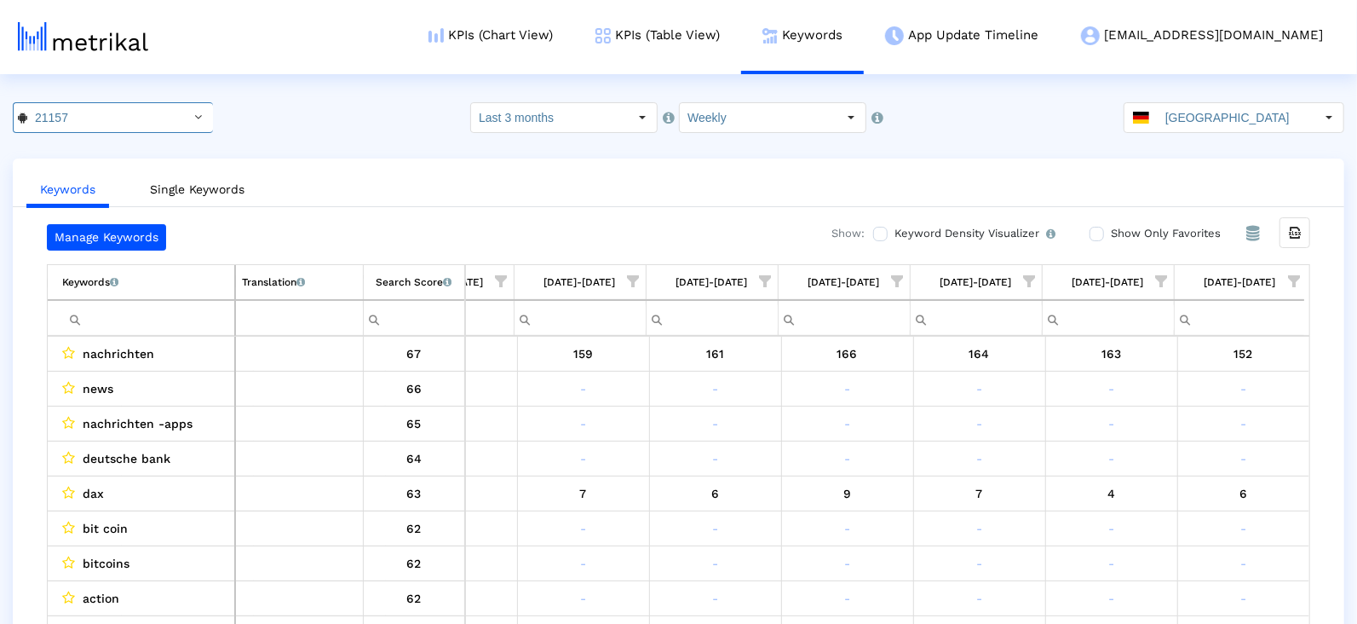
click at [1289, 282] on span "Show filter options for column '08/17/25-08/23/25'" at bounding box center [1294, 281] width 12 height 12
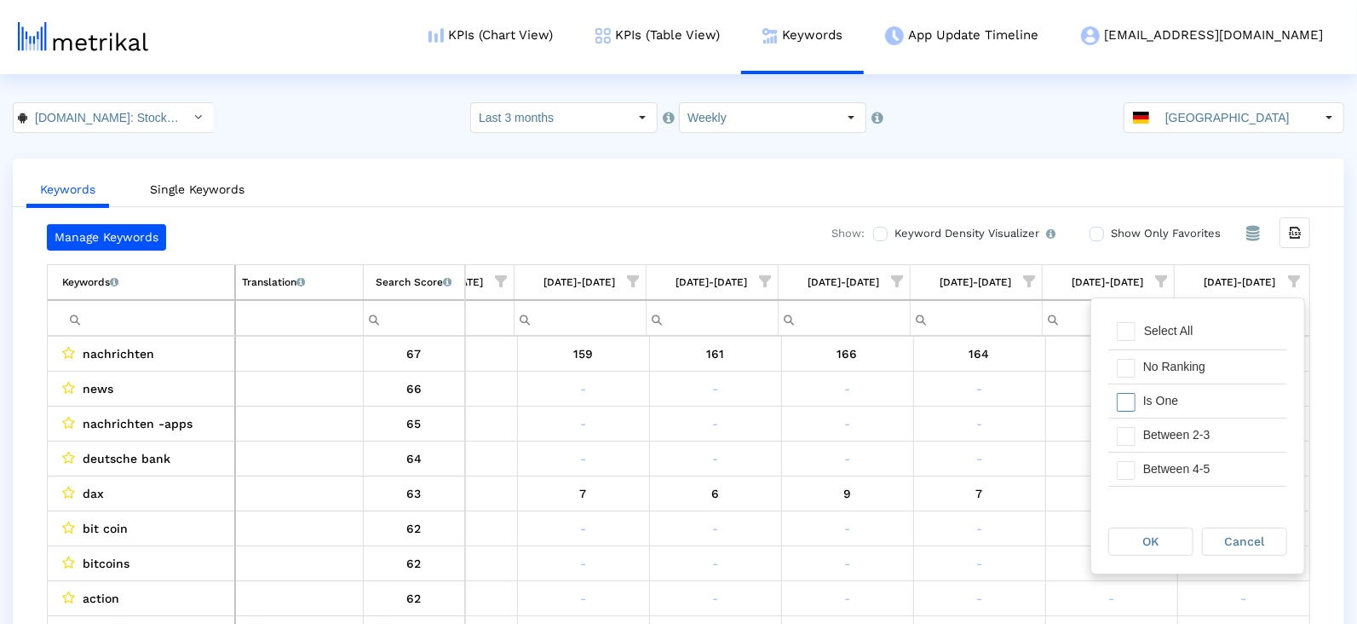
click at [1199, 401] on div "Is One" at bounding box center [1211, 400] width 153 height 33
click at [1198, 427] on div "Between 2-3" at bounding box center [1211, 434] width 153 height 33
click at [1198, 474] on div "Between 4-5" at bounding box center [1211, 468] width 153 height 33
click at [1198, 474] on div "Between 6-10" at bounding box center [1211, 476] width 153 height 33
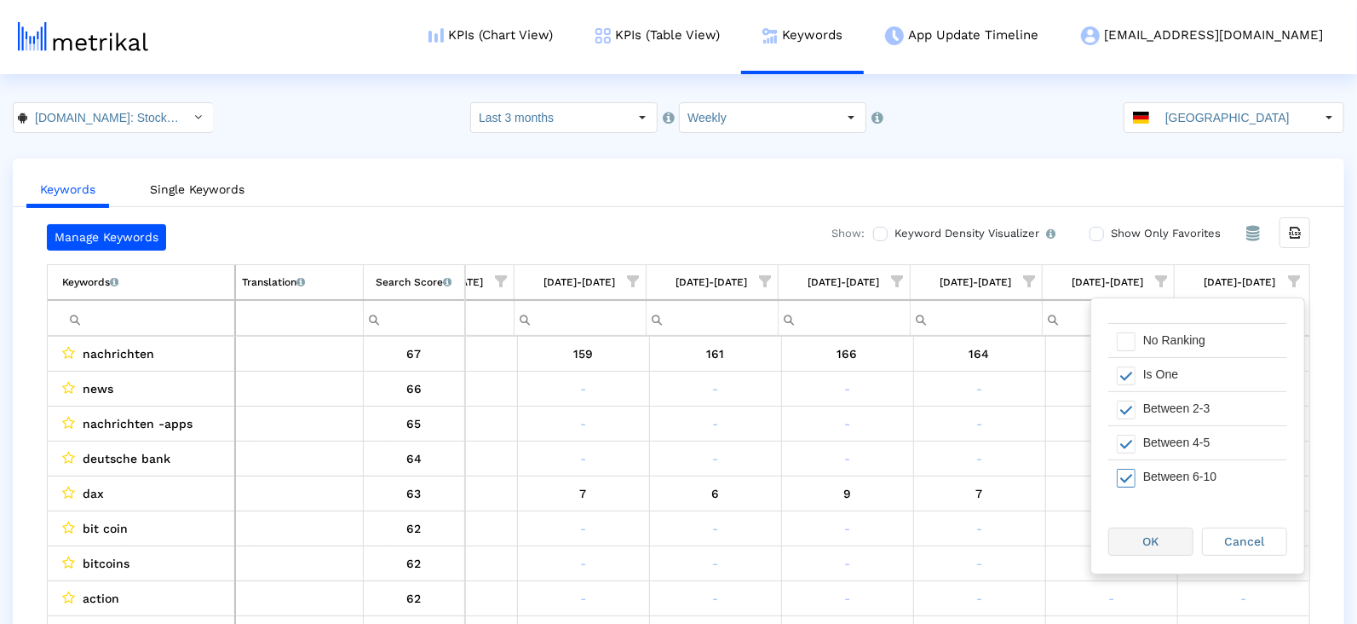
click at [1167, 536] on div "OK" at bounding box center [1152, 541] width 84 height 26
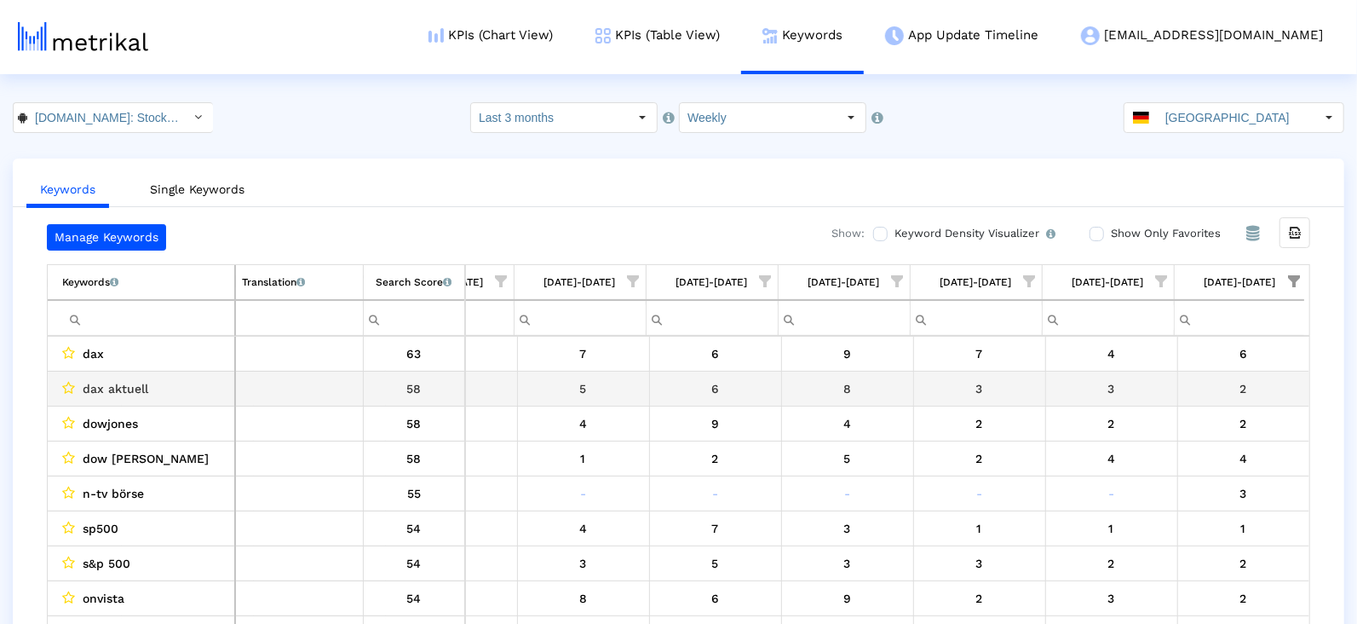
click at [120, 381] on span "dax aktuell" at bounding box center [116, 389] width 66 height 22
copy span "dax aktuell"
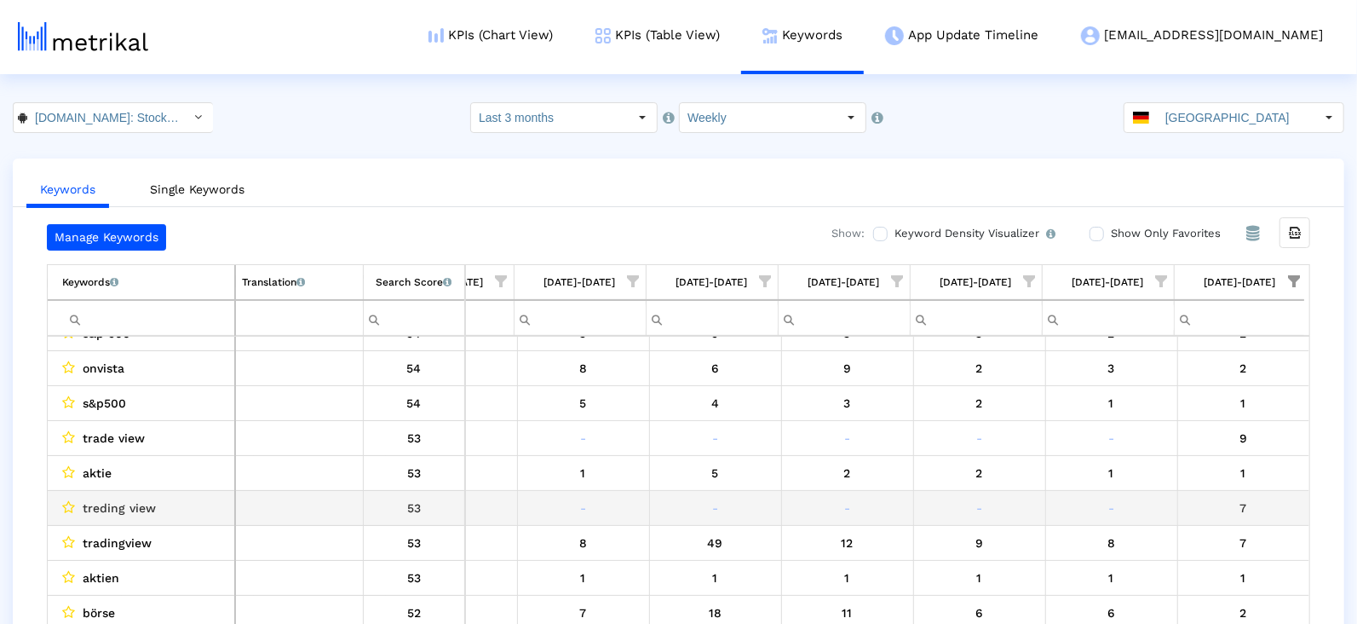
scroll to position [239, 876]
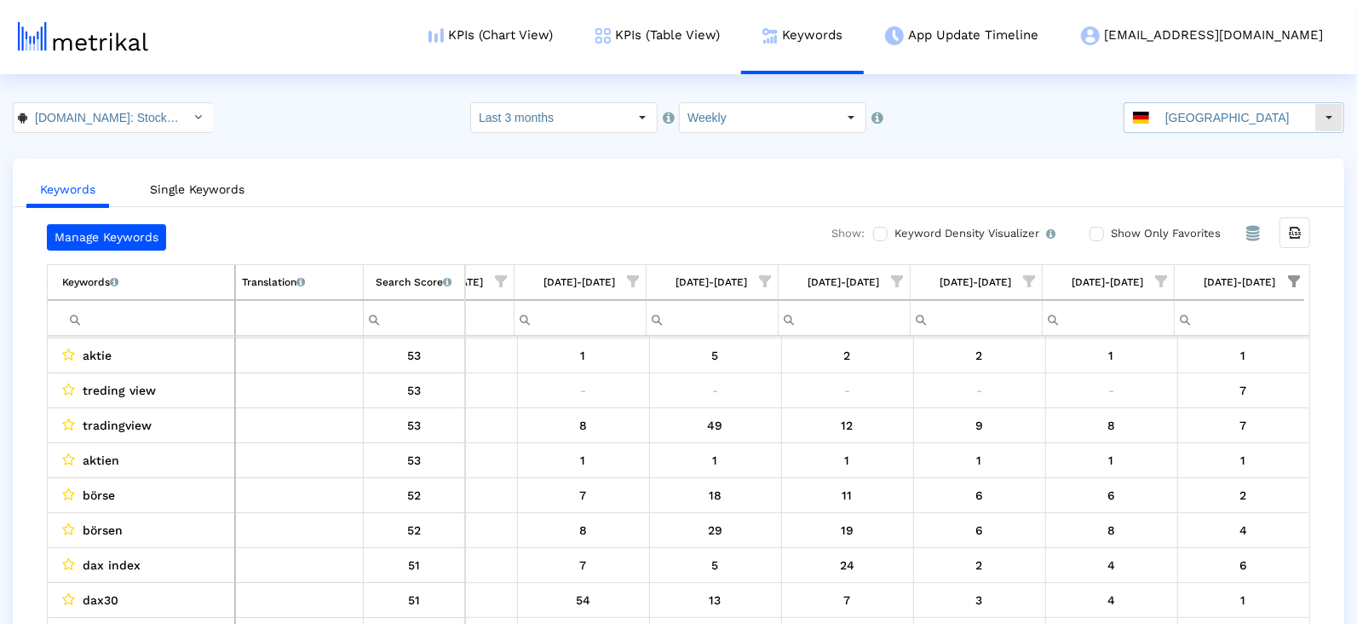
click at [1194, 124] on input "[GEOGRAPHIC_DATA]" at bounding box center [1236, 117] width 157 height 29
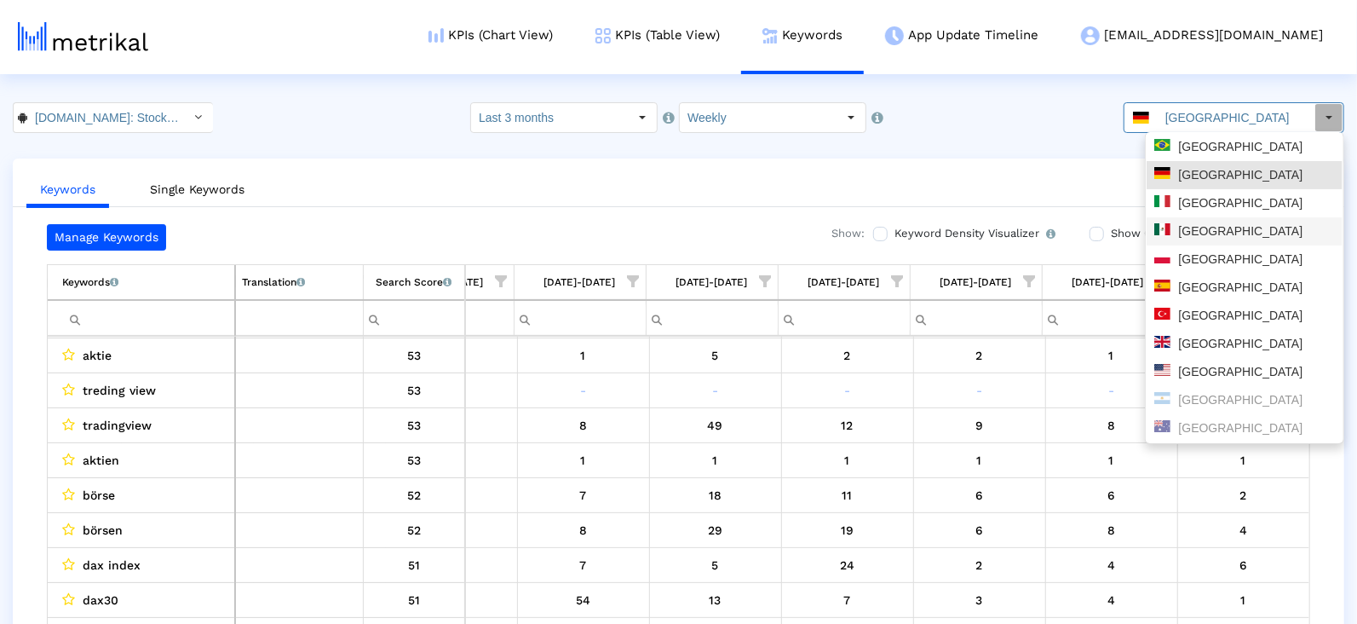
click at [1200, 240] on div "[GEOGRAPHIC_DATA]" at bounding box center [1245, 231] width 196 height 28
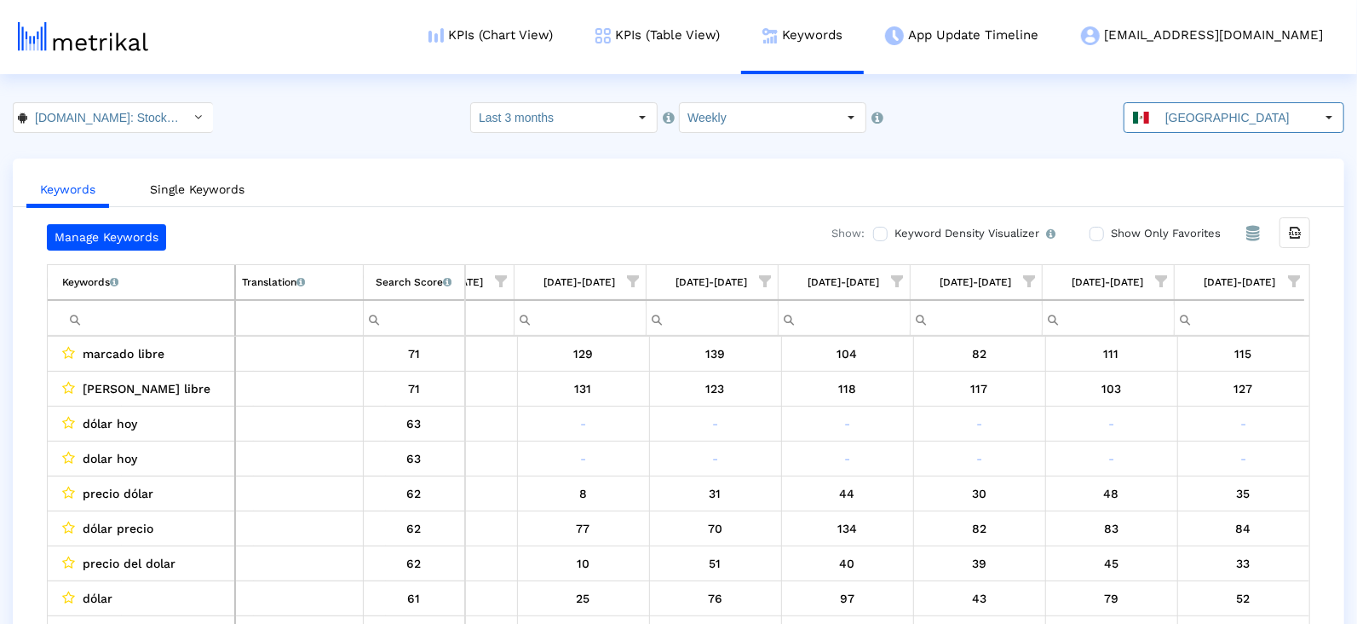
click at [1298, 275] on span "Show filter options for column '08/17/25-08/23/25'" at bounding box center [1294, 281] width 12 height 12
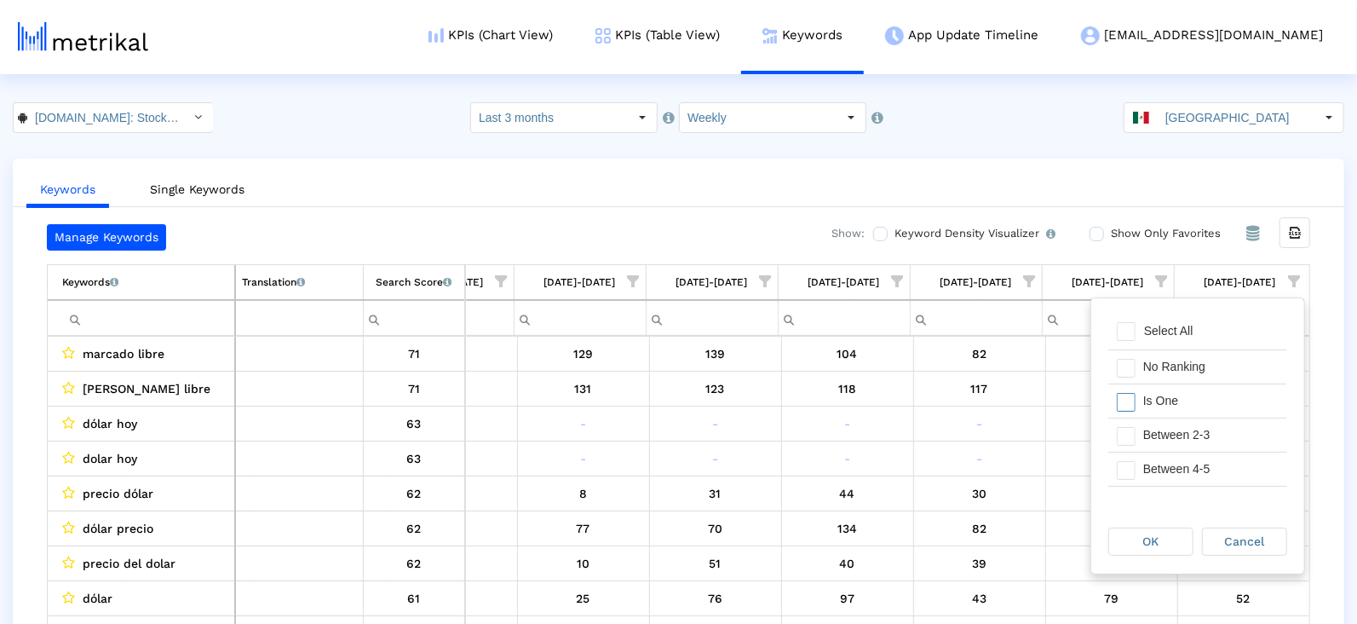
click at [1161, 393] on div "Is One" at bounding box center [1211, 400] width 153 height 33
click at [1161, 446] on div "Between 2-3" at bounding box center [1211, 434] width 153 height 33
click at [1161, 478] on div "Between 4-5" at bounding box center [1211, 468] width 153 height 33
click at [1160, 486] on div "Between 6-10" at bounding box center [1211, 481] width 153 height 33
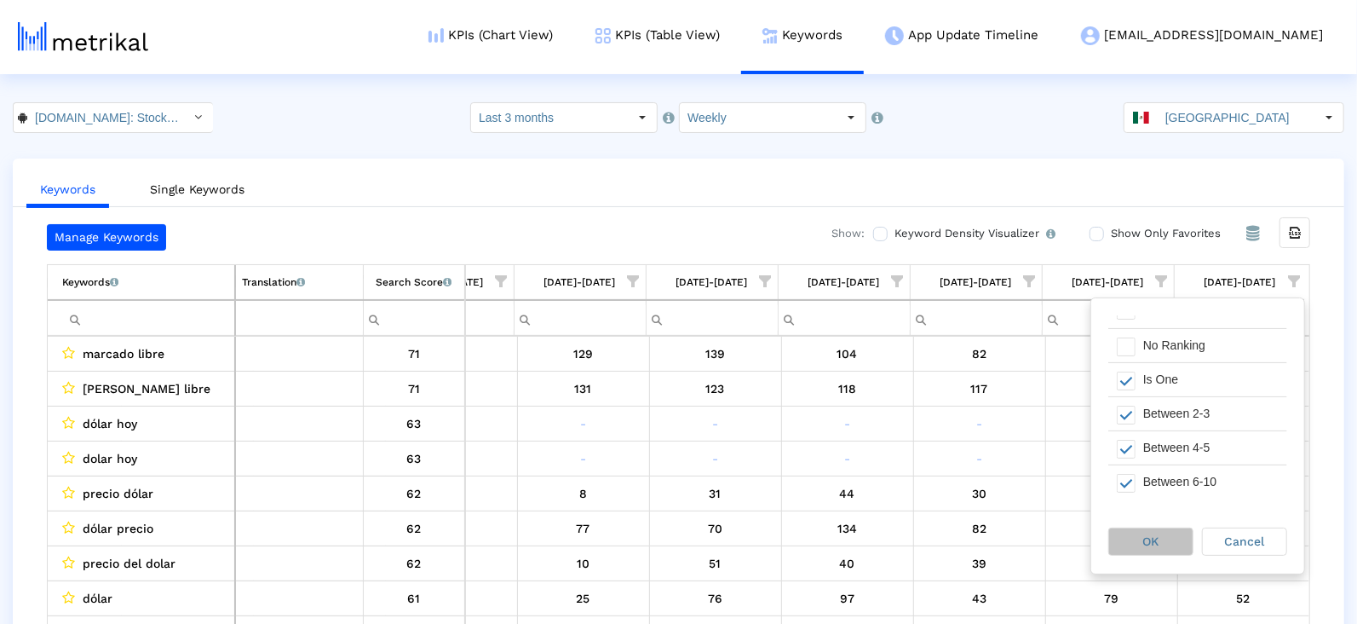
click at [1161, 550] on div "OK" at bounding box center [1152, 541] width 84 height 26
